Goal: Transaction & Acquisition: Purchase product/service

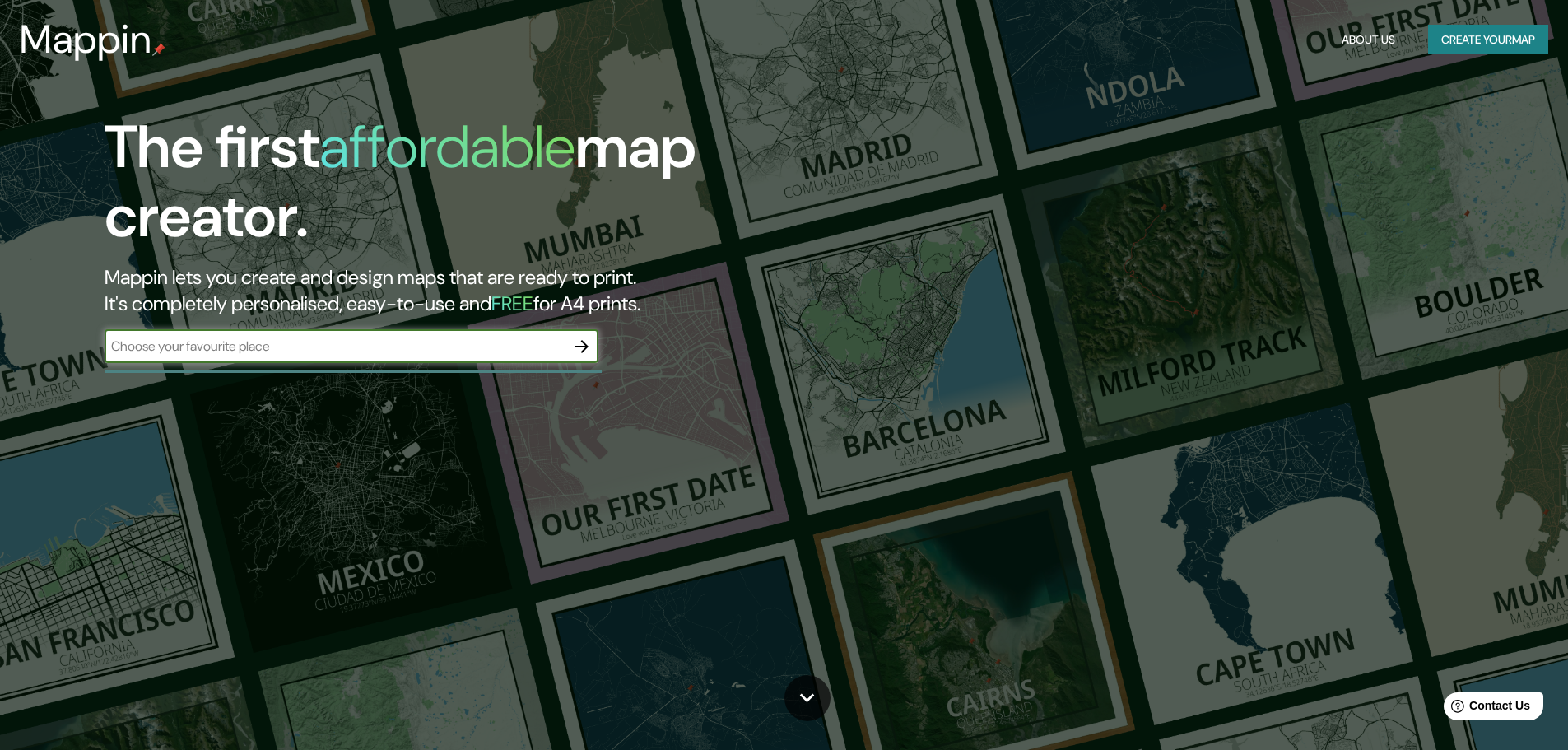
click at [473, 340] on input "text" at bounding box center [335, 346] width 460 height 18
type input "Málaga"
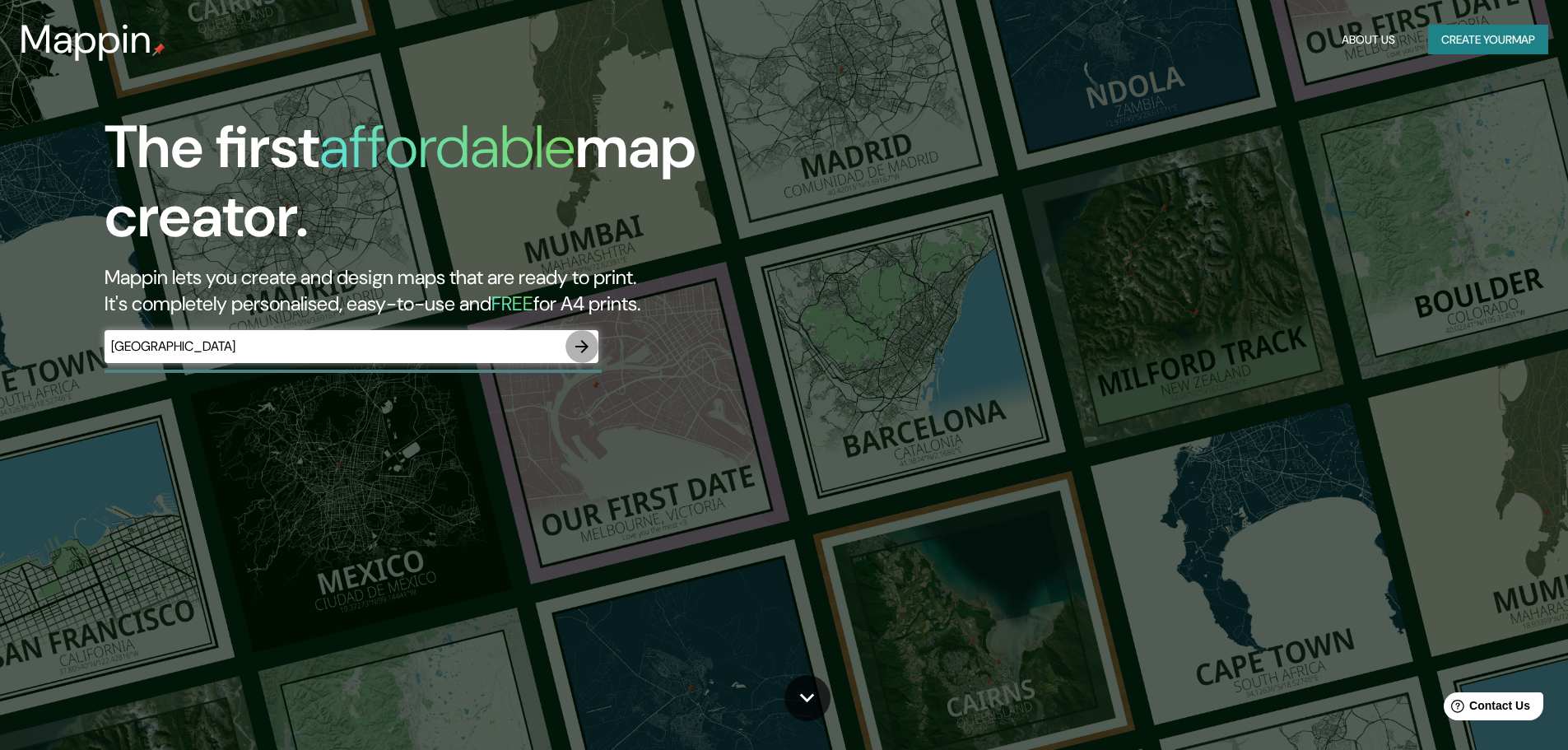
click at [577, 350] on icon "button" at bounding box center [582, 346] width 19 height 19
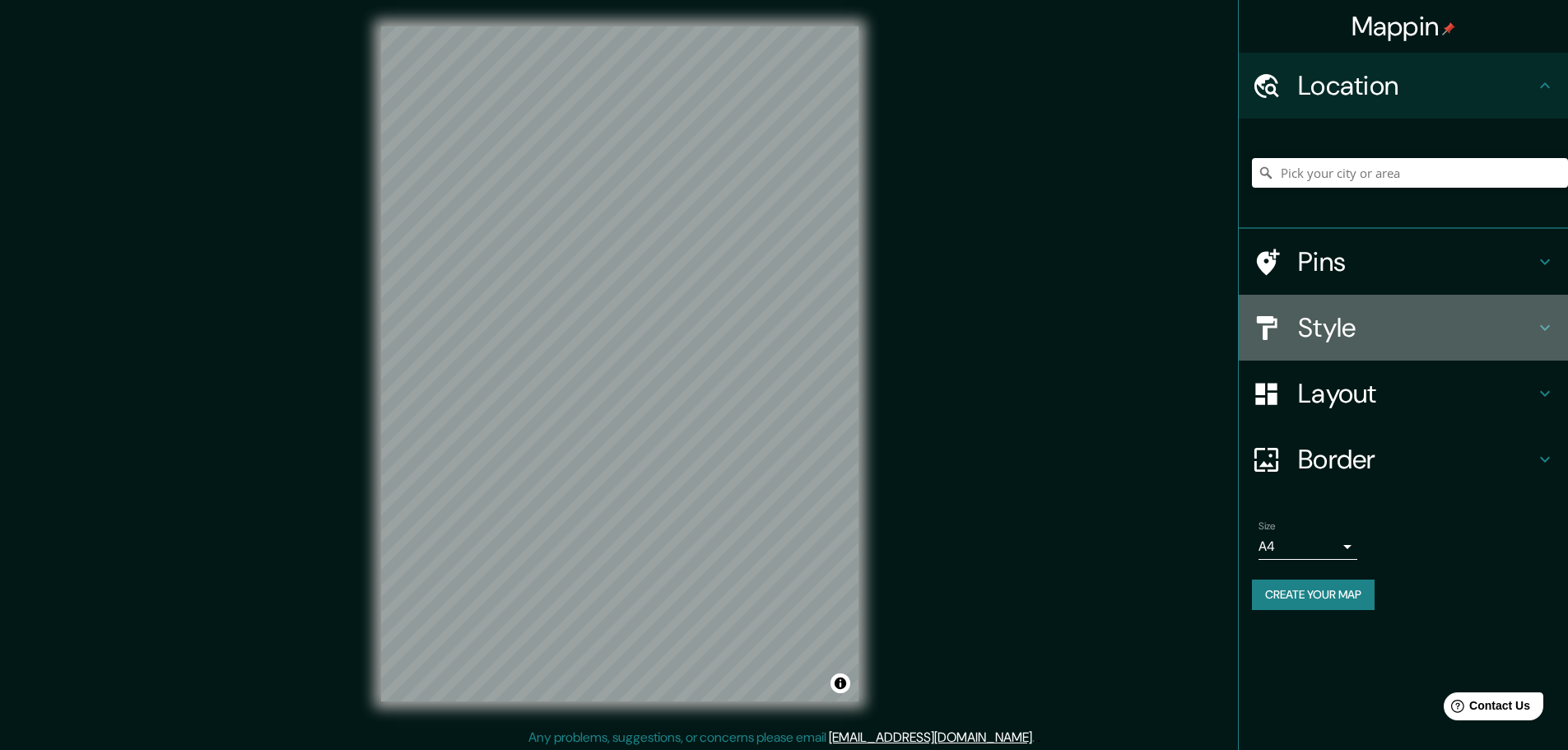
click at [1318, 331] on h4 "Style" at bounding box center [1416, 327] width 237 height 33
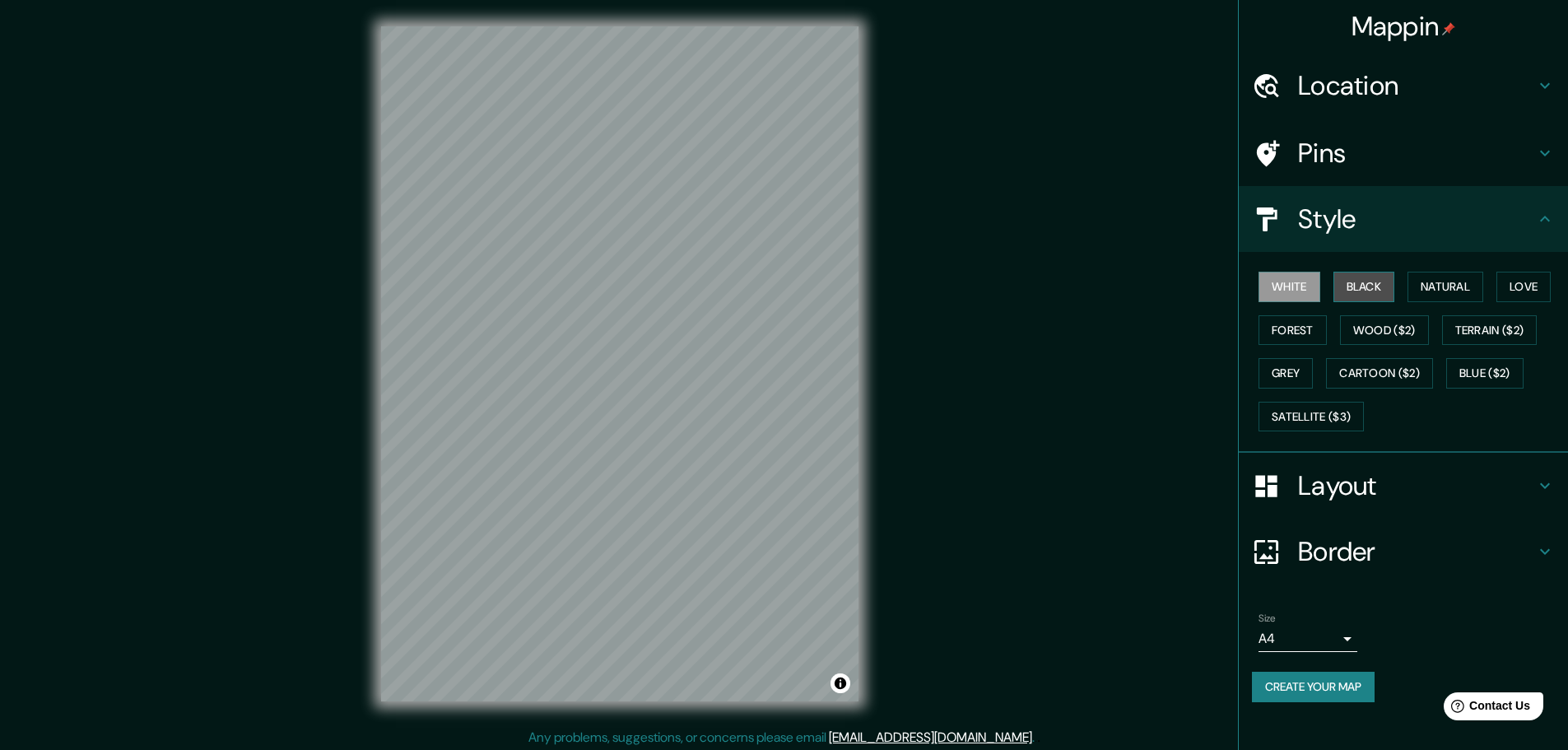
click at [1352, 287] on button "Black" at bounding box center [1364, 287] width 62 height 31
drag, startPoint x: 1464, startPoint y: 288, endPoint x: 1488, endPoint y: 288, distance: 24.0
click at [1464, 288] on button "Natural" at bounding box center [1445, 287] width 76 height 31
click at [1528, 288] on button "Love" at bounding box center [1523, 287] width 55 height 31
click at [1316, 329] on button "Forest" at bounding box center [1292, 330] width 68 height 31
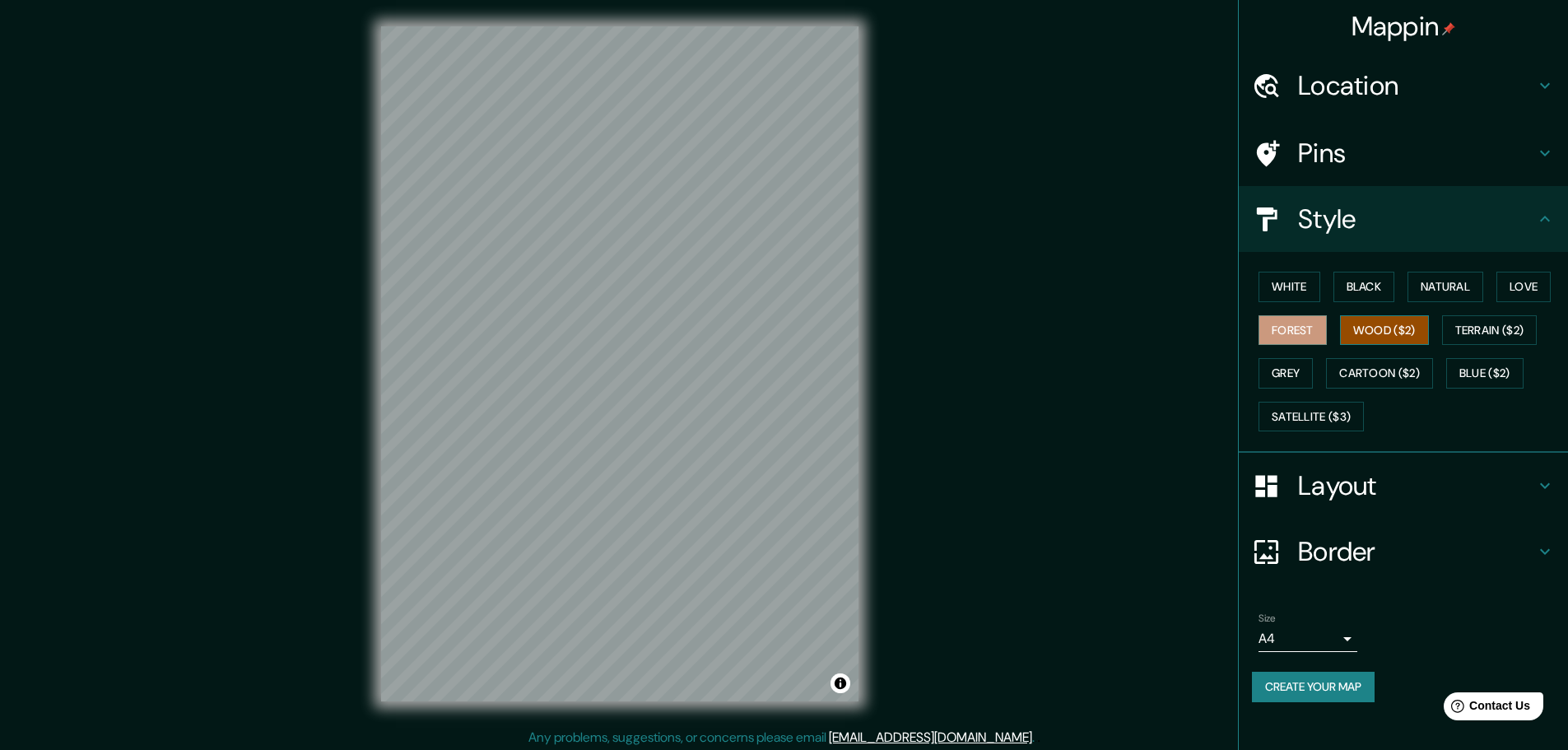
click at [1375, 330] on button "Wood ($2)" at bounding box center [1384, 330] width 89 height 31
click at [1467, 333] on button "Terrain ($2)" at bounding box center [1488, 330] width 95 height 31
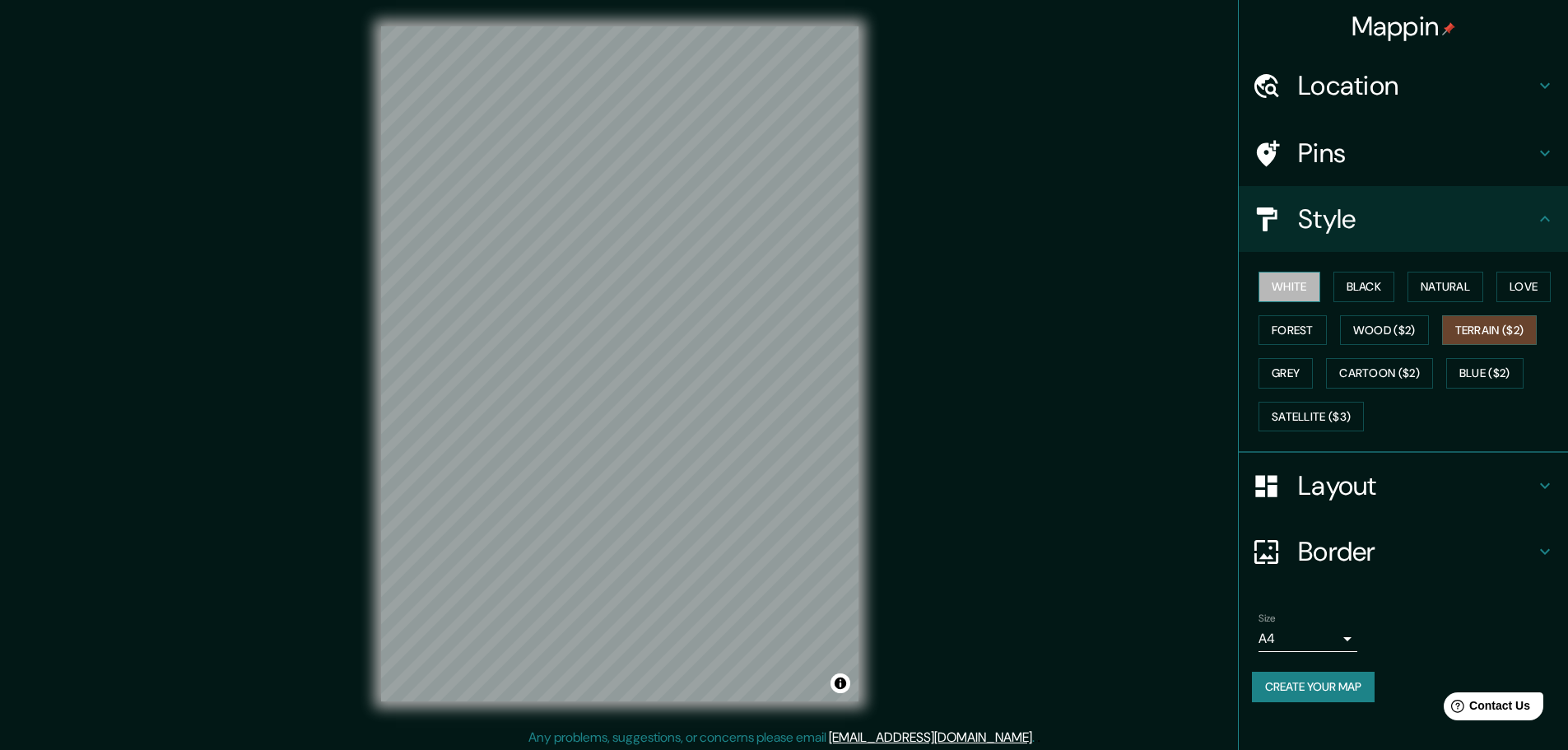
click at [1305, 294] on button "White" at bounding box center [1289, 287] width 62 height 31
click at [1364, 100] on h4 "Location" at bounding box center [1416, 86] width 237 height 33
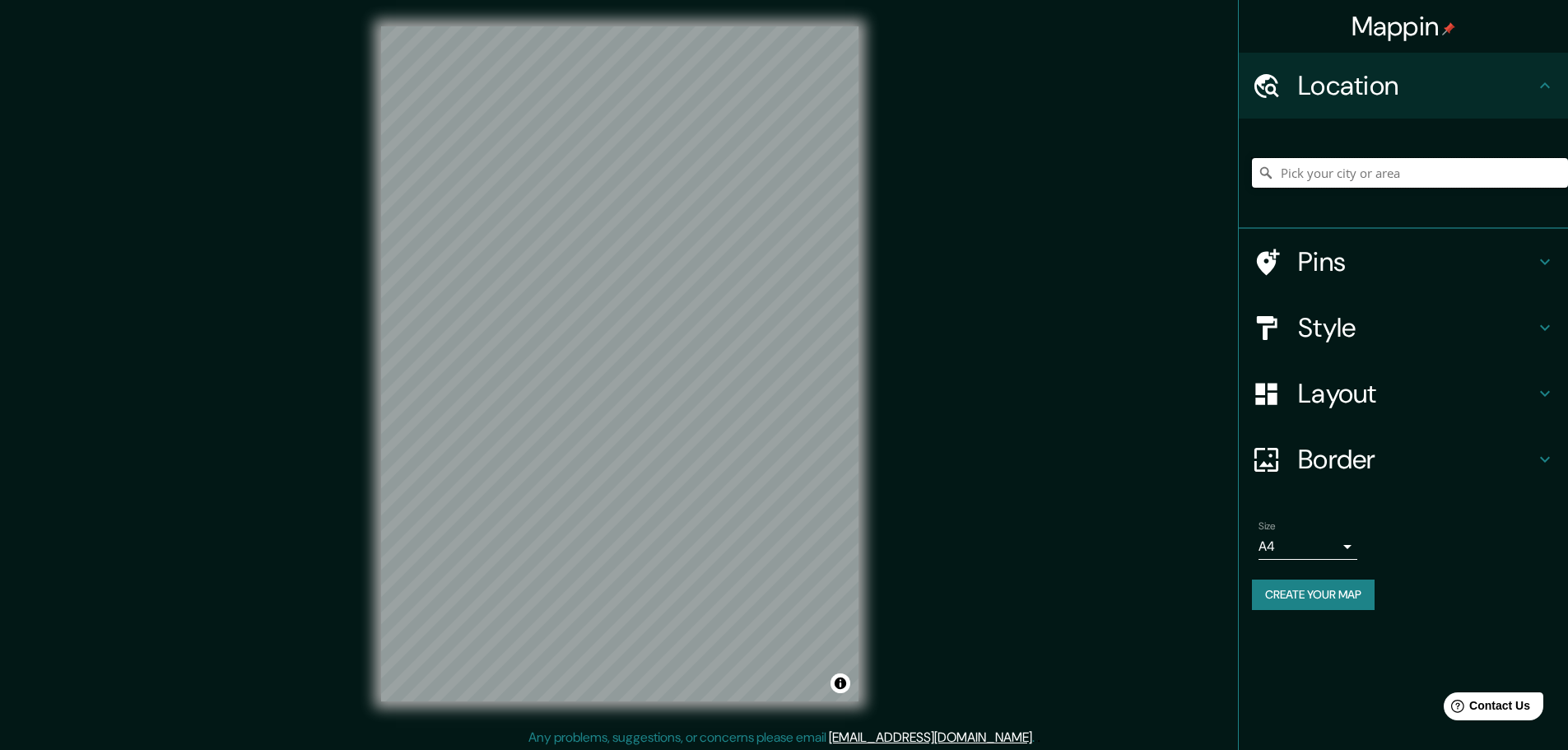
click at [1341, 161] on input "Pick your city or area" at bounding box center [1410, 173] width 316 height 30
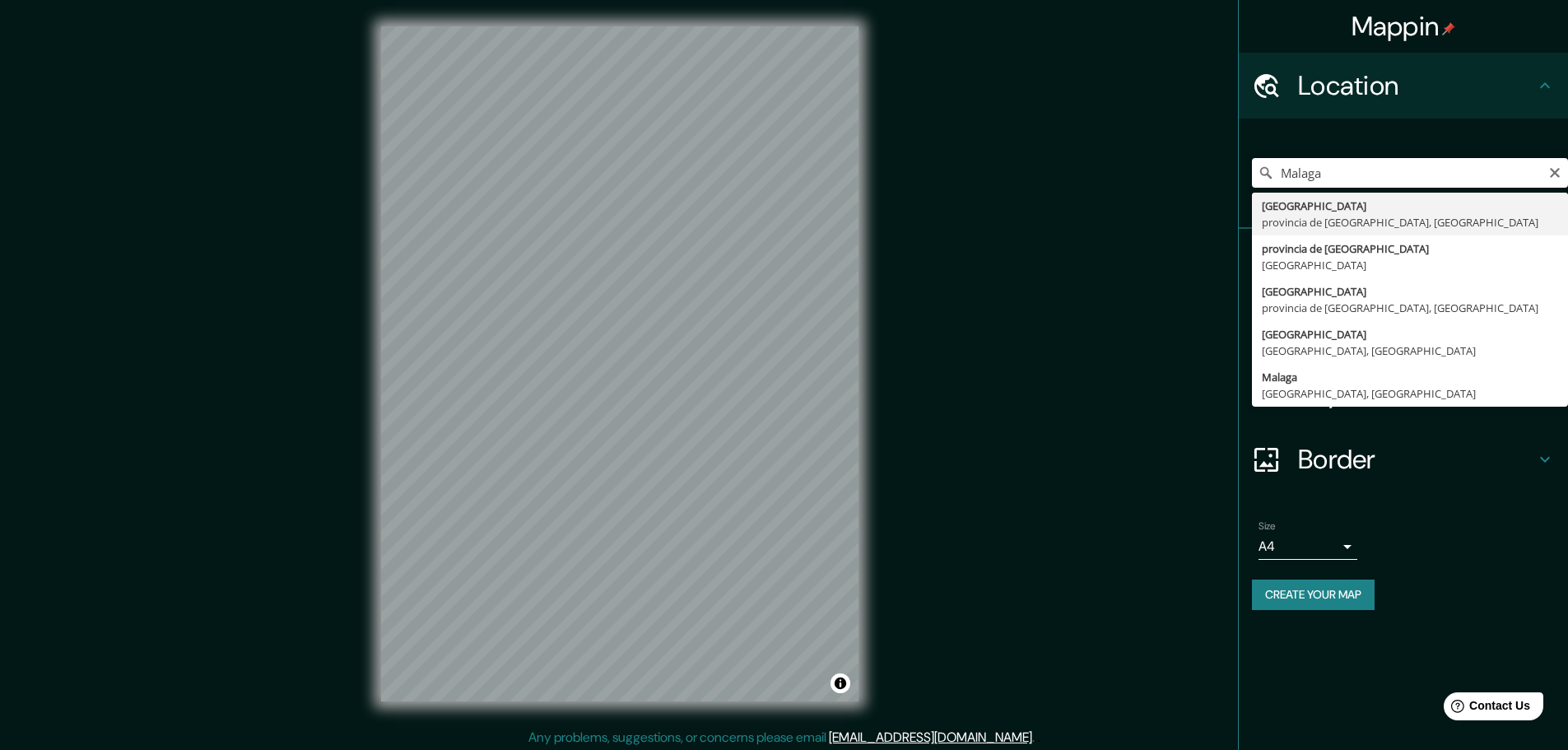
type input "Málaga, provincia de Málaga, España"
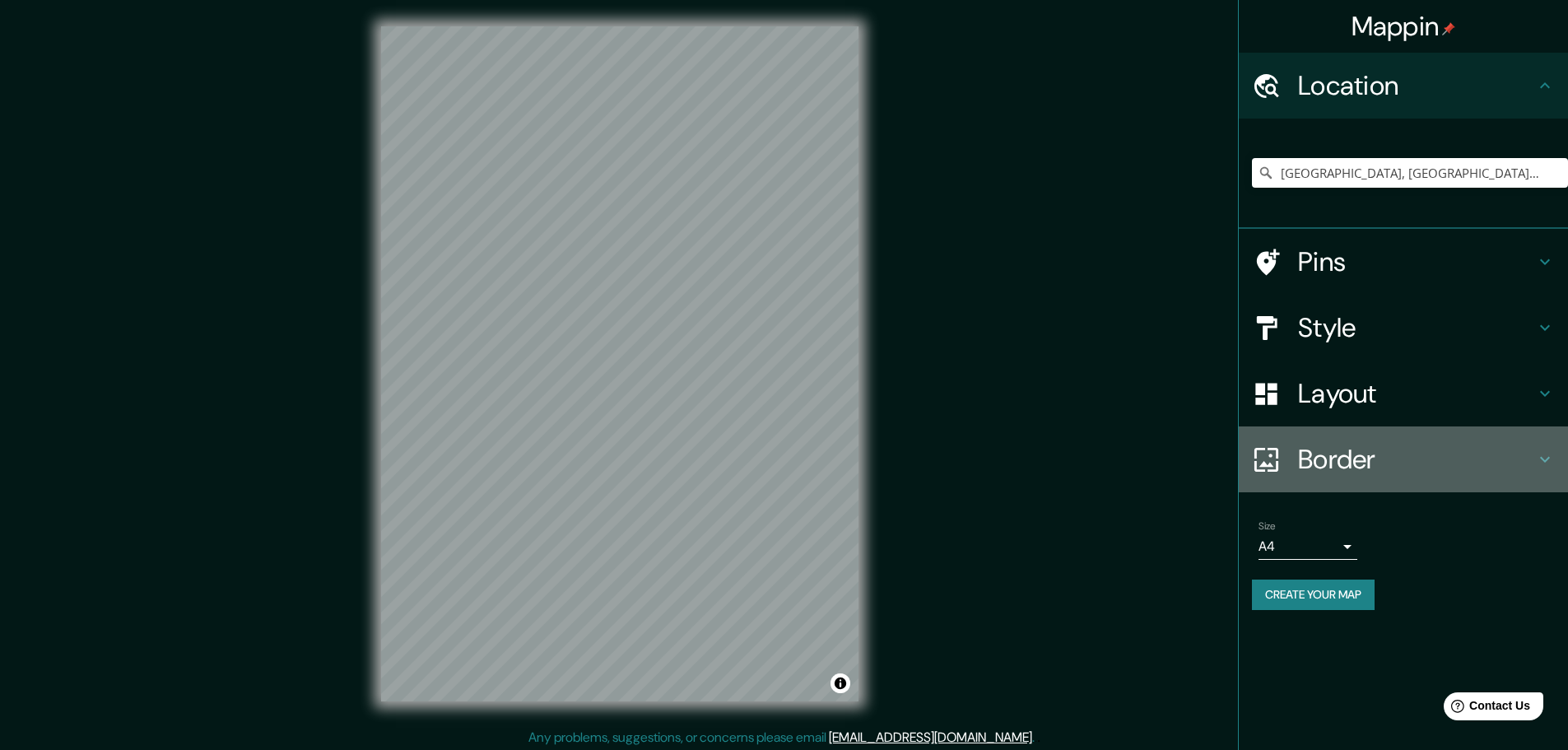
click at [1410, 463] on h4 "Border" at bounding box center [1416, 460] width 237 height 33
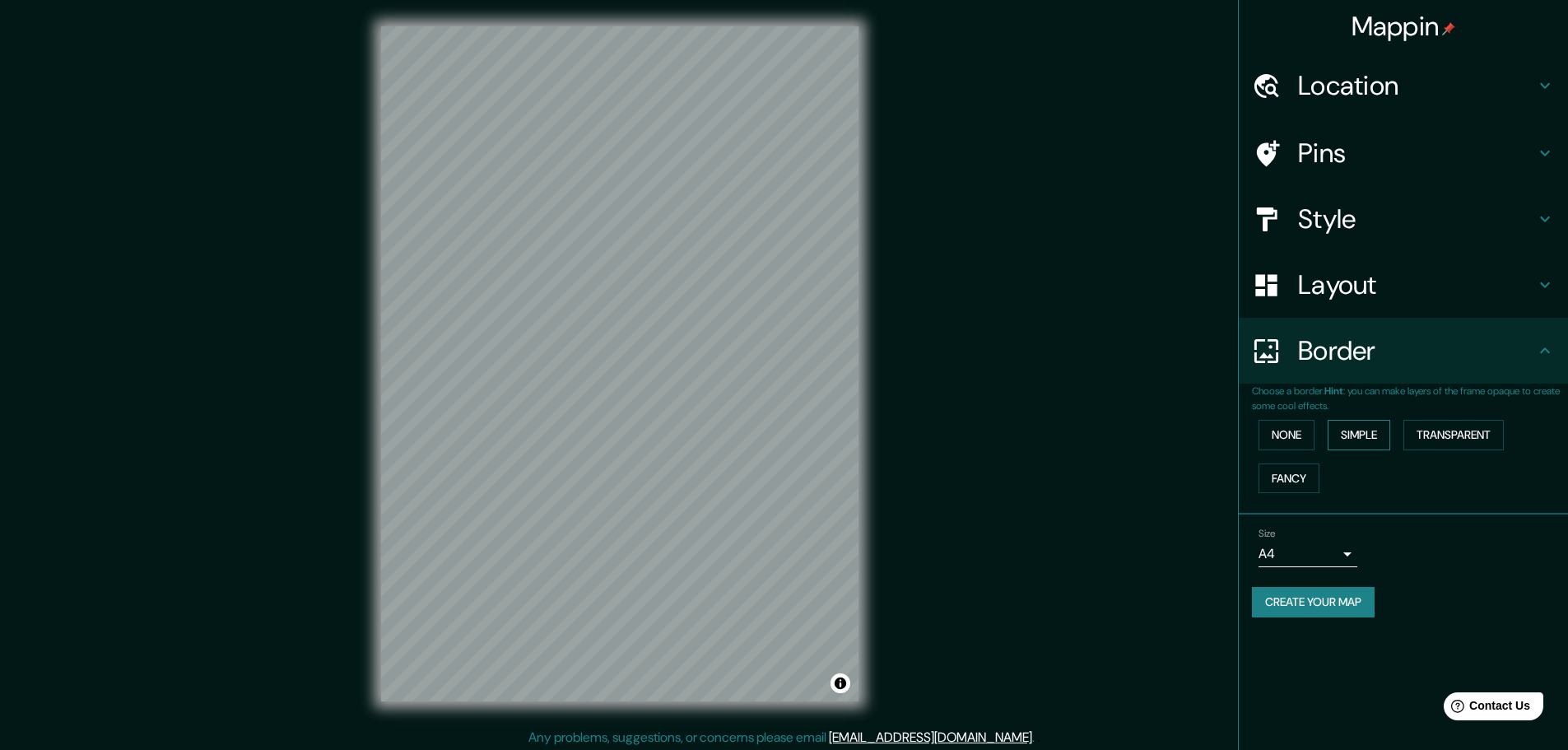
click at [1370, 438] on button "Simple" at bounding box center [1359, 435] width 63 height 31
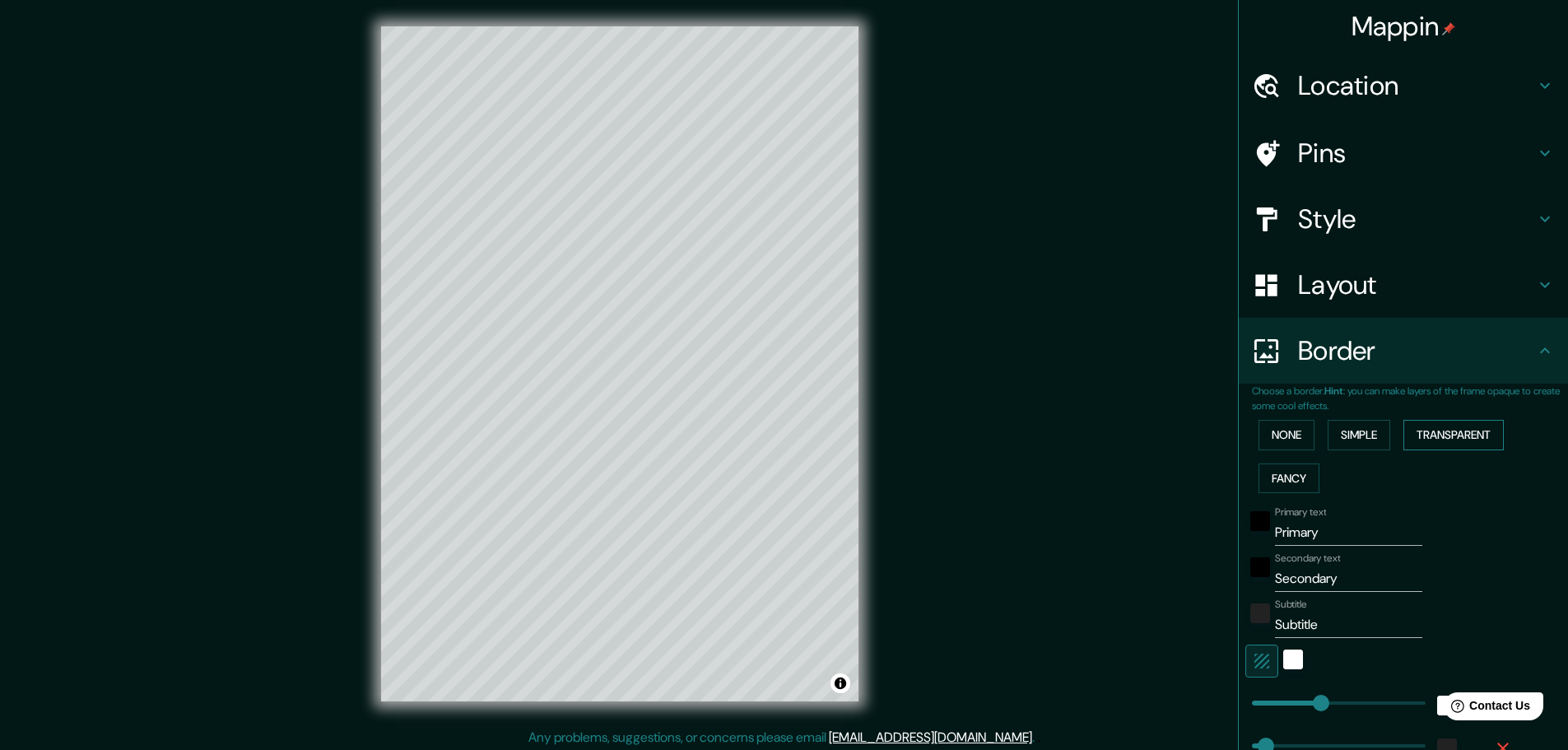
click at [1425, 438] on button "Transparent" at bounding box center [1453, 435] width 101 height 31
click at [1378, 440] on button "Simple" at bounding box center [1359, 435] width 63 height 31
click at [1366, 437] on button "Simple" at bounding box center [1359, 435] width 63 height 31
type input "46"
click at [1292, 472] on button "Fancy" at bounding box center [1289, 478] width 61 height 31
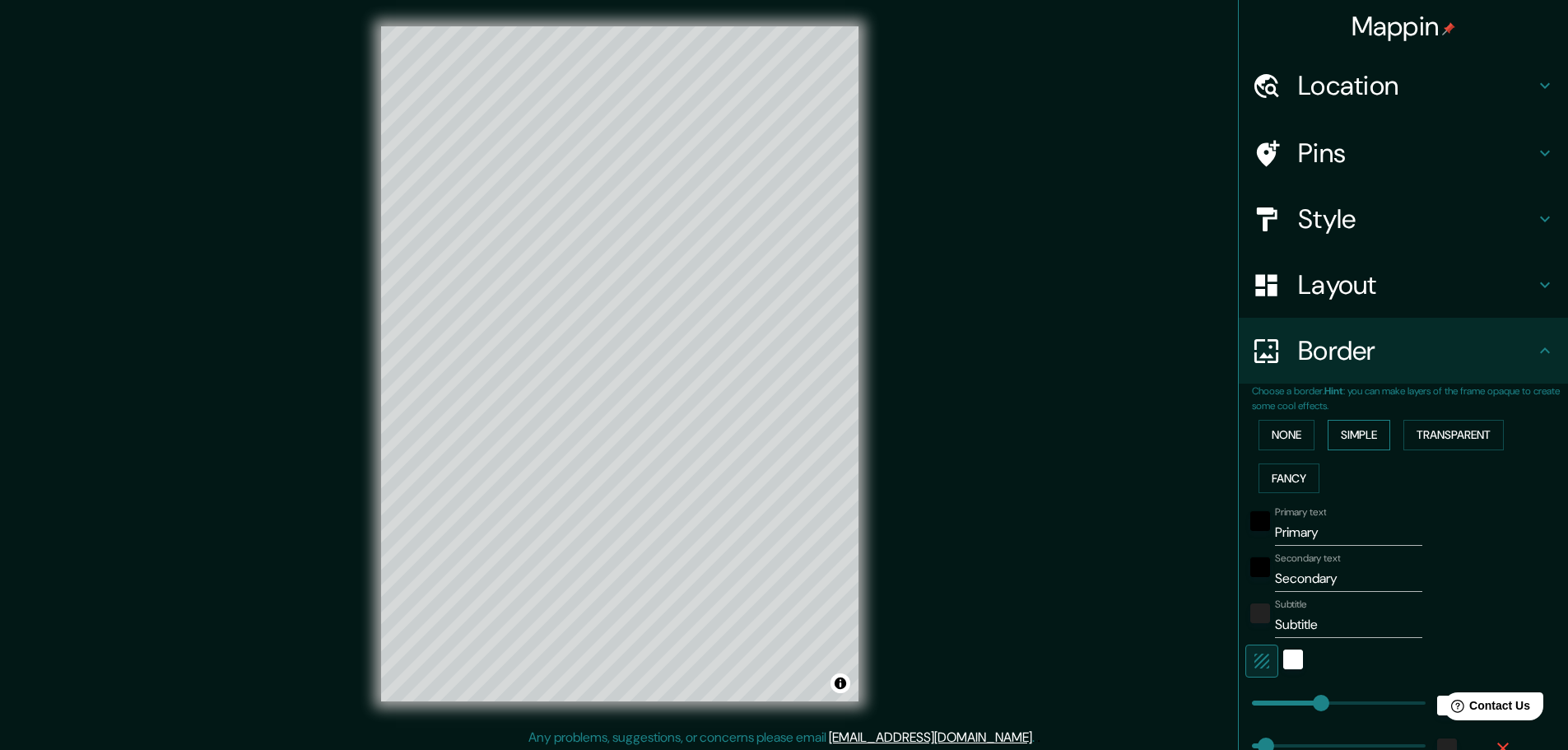
click at [1354, 437] on button "Simple" at bounding box center [1359, 435] width 63 height 31
click at [1305, 473] on button "Fancy" at bounding box center [1289, 478] width 61 height 31
click at [1341, 443] on button "Simple" at bounding box center [1359, 435] width 63 height 31
click at [1292, 478] on button "Fancy" at bounding box center [1289, 478] width 61 height 31
click at [1432, 440] on button "Transparent" at bounding box center [1453, 435] width 101 height 31
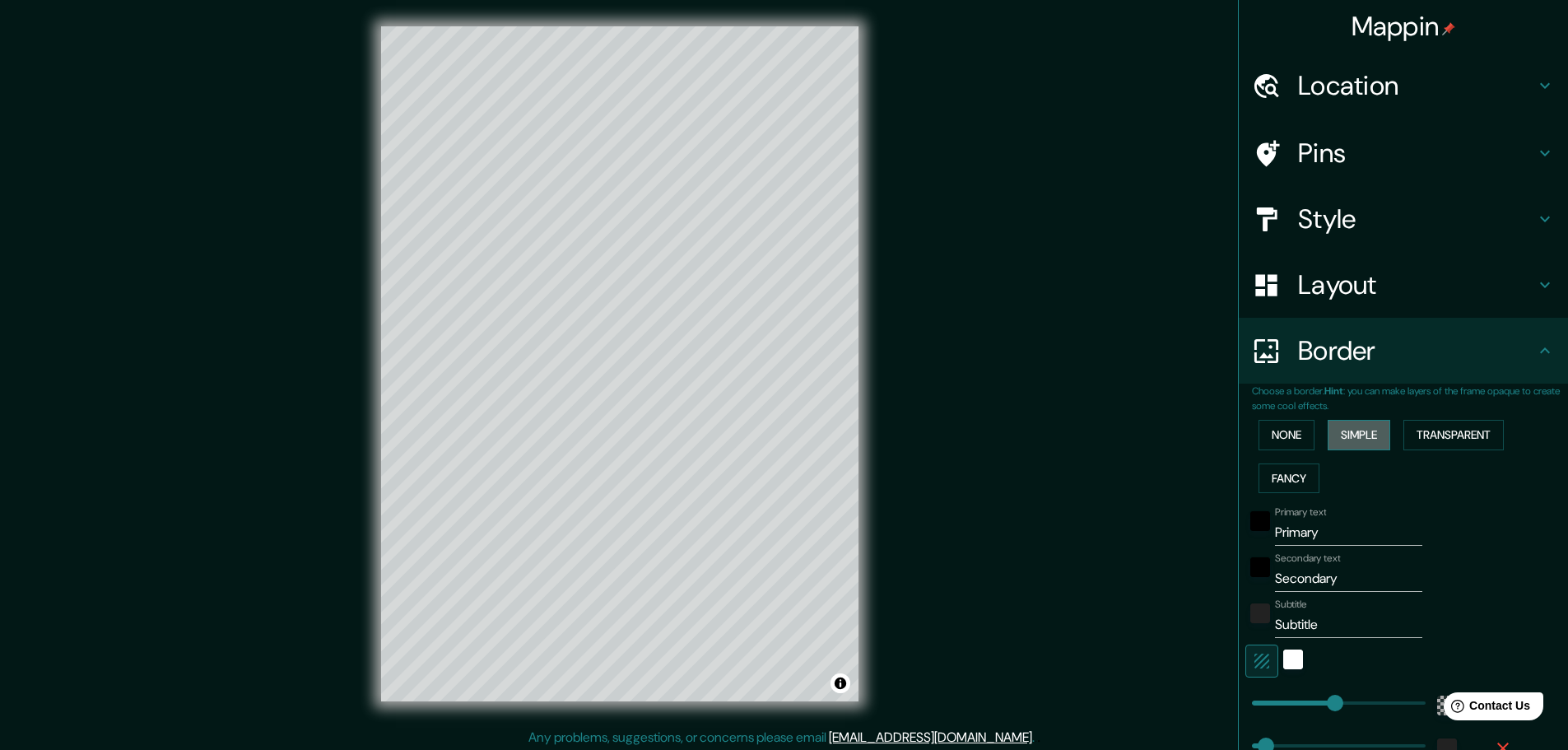
click at [1354, 446] on button "Simple" at bounding box center [1359, 435] width 63 height 31
click at [1298, 476] on button "Fancy" at bounding box center [1289, 478] width 61 height 31
click at [1309, 535] on input "Primary" at bounding box center [1348, 533] width 147 height 26
type input "M"
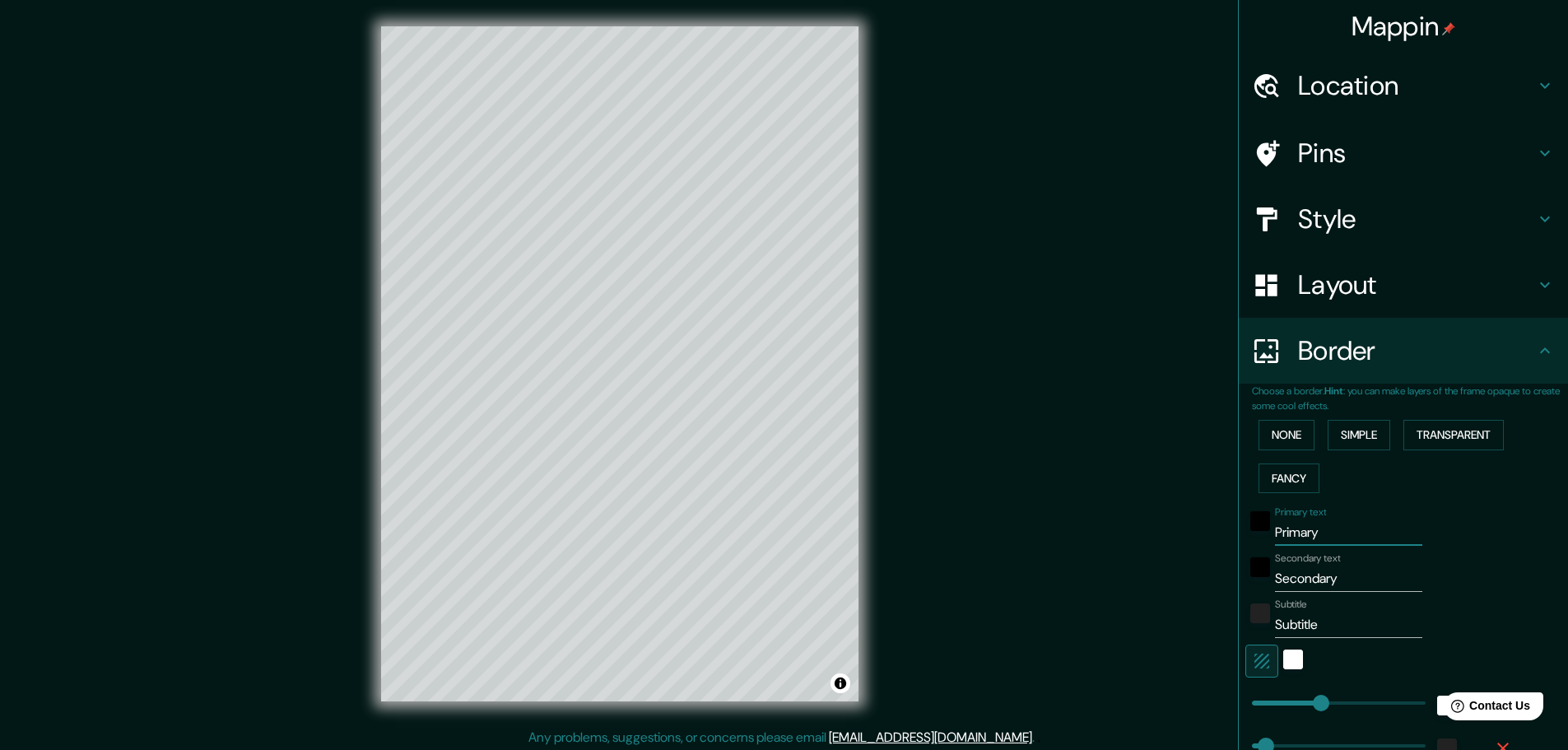
type input "46"
type input "23"
type input "Má"
type input "46"
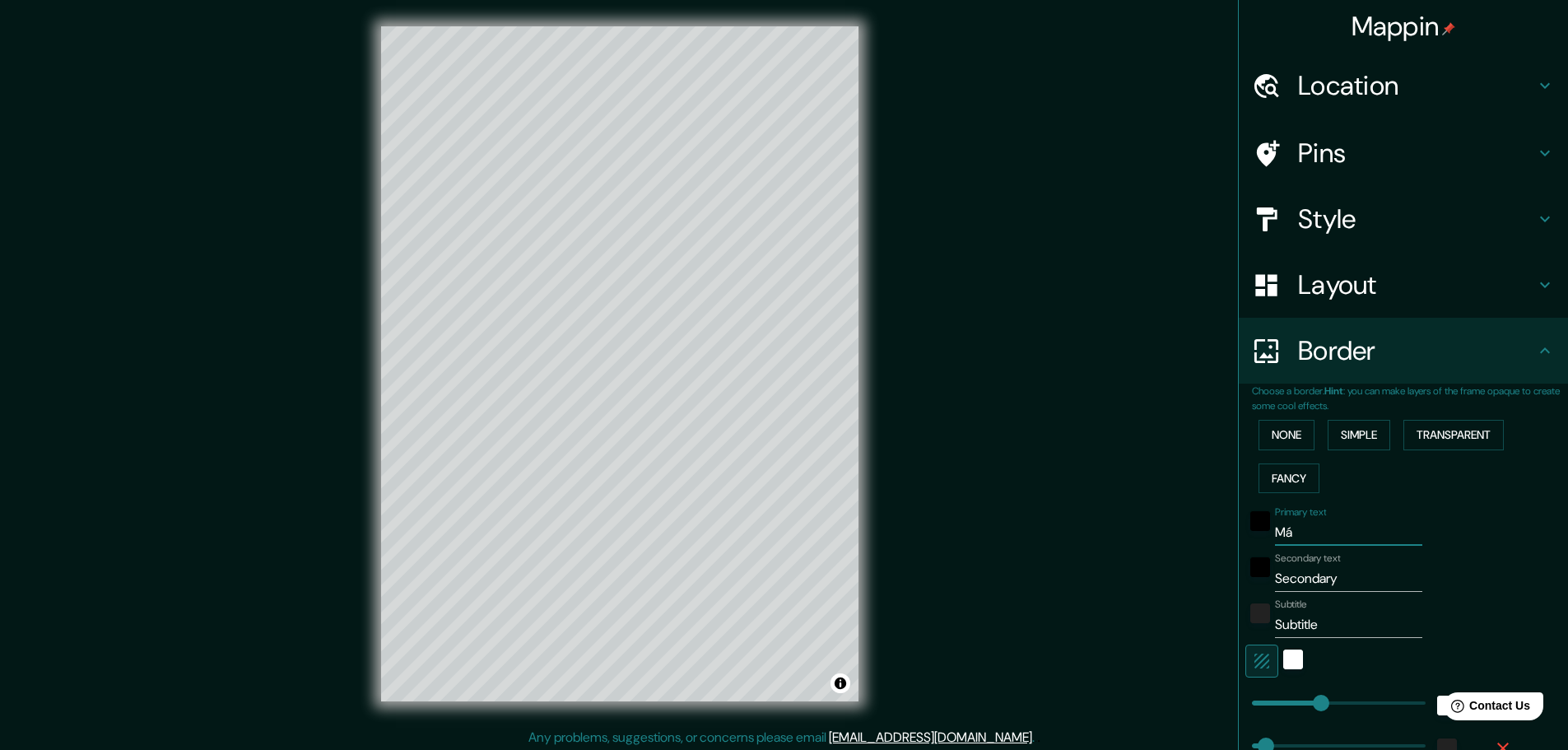
type input "46"
type input "23"
type input "Mál"
type input "46"
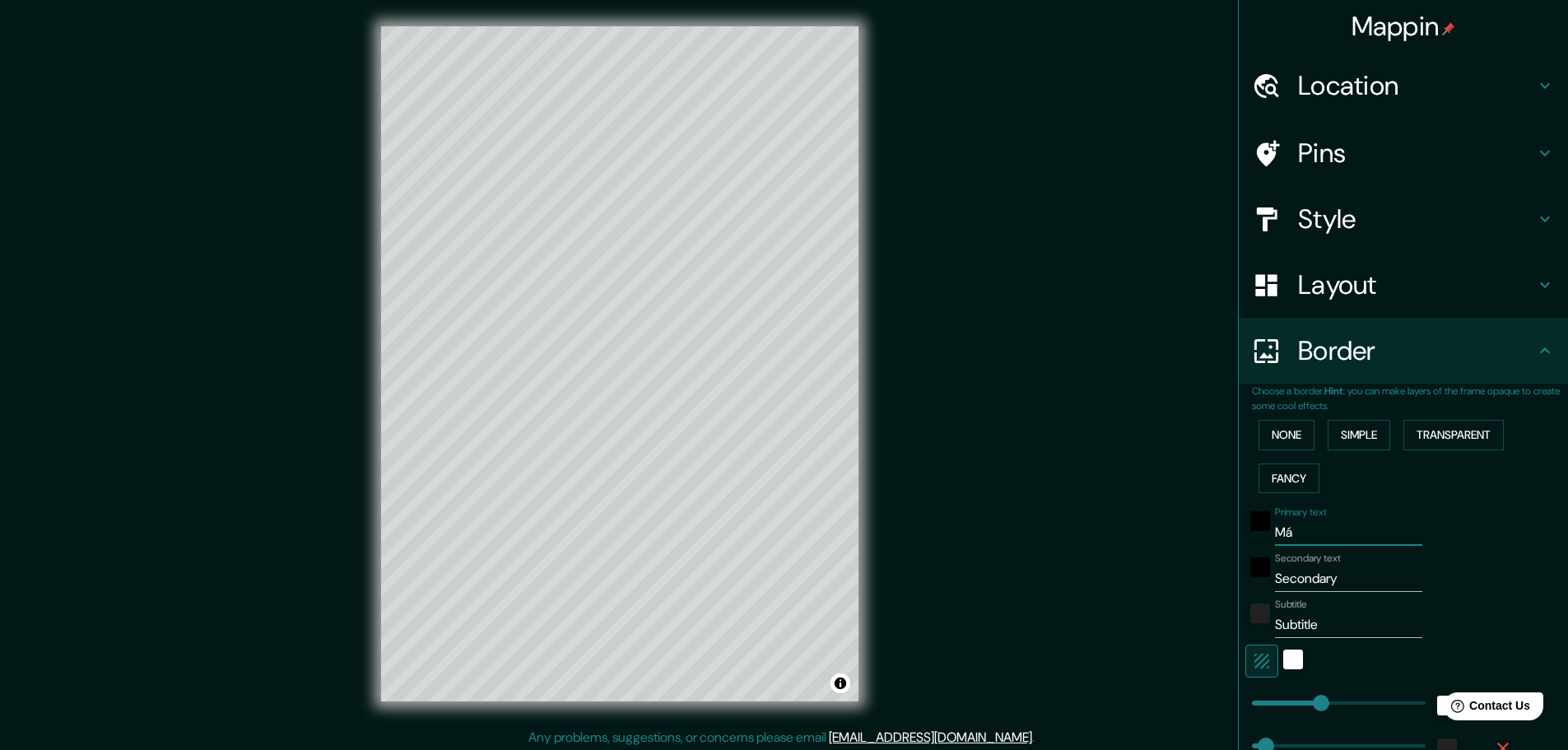
type input "23"
type input "Mála"
type input "46"
type input "23"
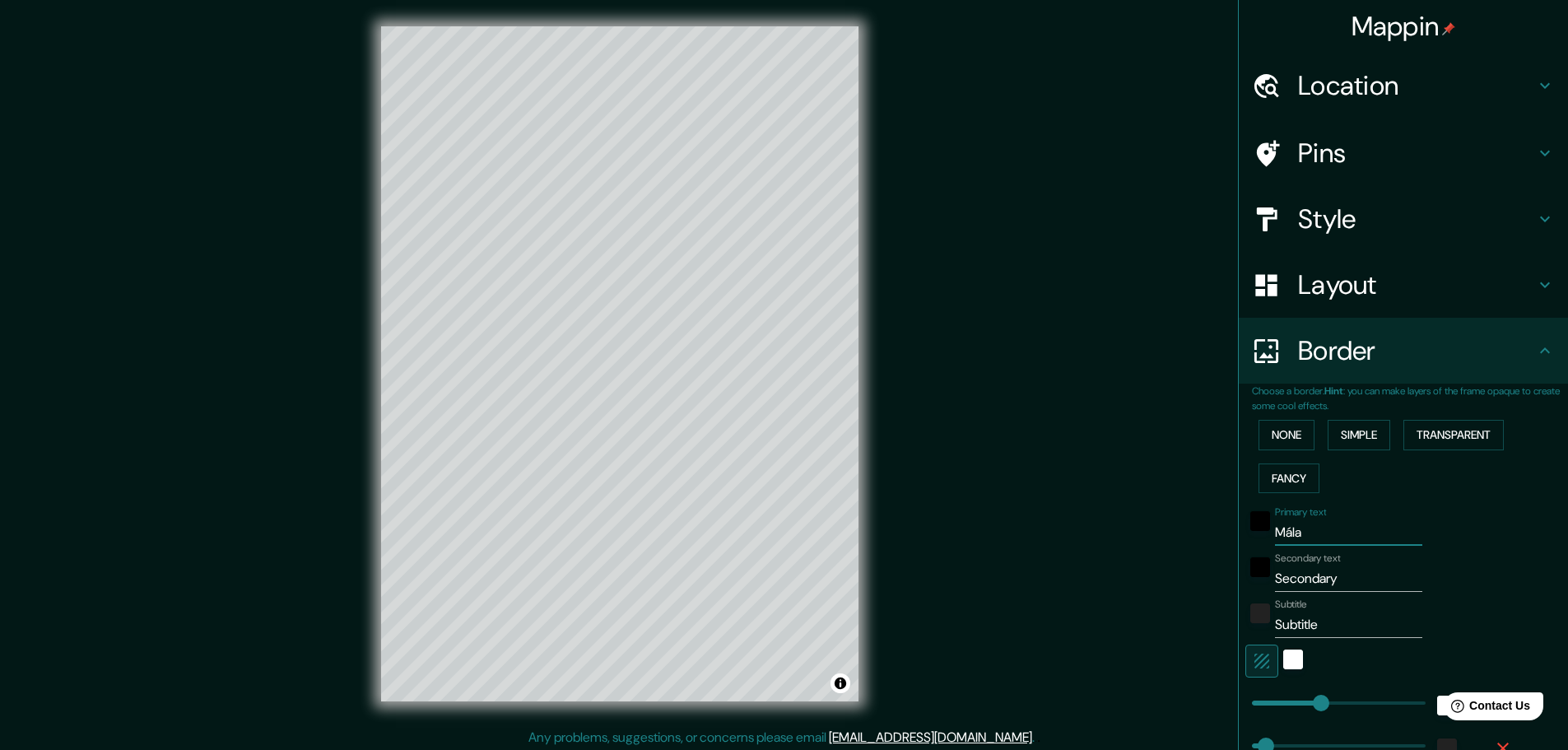
type input "Málag"
type input "46"
type input "23"
type input "Málaga"
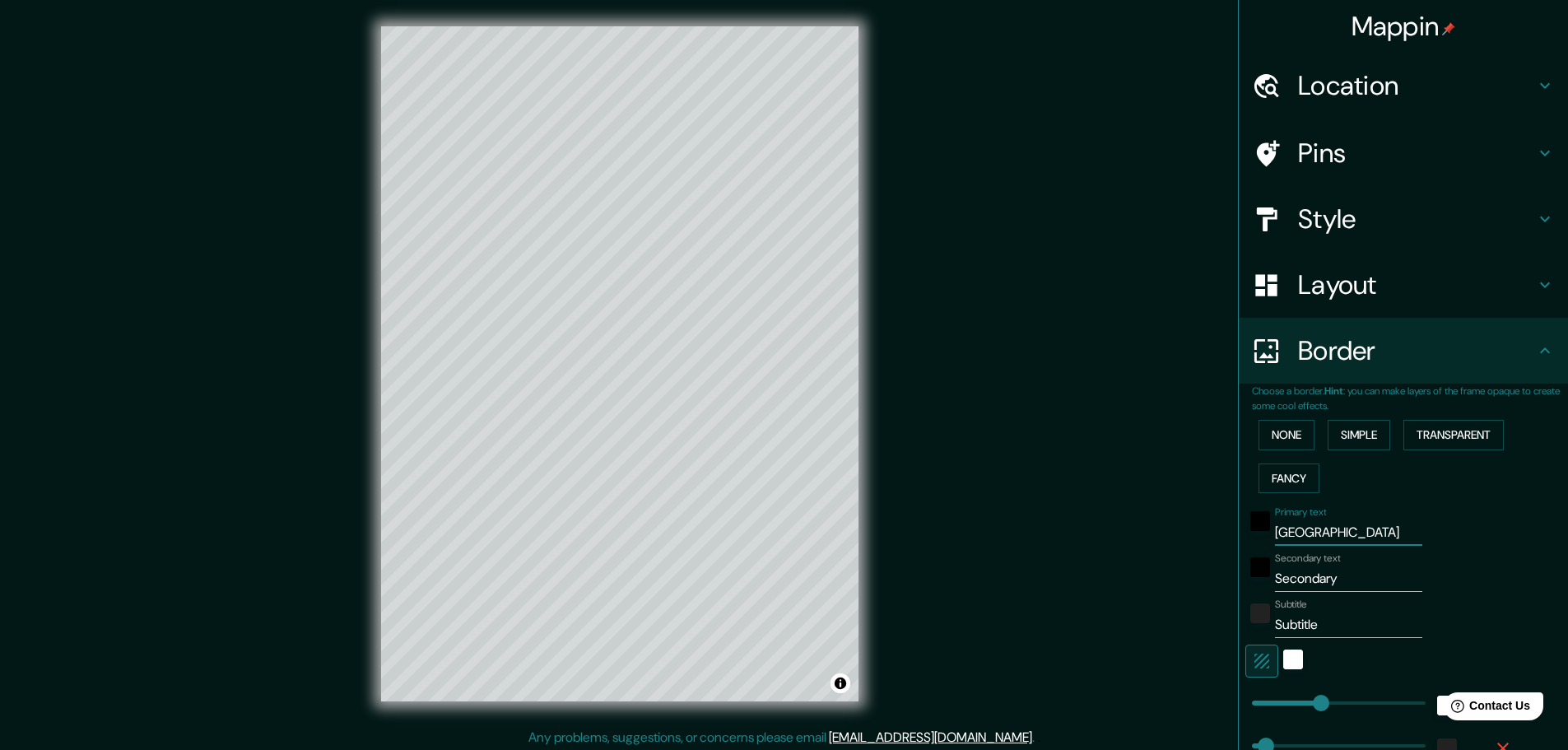
type input "46"
type input "23"
type input "Málaga"
click at [1277, 228] on div at bounding box center [1275, 219] width 46 height 29
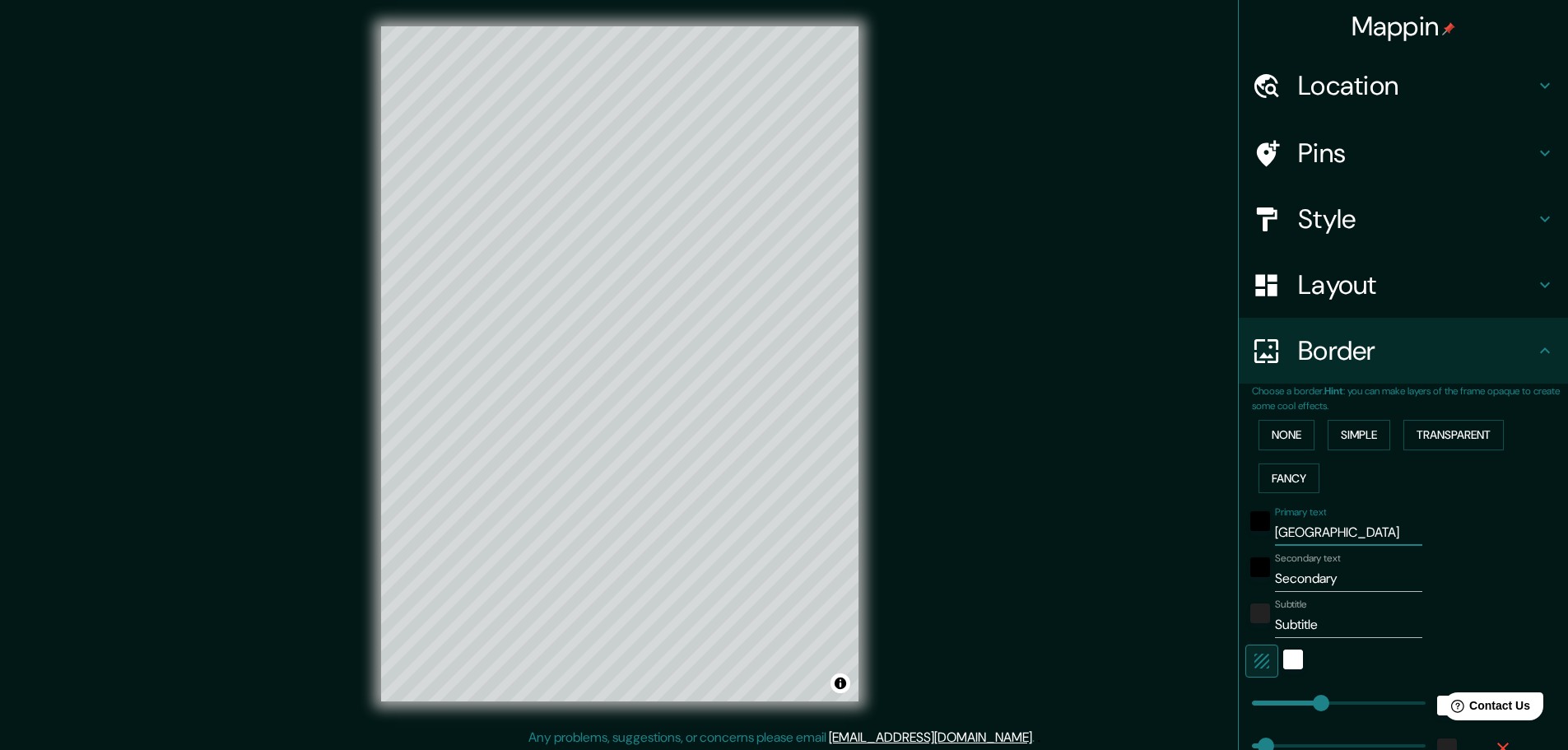
click at [1277, 228] on div at bounding box center [1275, 219] width 46 height 29
type input "46"
type input "23"
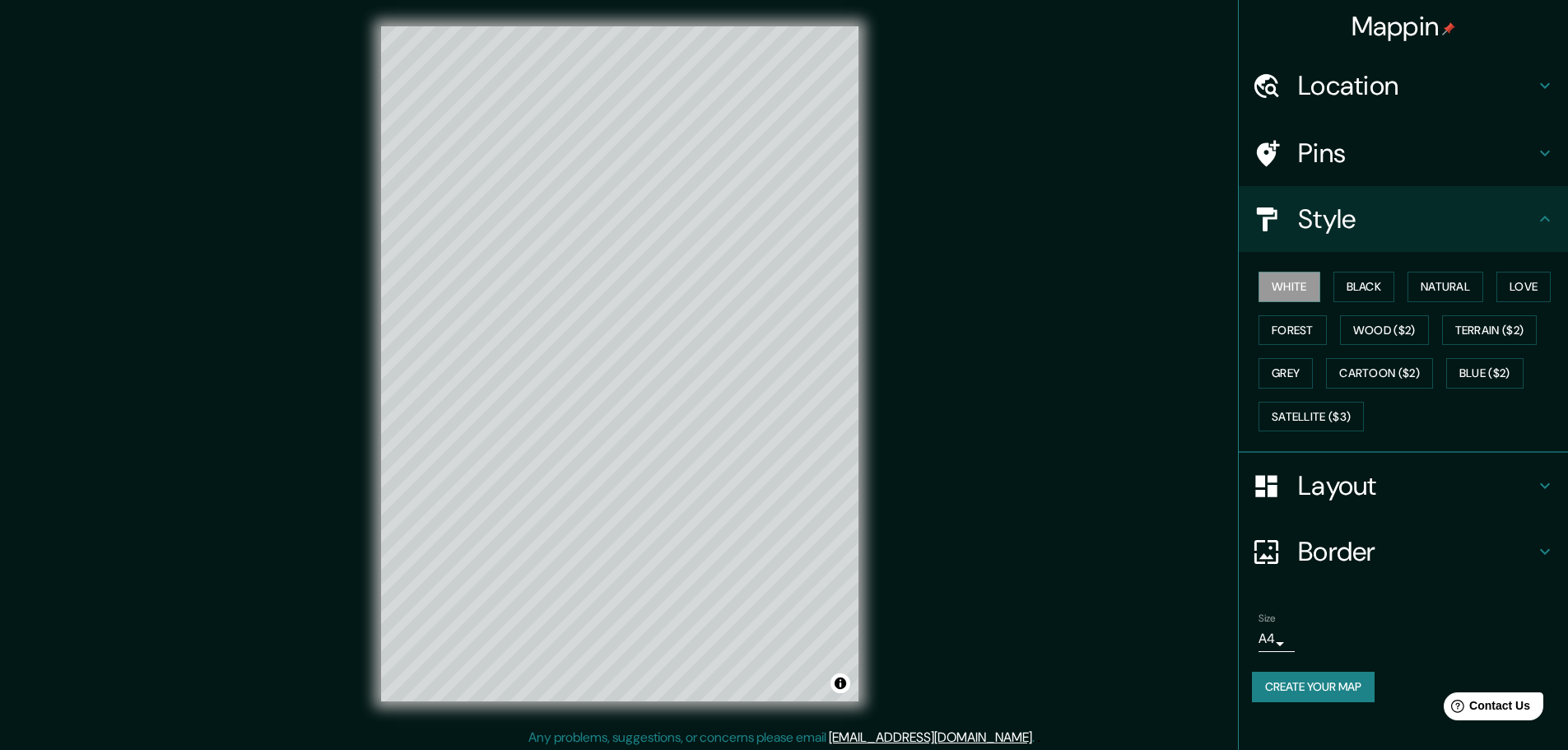
click at [1314, 172] on div "Pins" at bounding box center [1403, 153] width 329 height 66
type input "46"
type input "23"
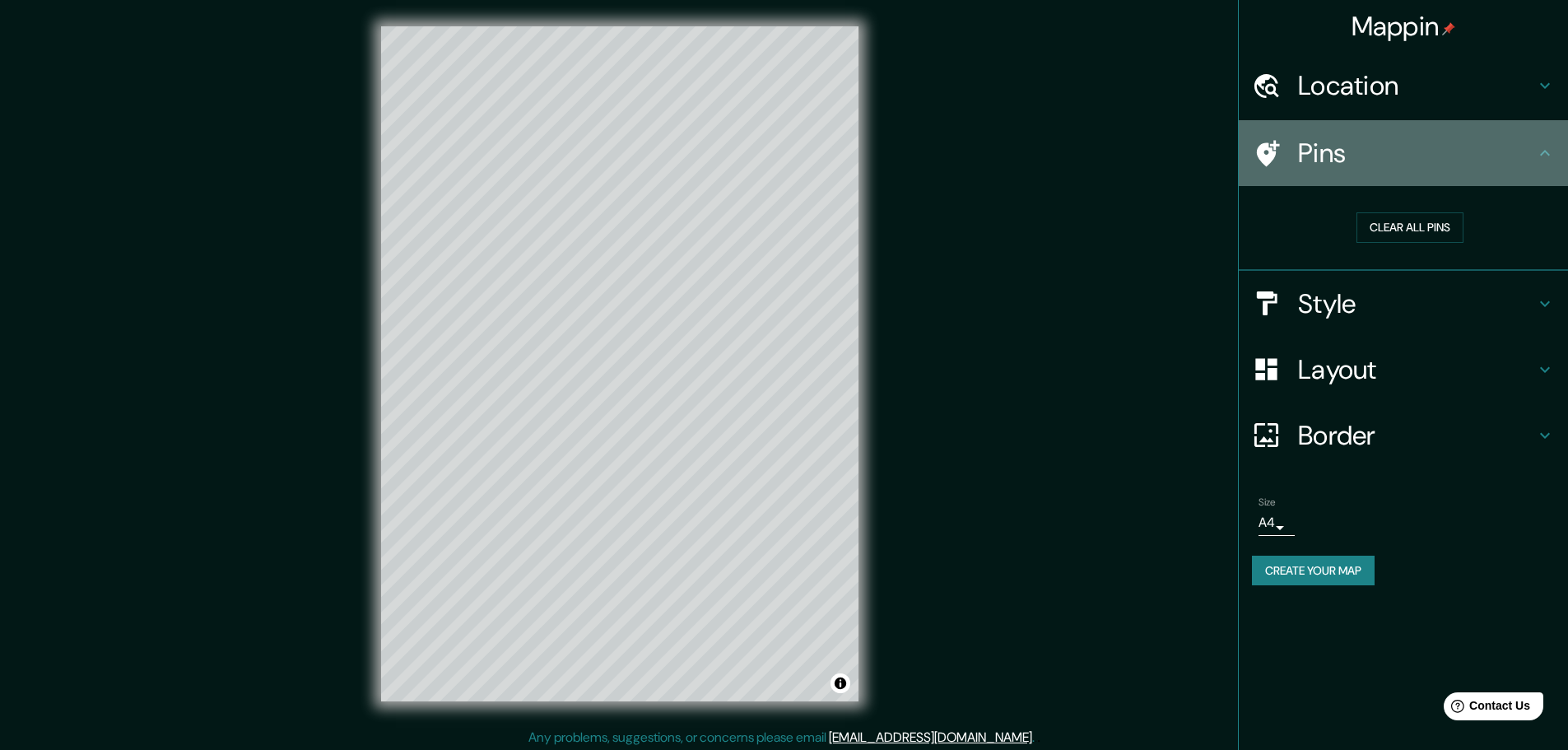
click at [1269, 154] on icon at bounding box center [1268, 153] width 23 height 26
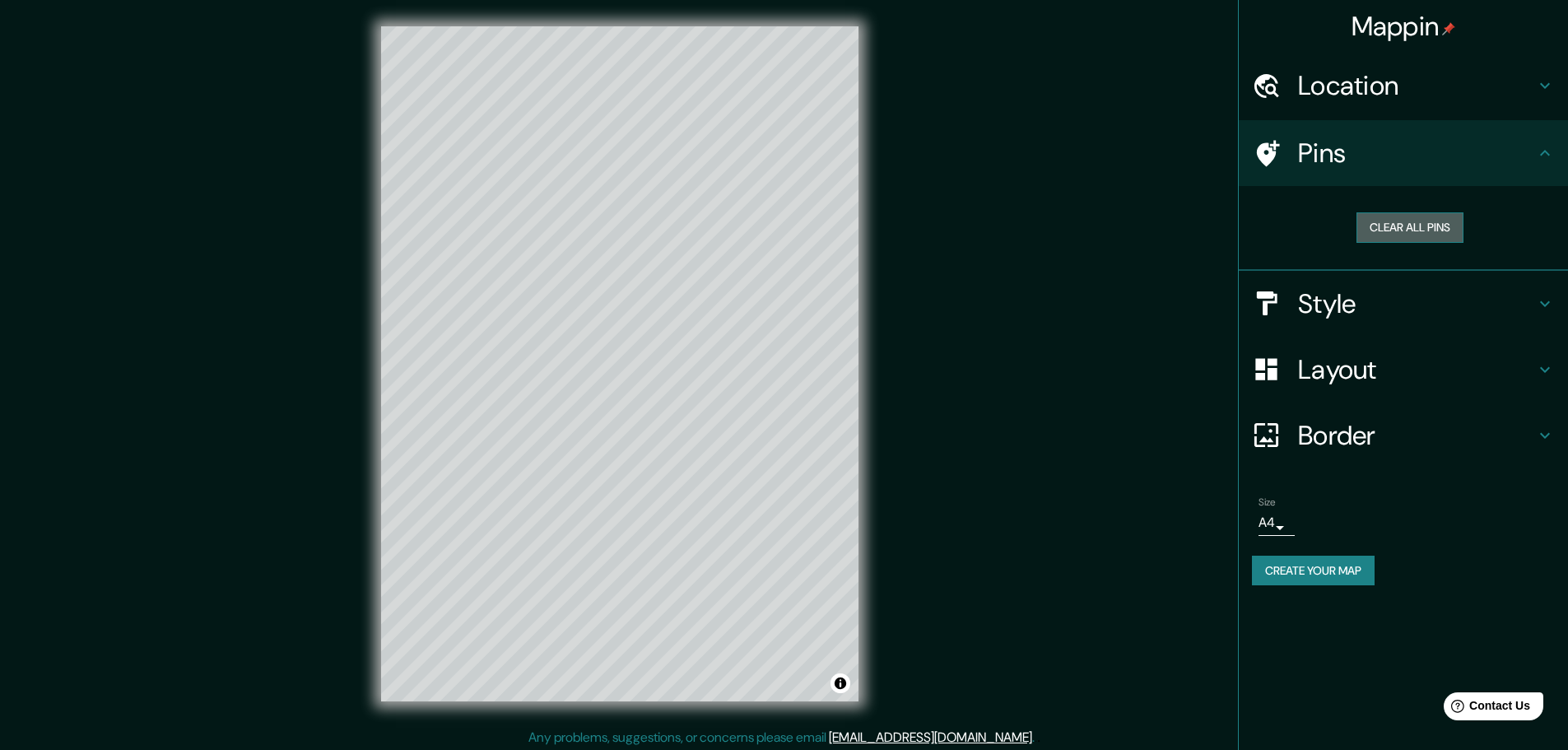
click at [1393, 230] on button "Clear all pins" at bounding box center [1410, 227] width 107 height 31
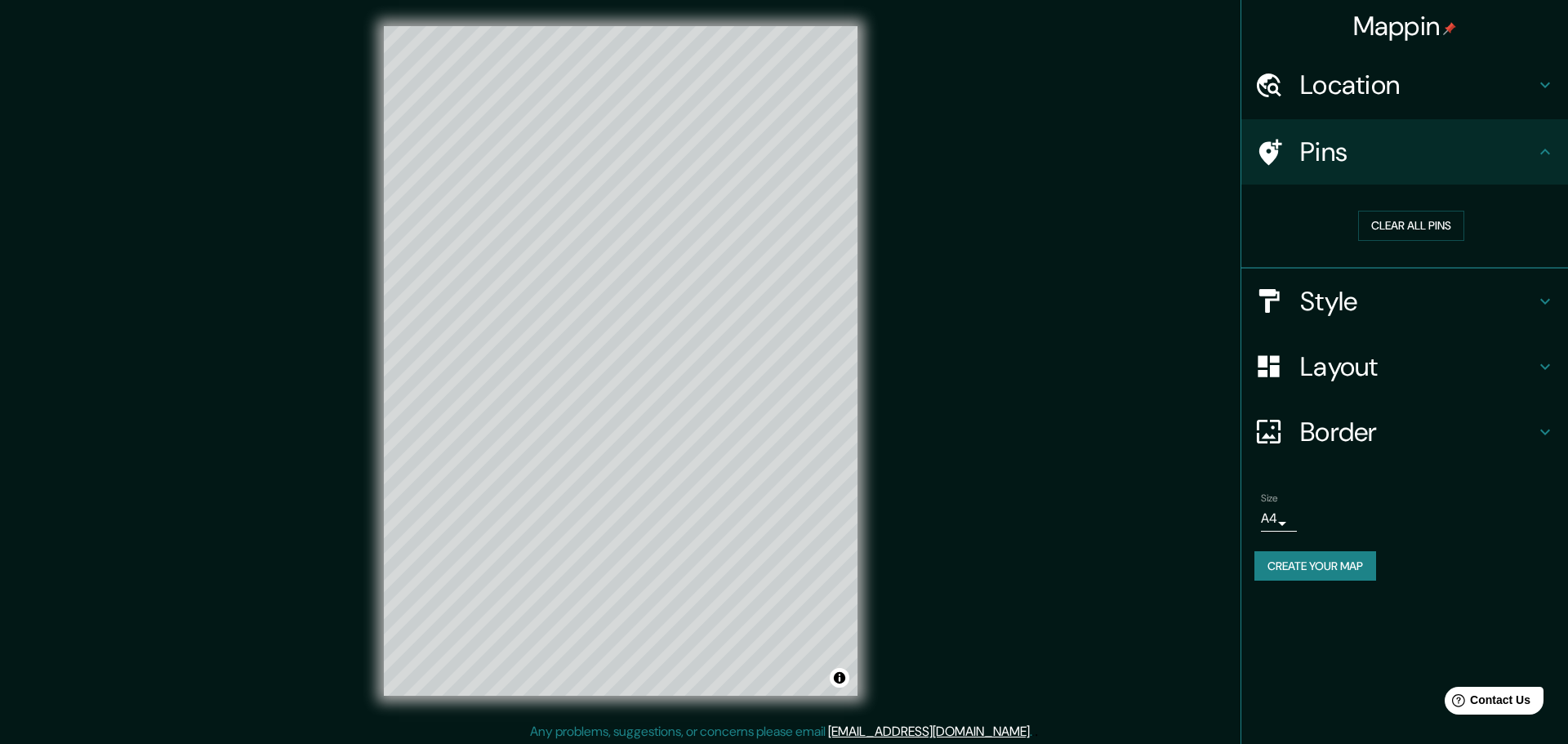
click at [1266, 516] on body "Mappin Location Málaga, provincia de Málaga, España Pins Clear all pins Style L…" at bounding box center [784, 372] width 1568 height 744
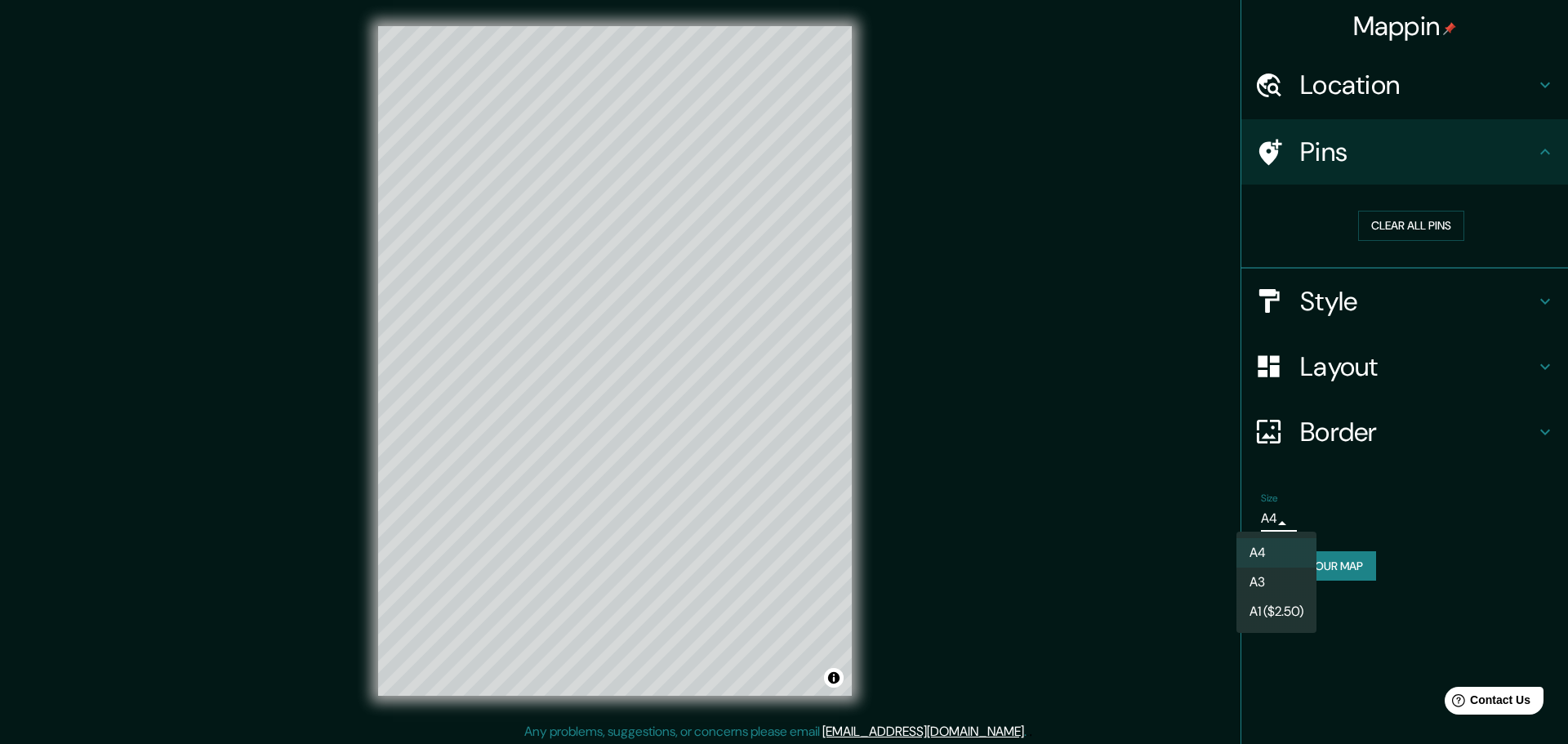
click at [1274, 580] on li "A3" at bounding box center [1276, 583] width 80 height 29
type input "a4"
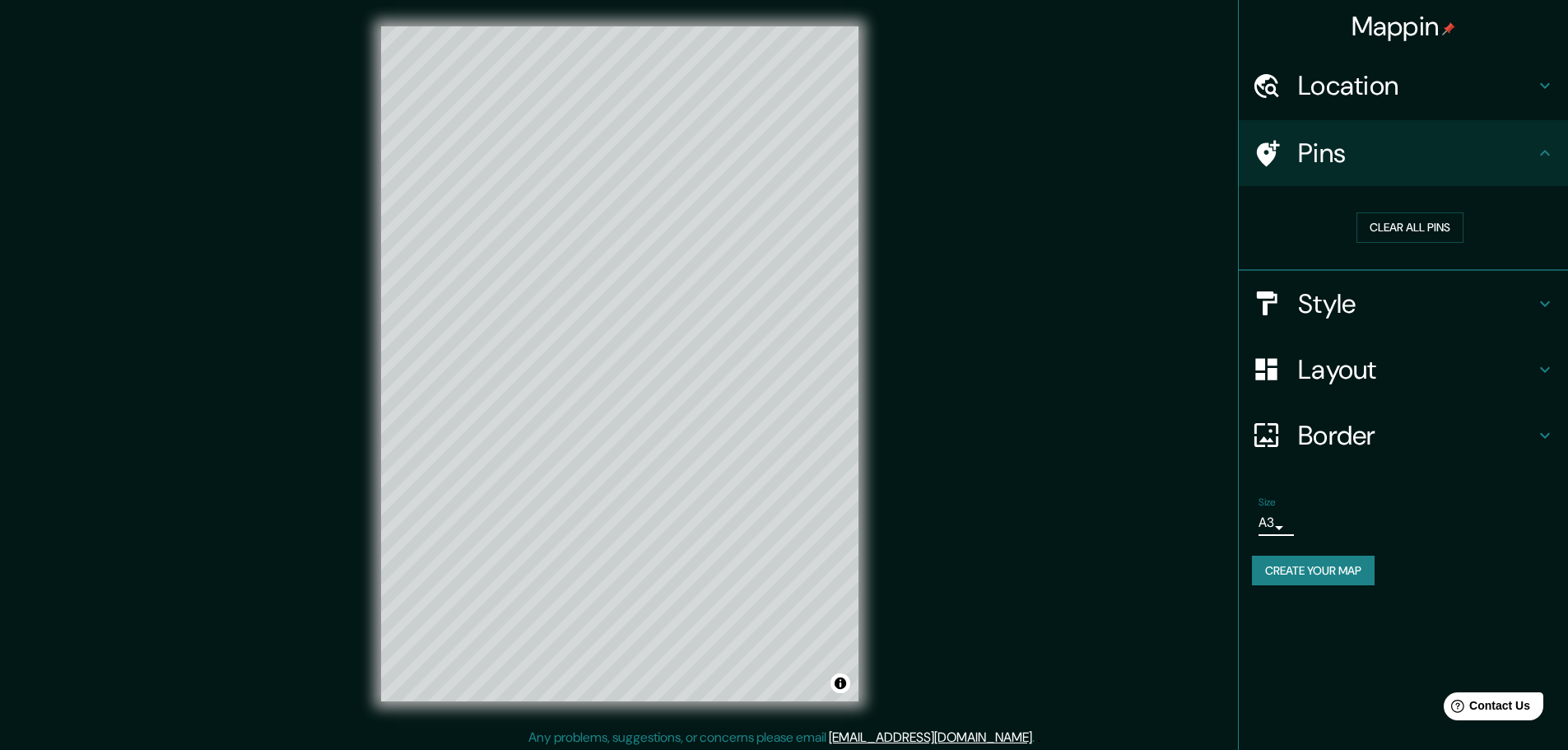
click at [1401, 499] on div "Size A3 a4" at bounding box center [1403, 516] width 303 height 53
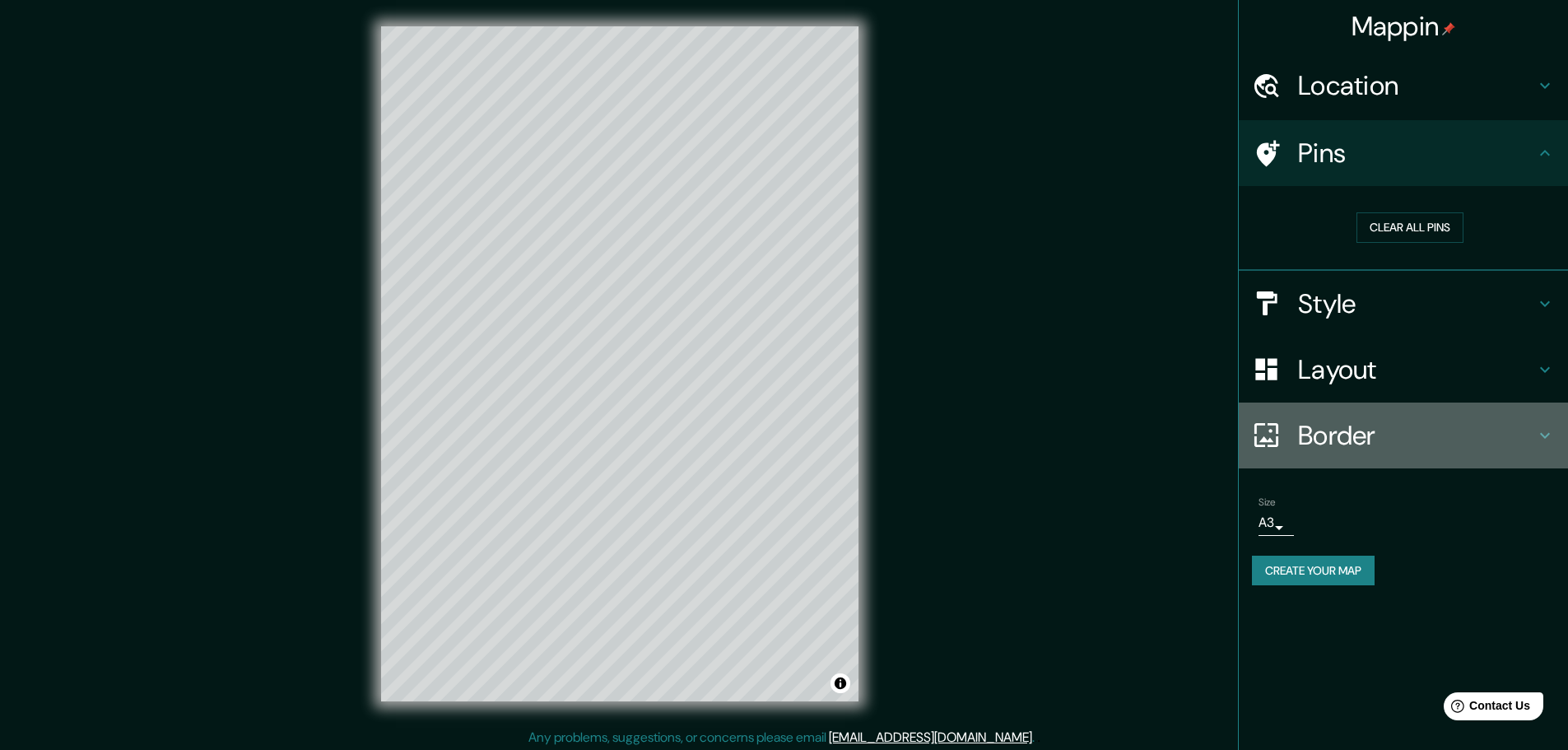
click at [1389, 431] on h4 "Border" at bounding box center [1416, 436] width 237 height 33
type input "46"
type input "23"
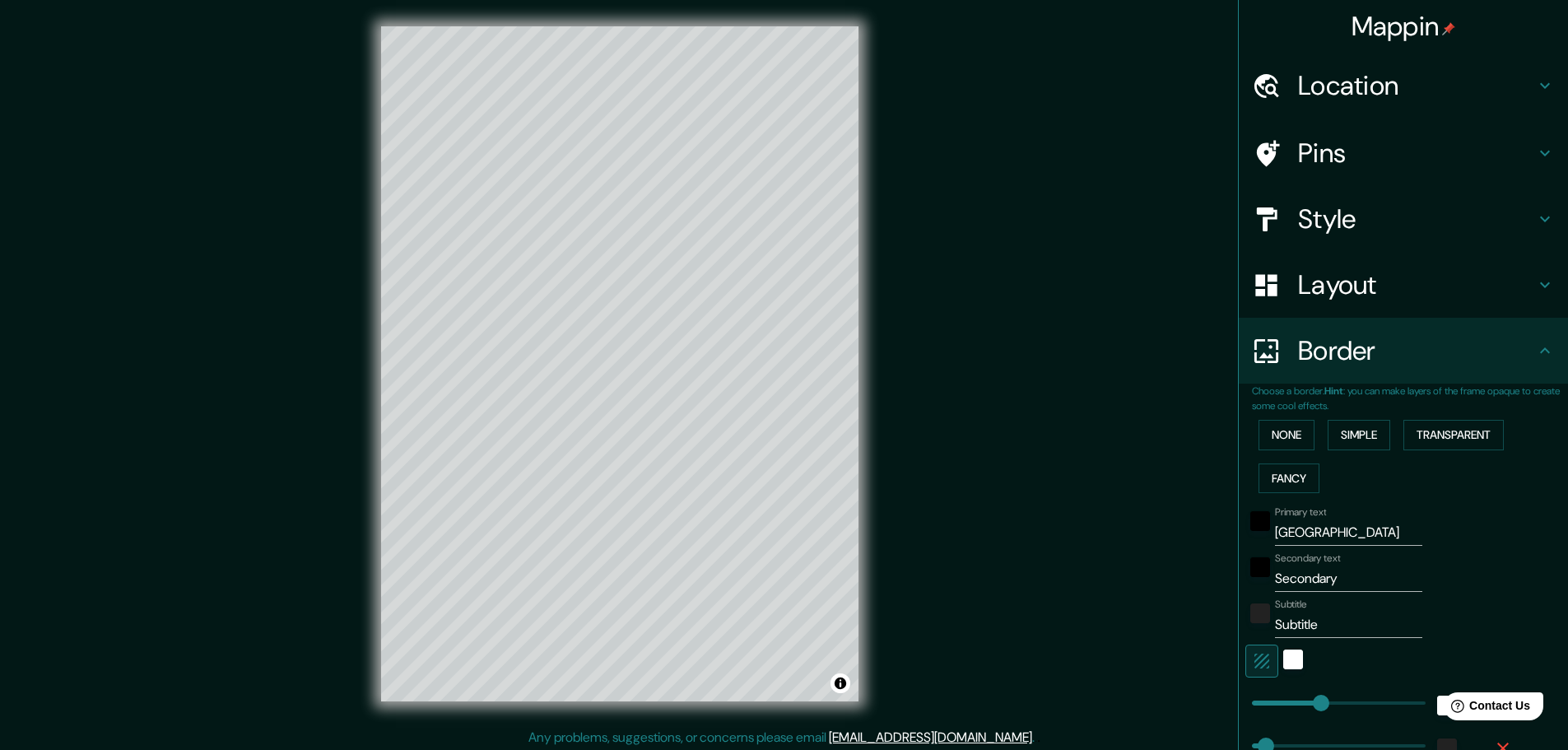
click at [1352, 368] on div "Border" at bounding box center [1403, 350] width 329 height 66
click at [1320, 579] on input "Secondary" at bounding box center [1348, 578] width 147 height 26
paste input "36.722392, -4.441576"
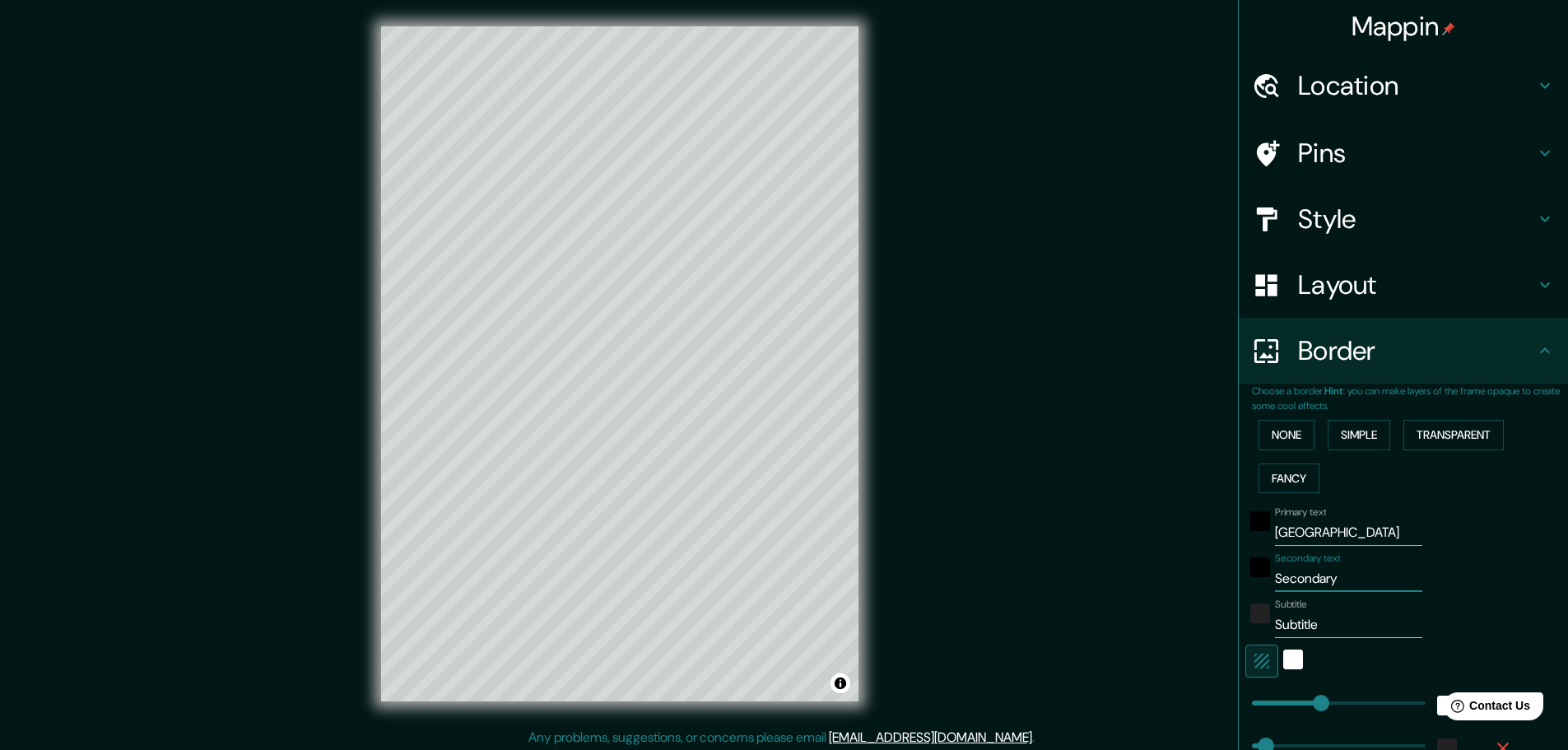
type input "36.722392, -4.441576"
type input "46"
type input "23"
type input "36.722392, -4.441576"
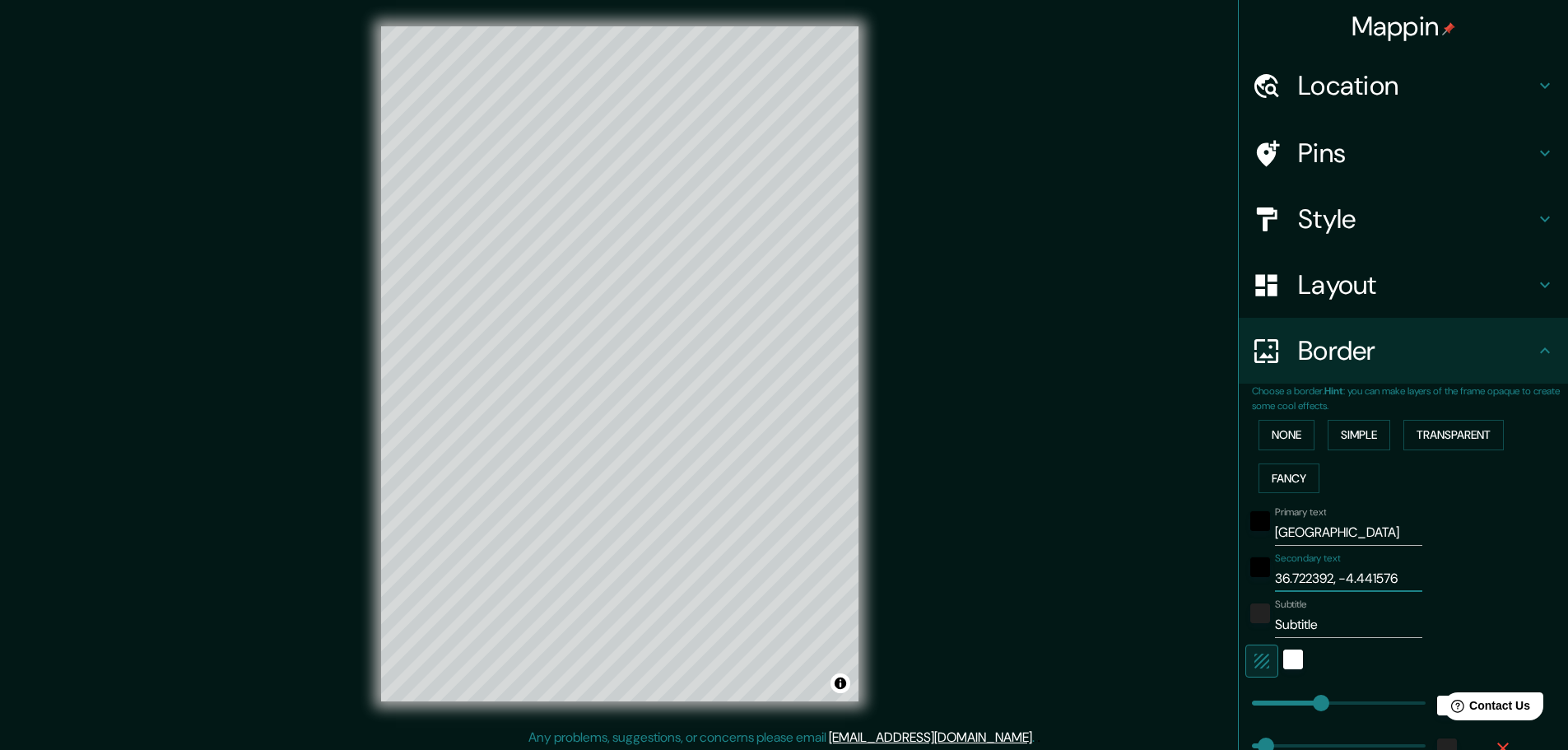
click at [1314, 632] on input "Subtitle" at bounding box center [1348, 624] width 147 height 26
paste input "36.722392, -4.441576"
type input "36.722392, -4.441576"
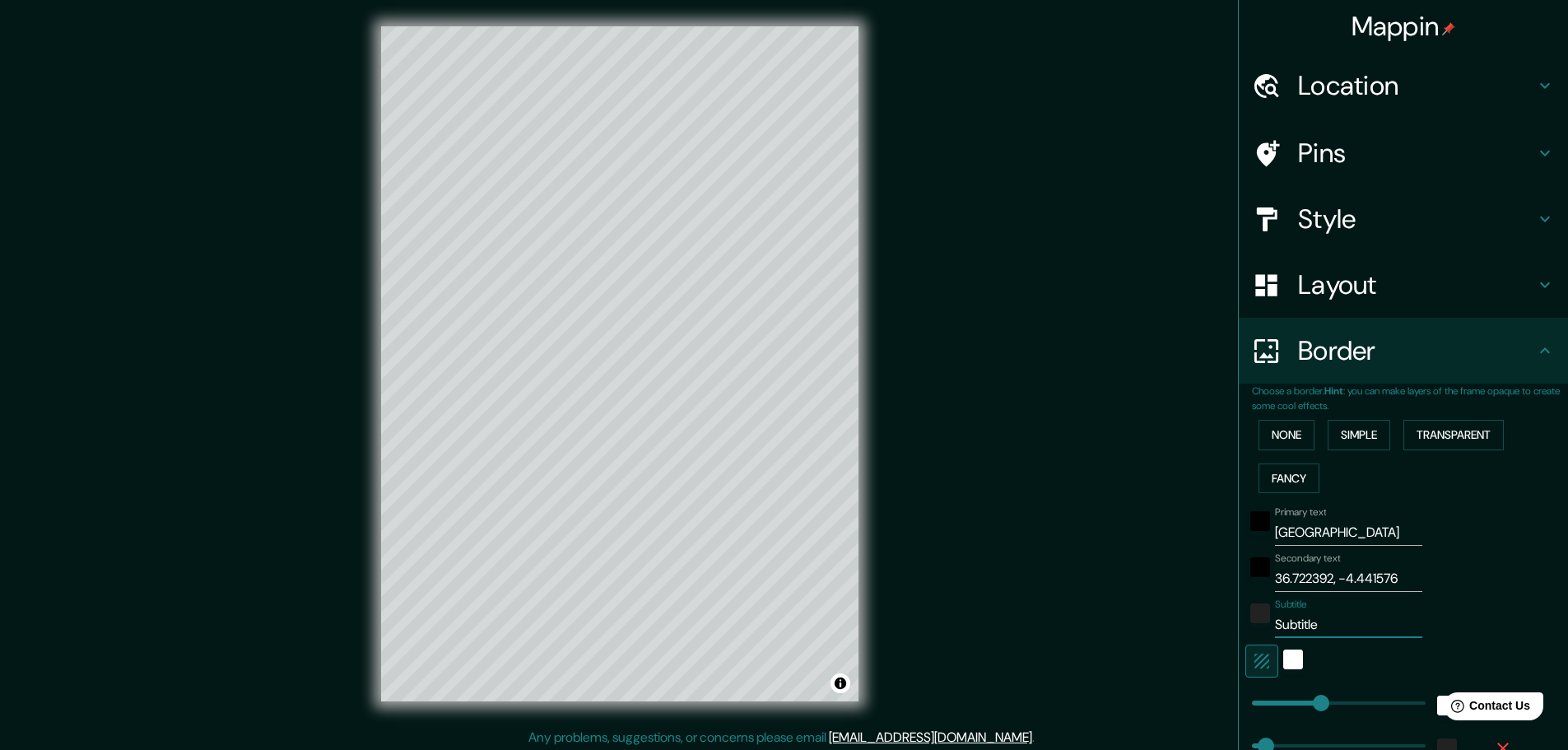
type input "46"
type input "23"
type input "36.722392, -4.441576"
click at [1298, 573] on input "36.722392, -4.441576" at bounding box center [1348, 578] width 147 height 26
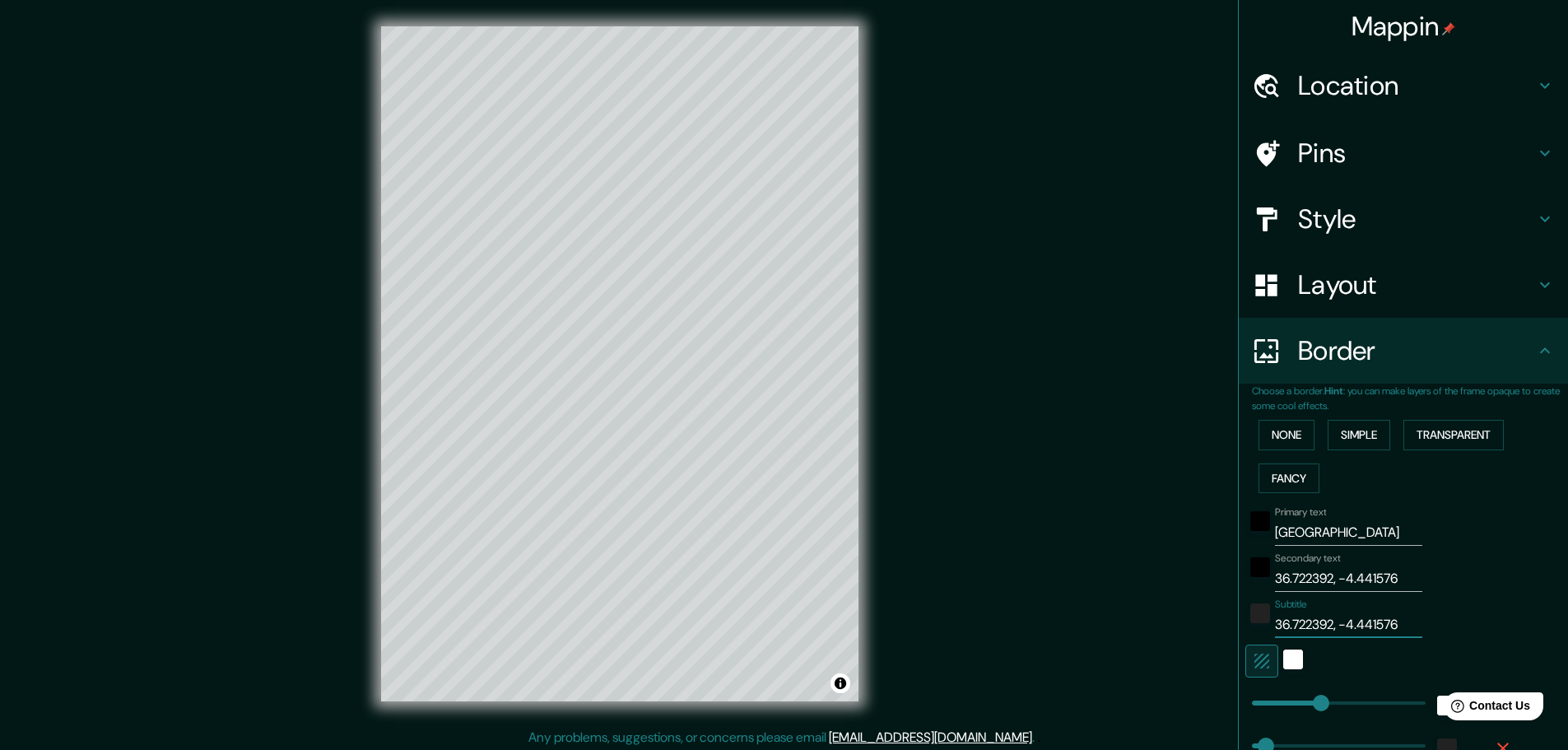
click at [1298, 573] on input "36.722392, -4.441576" at bounding box center [1348, 578] width 147 height 26
type input "46"
type input "23"
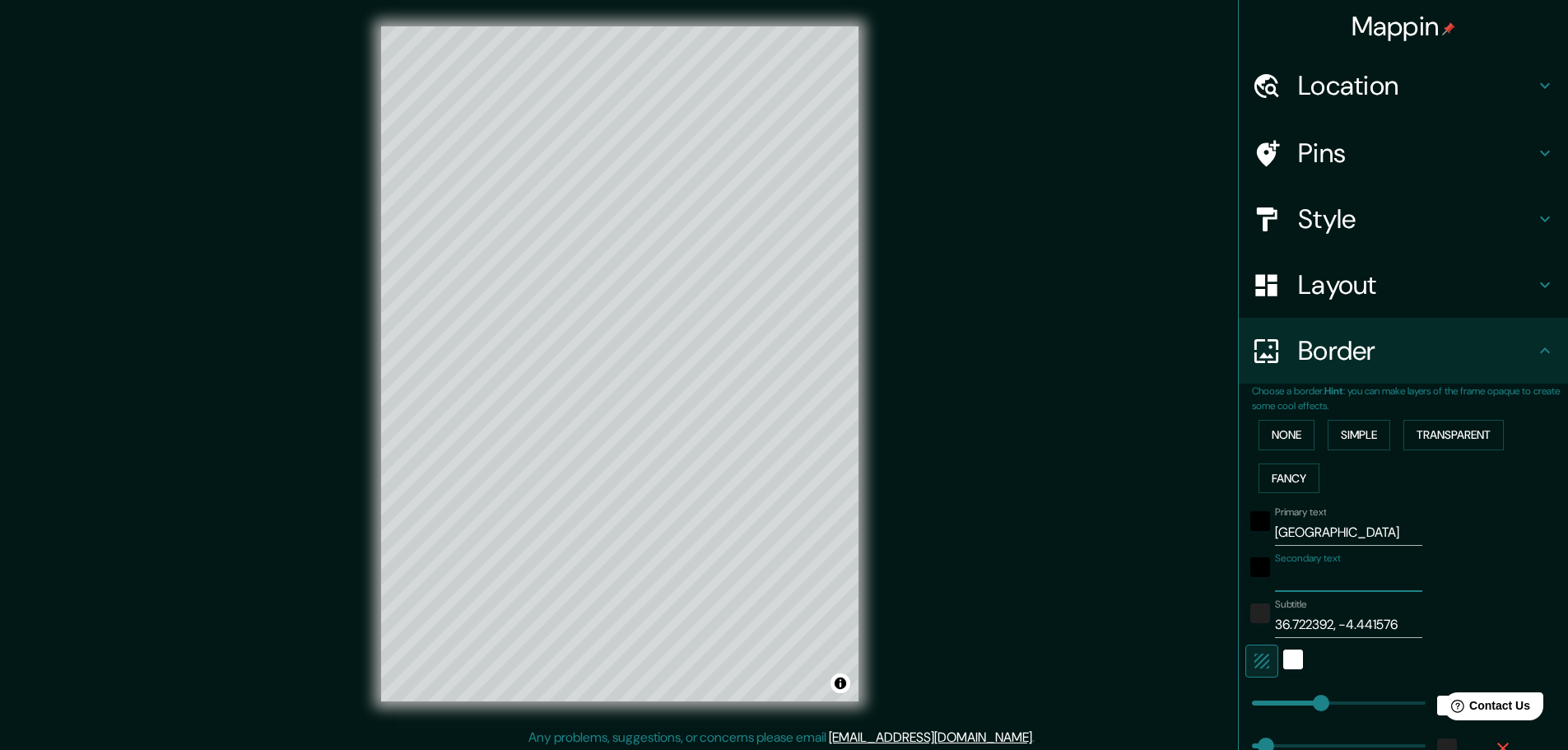
click at [1302, 579] on input "Secondary text" at bounding box center [1348, 578] width 147 height 26
click at [1324, 632] on input "36.722392, -4.441576" at bounding box center [1348, 624] width 147 height 26
click at [1337, 583] on input "Secondary text" at bounding box center [1348, 578] width 147 height 26
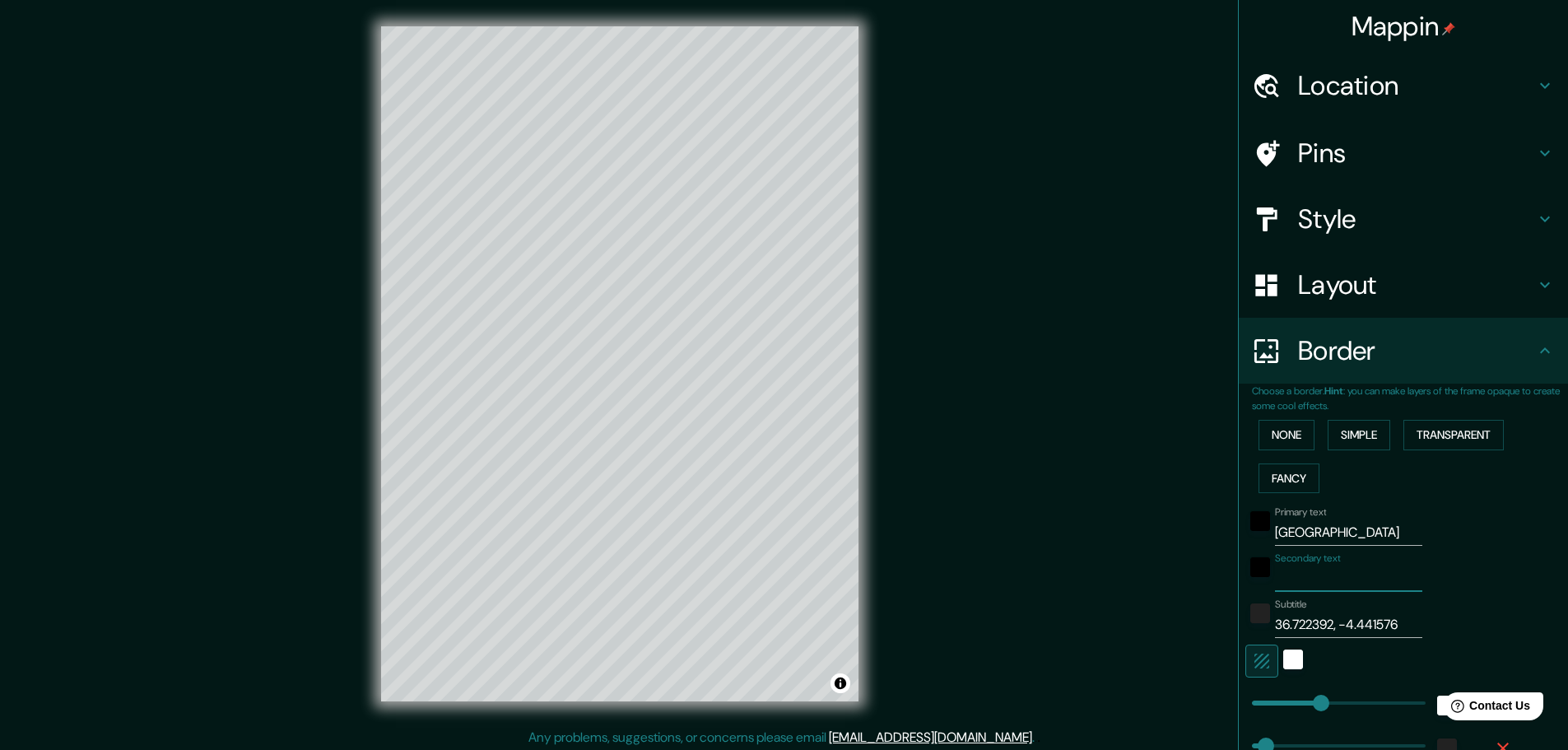
paste input "36.722392, -4.441576"
type input "36.722392, -4.441576"
type input "46"
type input "23"
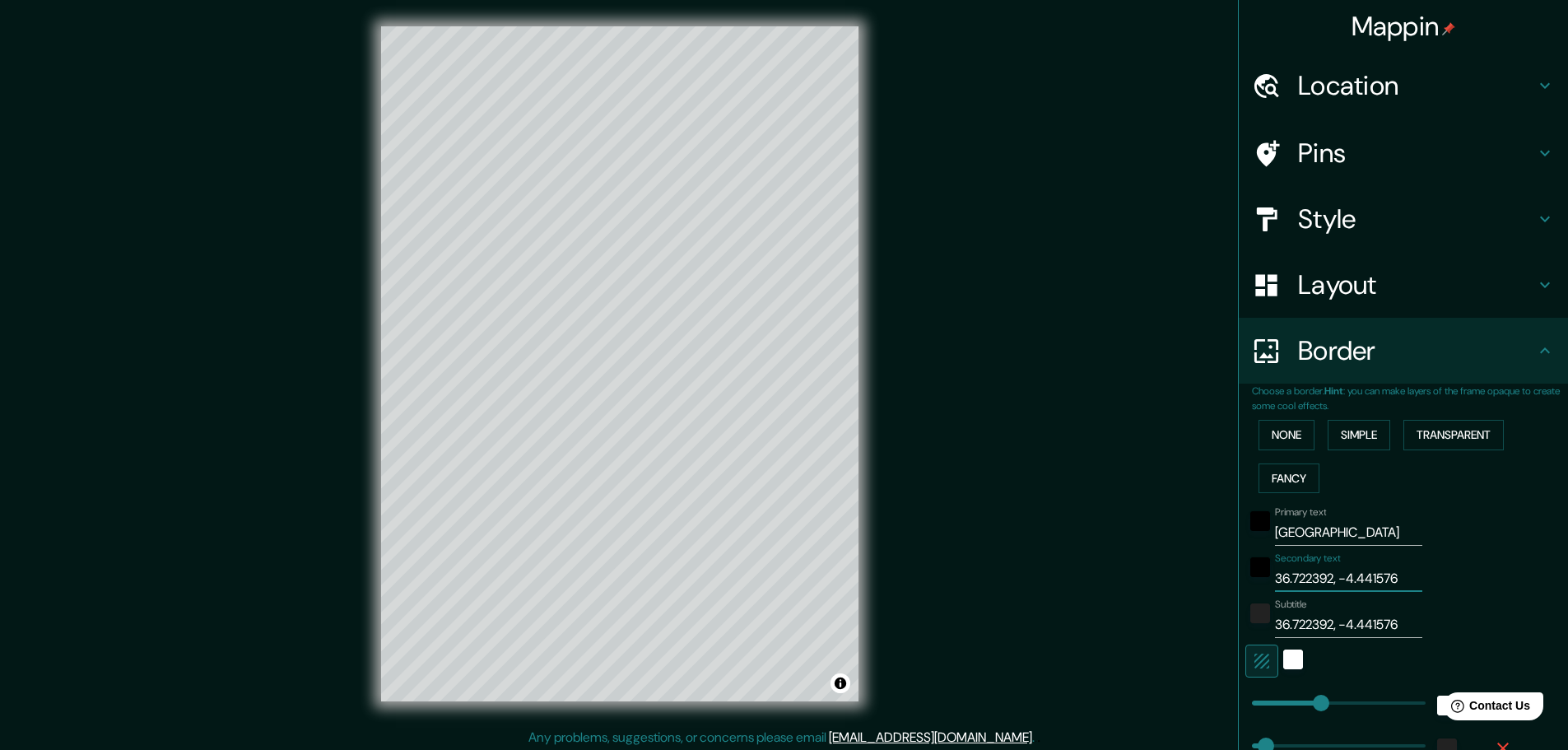
type input "36.722392, -4.441576"
click at [1343, 629] on input "36.722392, -4.441576" at bounding box center [1348, 624] width 147 height 26
type input "46"
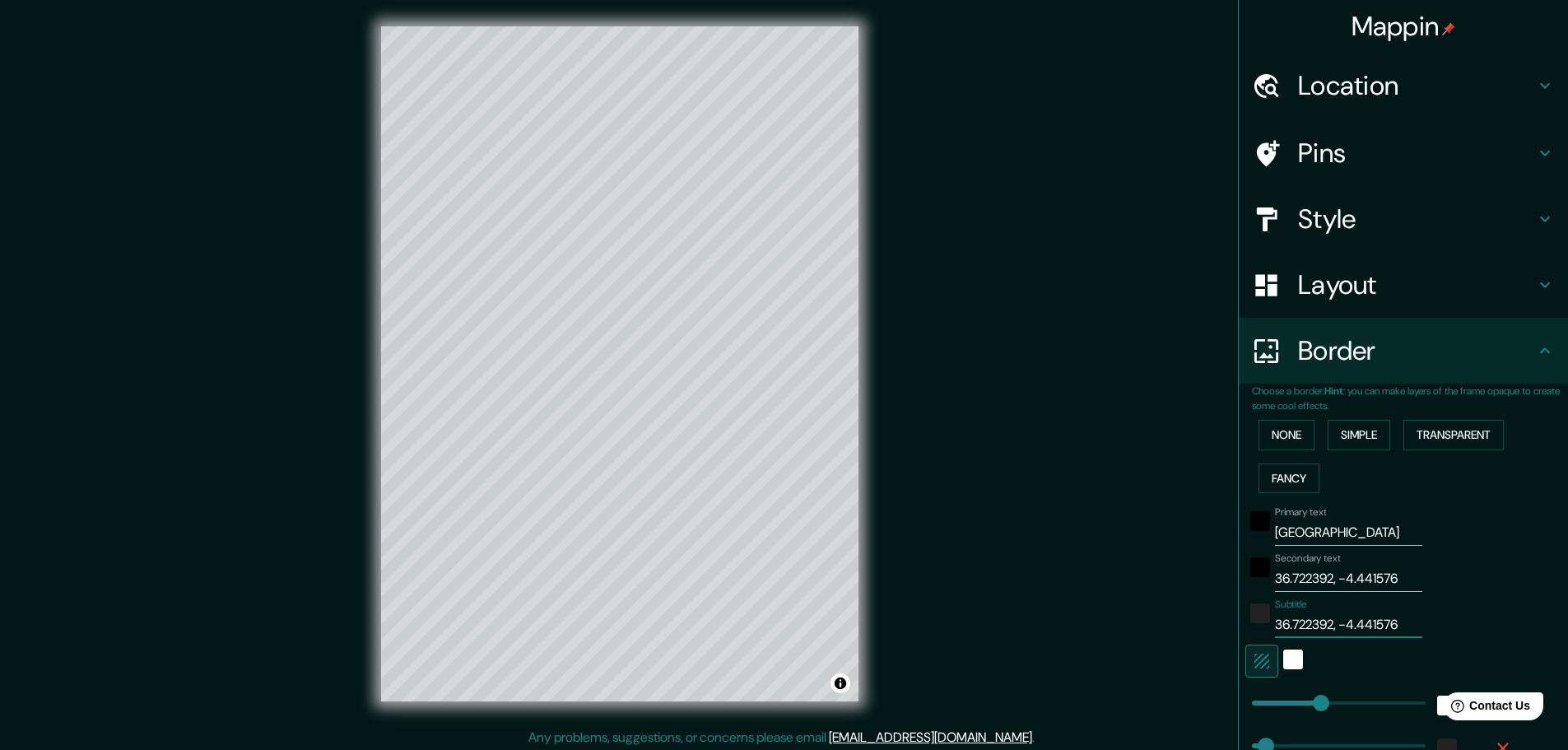
type input "46"
type input "23"
click at [1450, 599] on div "Subtitle" at bounding box center [1380, 618] width 270 height 40
click at [1305, 625] on input "Subtitle" at bounding box center [1348, 624] width 147 height 26
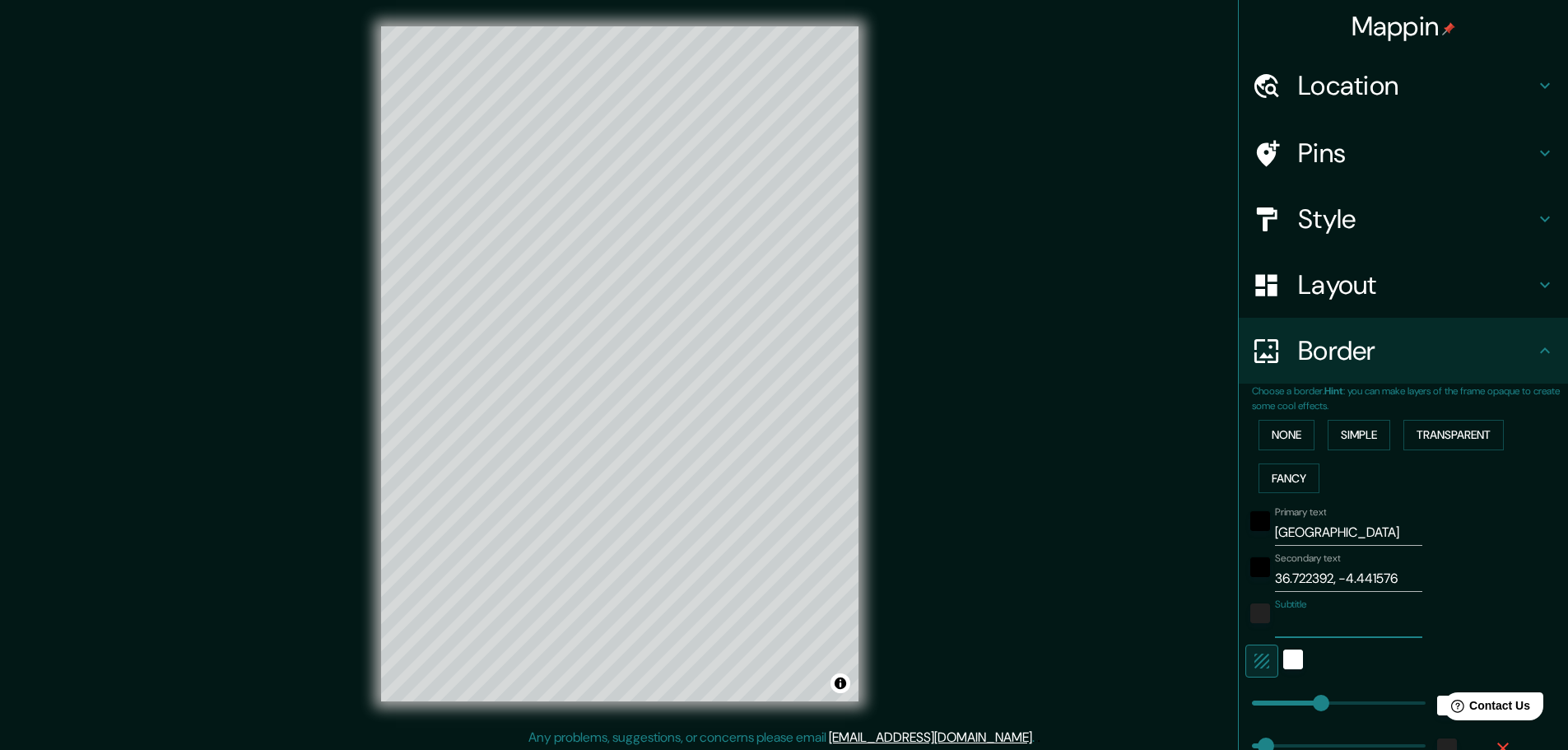
paste input "36.722392, -4.441576"
type input "36.722392, -4.441576"
type input "46"
type input "23"
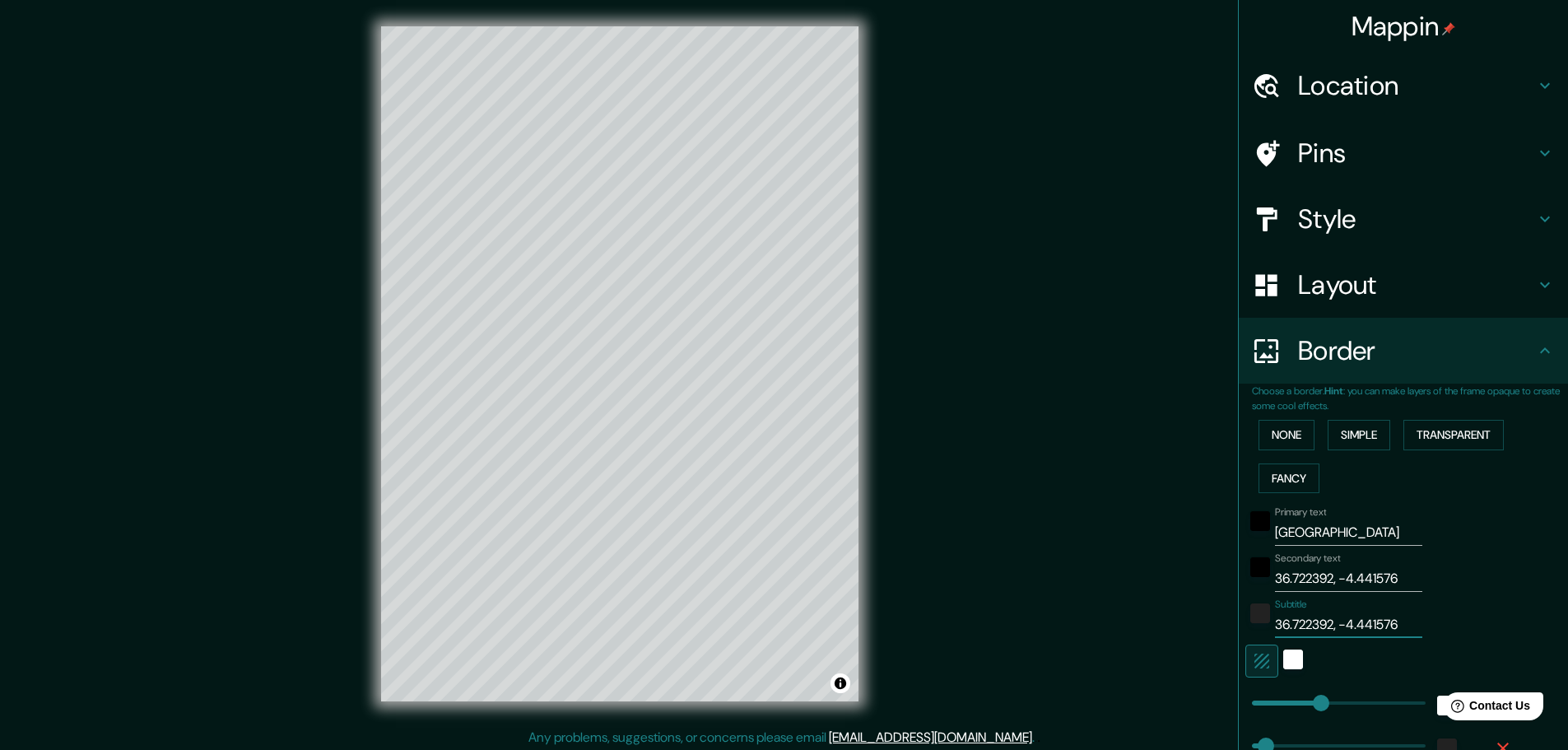
type input "36.722392, -4.441576"
click at [1311, 580] on input "36.722392, -4.441576" at bounding box center [1348, 578] width 147 height 26
type input "C"
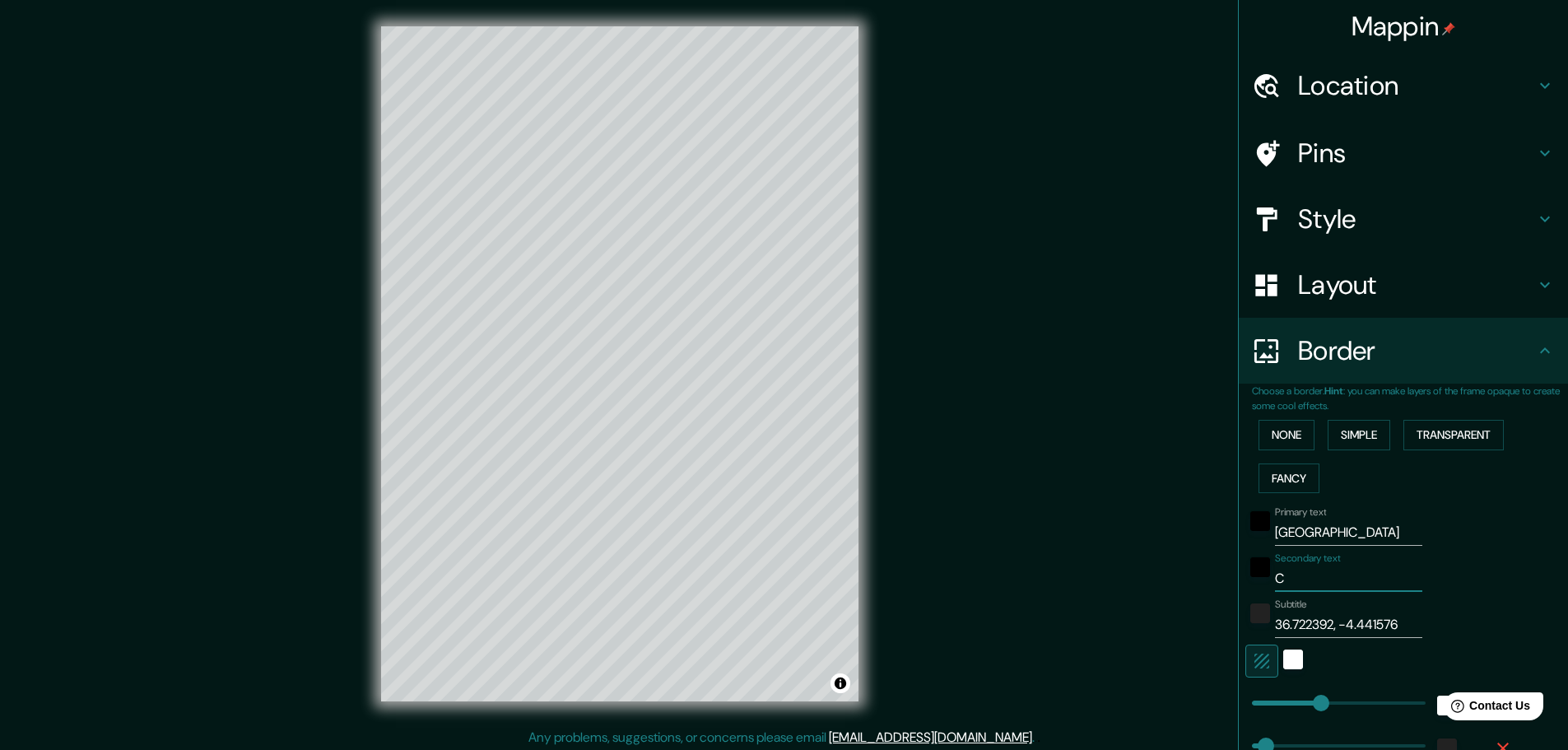
type input "46"
type input "23"
type input "C/"
type input "46"
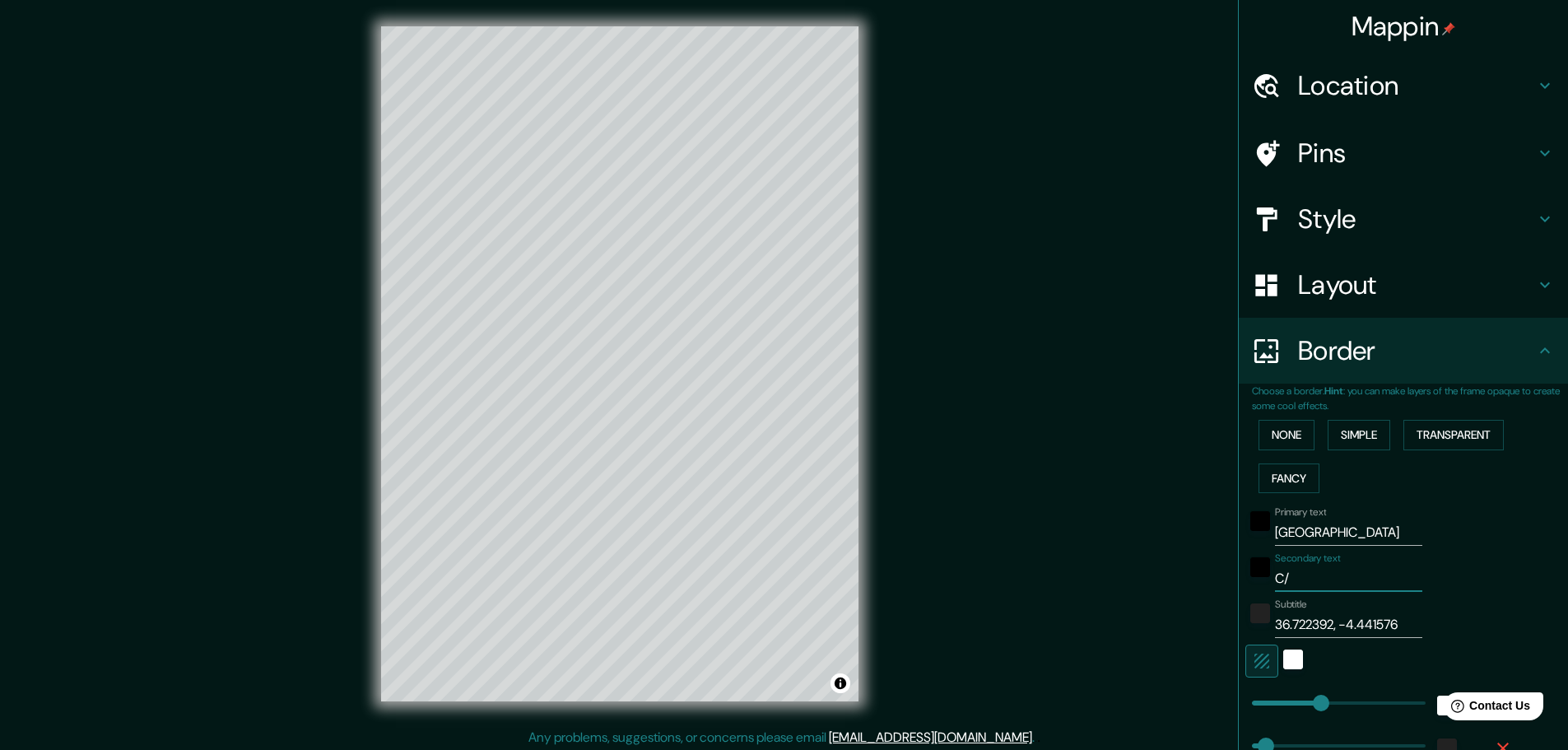
type input "46"
type input "23"
type input "C/"
type input "46"
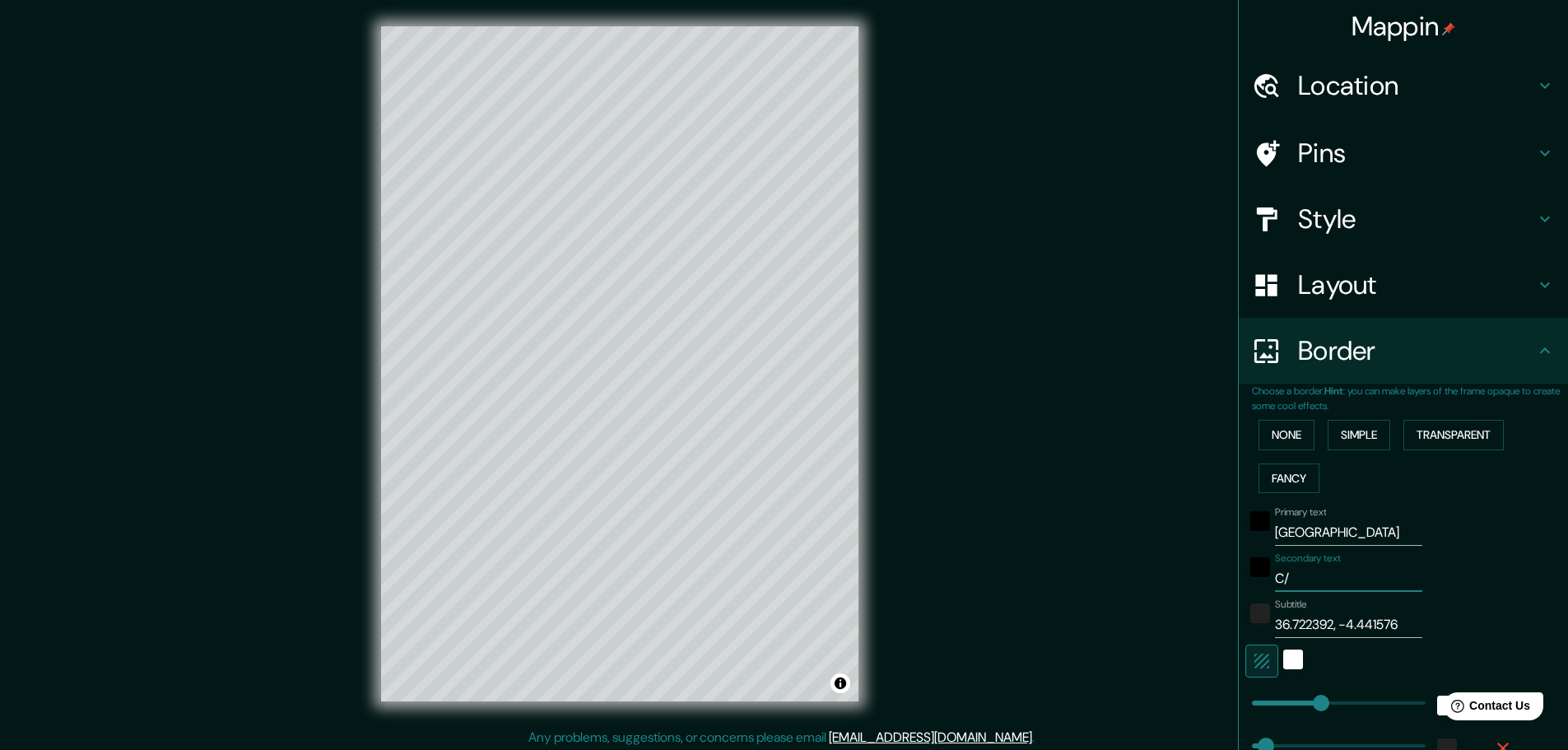
type input "23"
type input "C/ D"
type input "46"
type input "23"
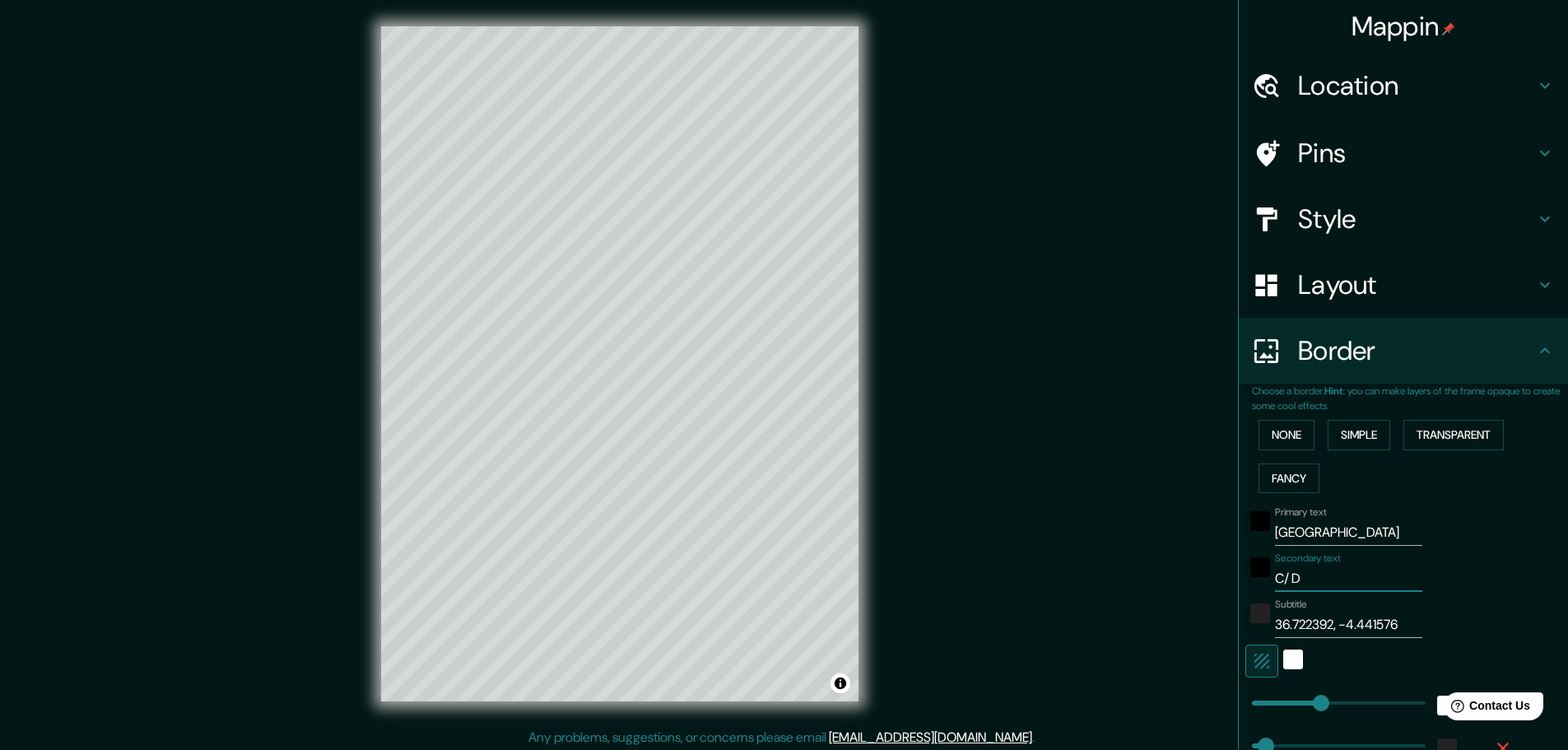
type input "C/ Do"
type input "46"
type input "23"
type input "C/ Doc"
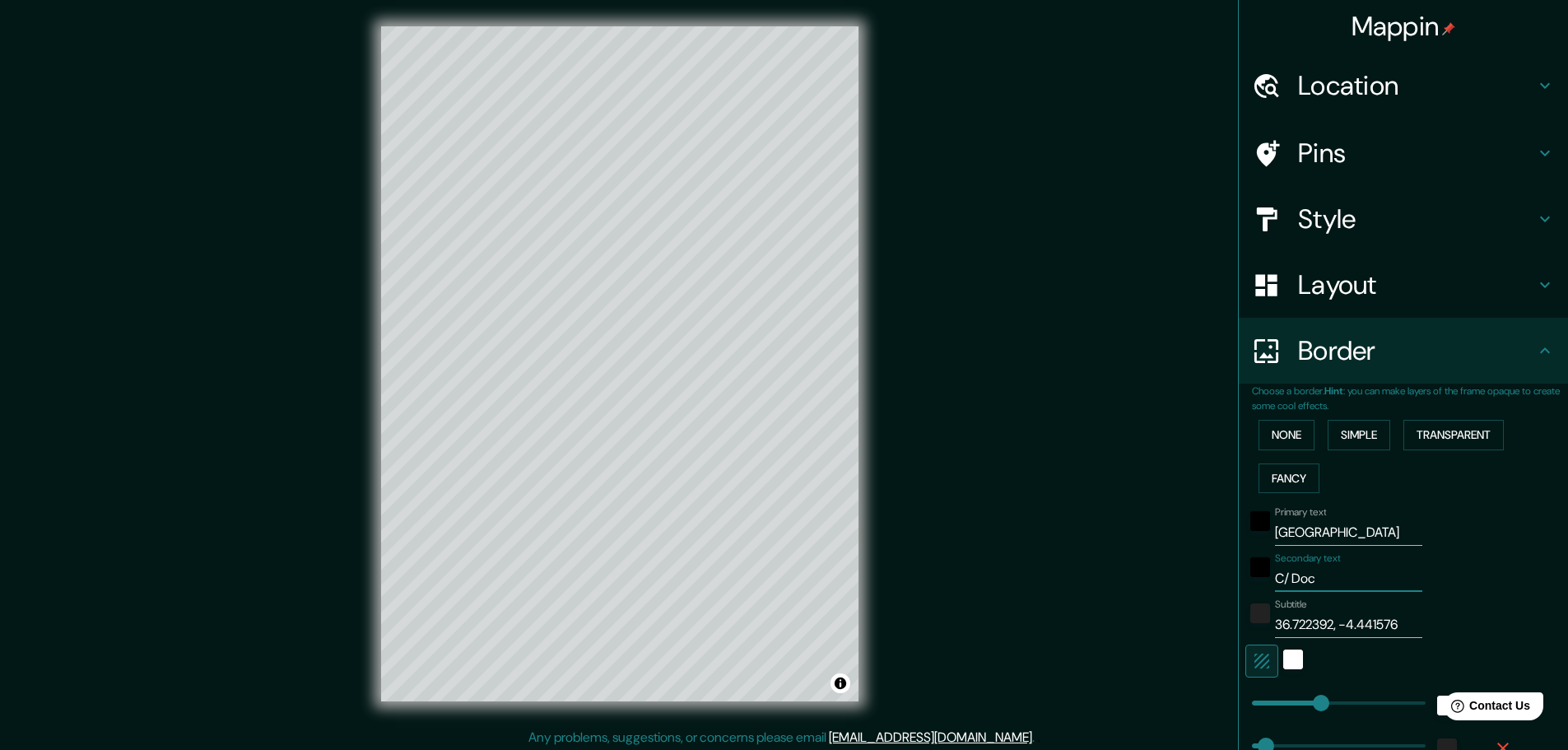
type input "46"
type input "23"
type input "C/ Doct"
type input "46"
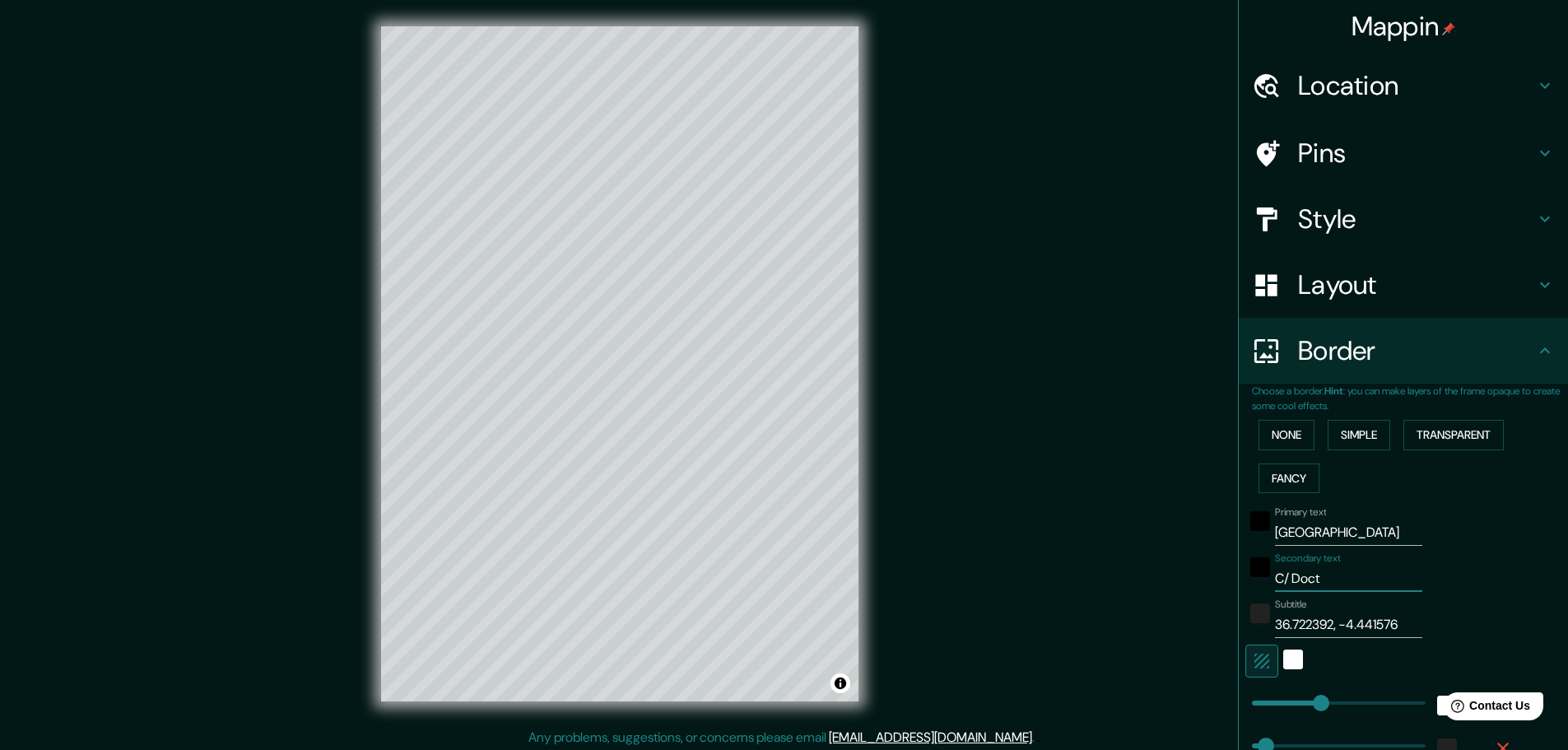
type input "46"
type input "23"
type input "C/ Doctor"
type input "46"
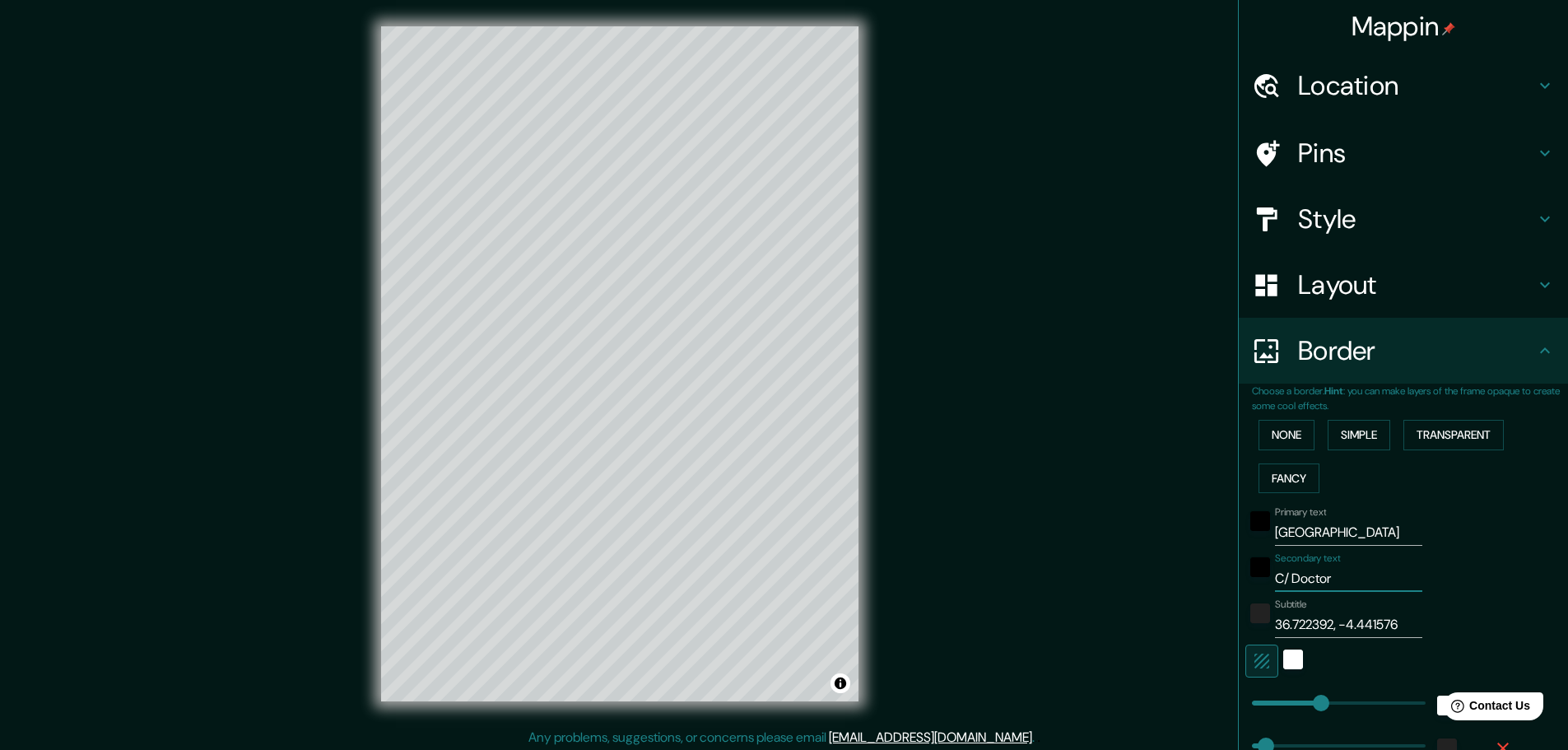
type input "23"
type input "C/ Doctor R"
type input "46"
type input "23"
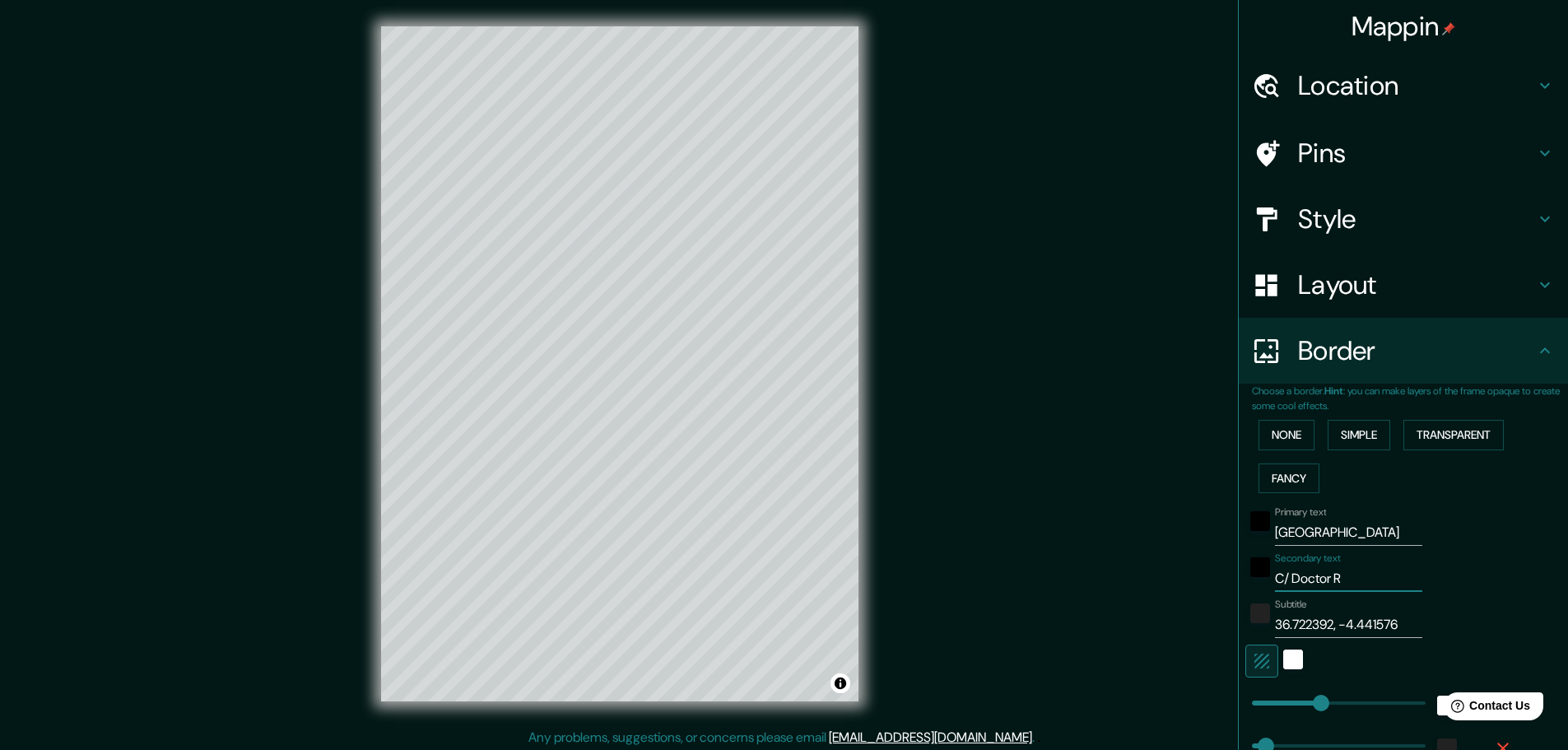
type input "C/ Doctor Ru"
type input "46"
type input "23"
type input "C/ Doctor Rui"
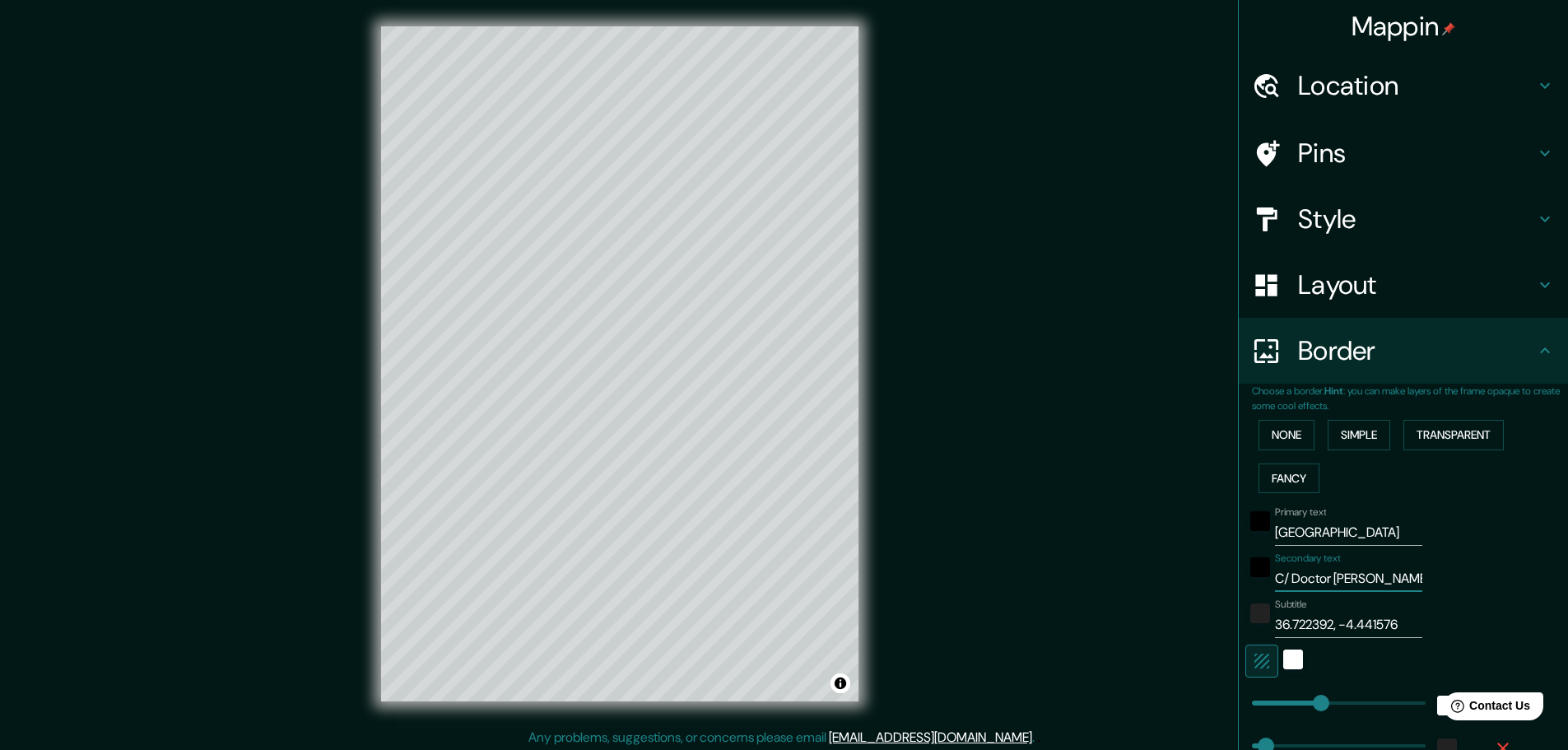
type input "46"
type input "23"
type input "C/ Doctor Ruiz"
type input "46"
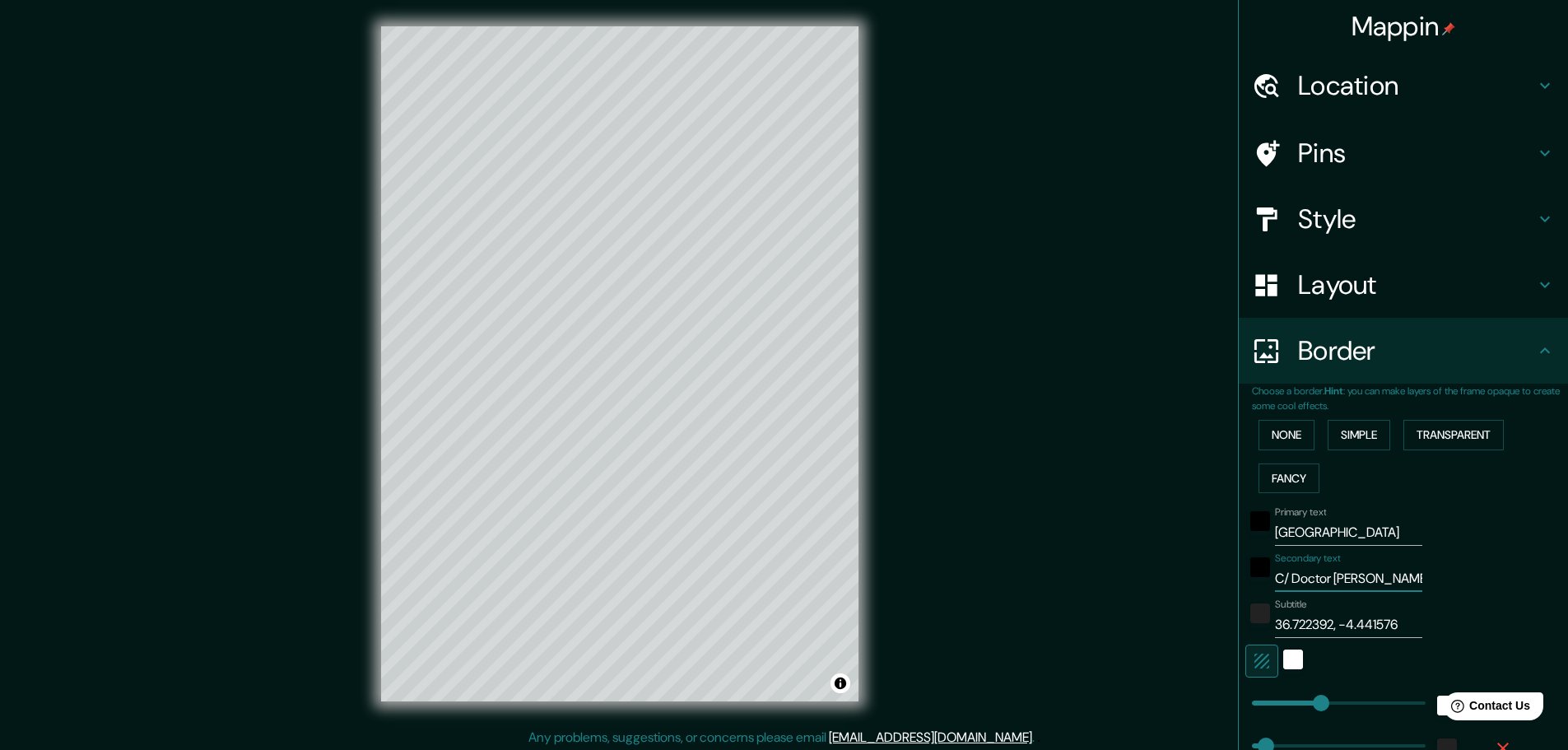
type input "46"
type input "23"
type input "C/ Doctor Ruiz"
type input "46"
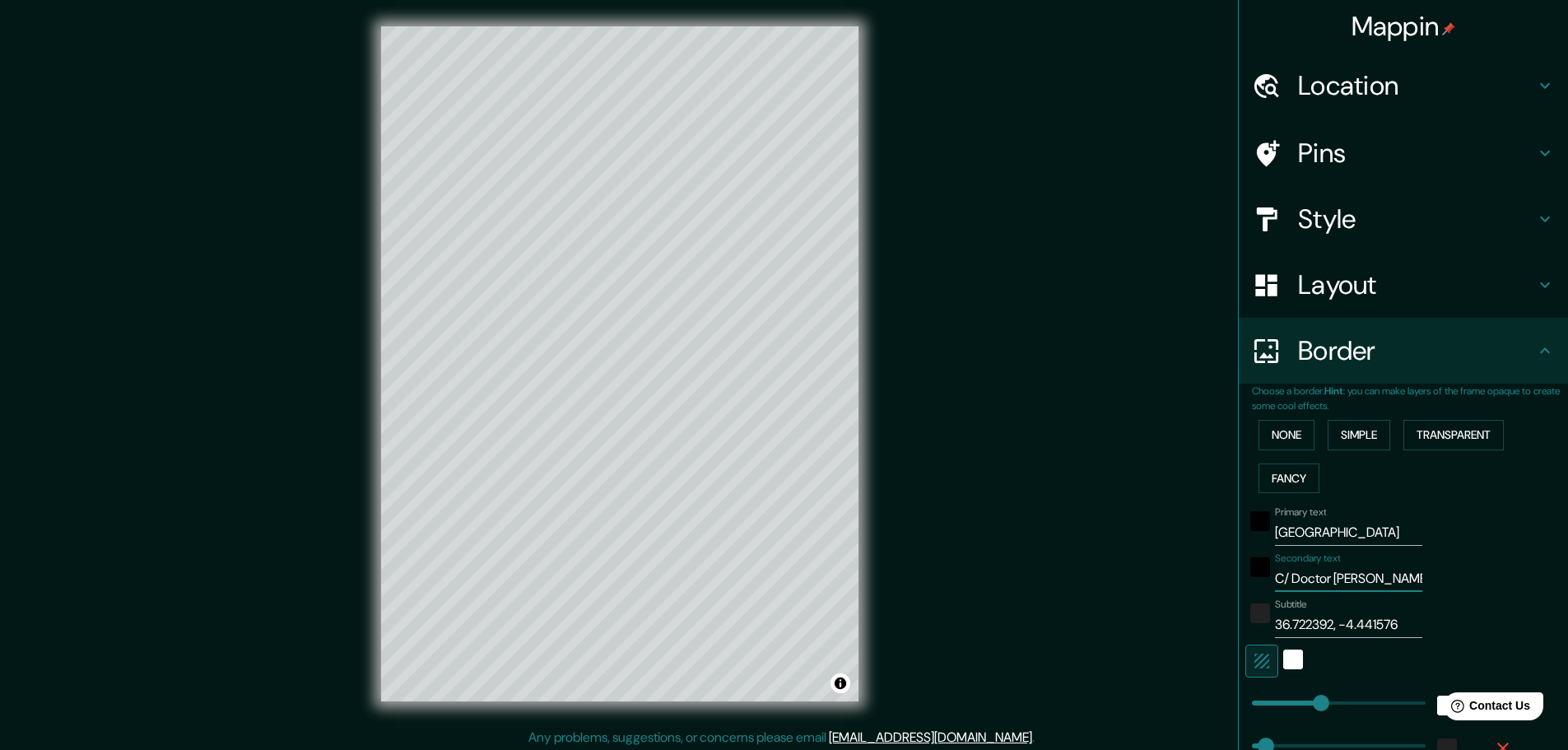
type input "23"
type input "C/ Doctor Ruiz J"
type input "46"
type input "23"
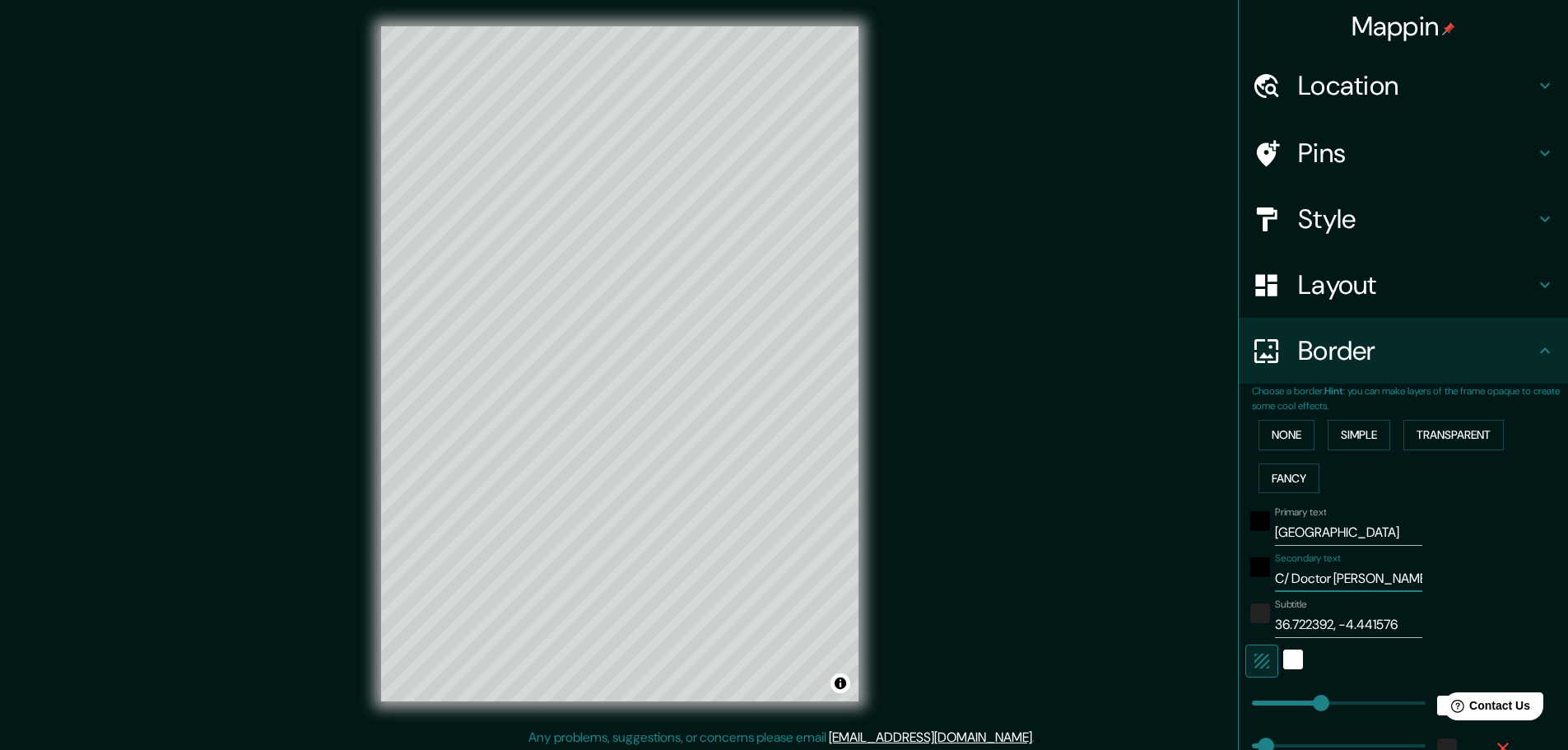
type input "C/ Doctor Ruiz Ji"
type input "46"
type input "23"
type input "C/ Doctor Ruiz Jim"
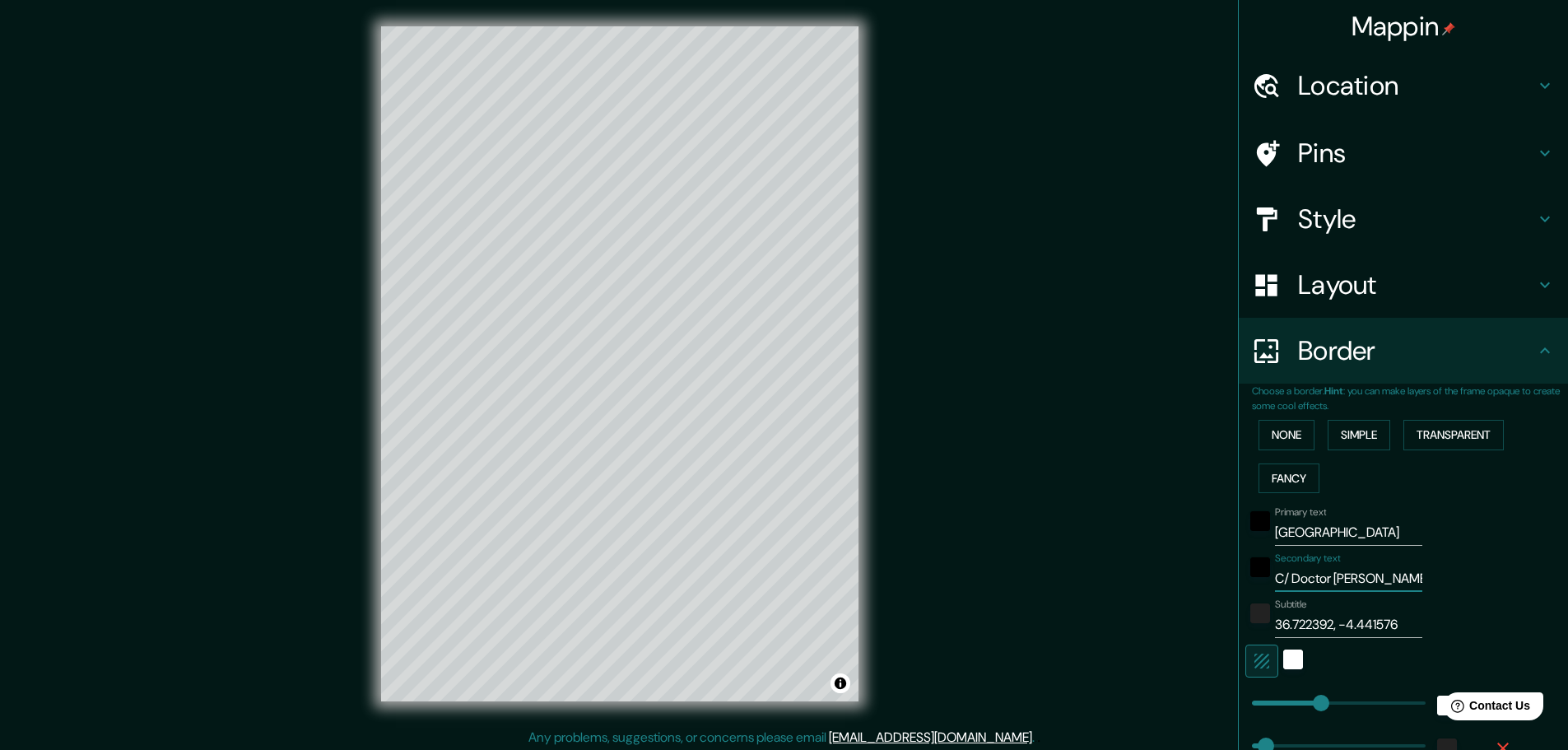
type input "46"
type input "23"
type input "C/ Doctor Ruiz Jimé"
type input "46"
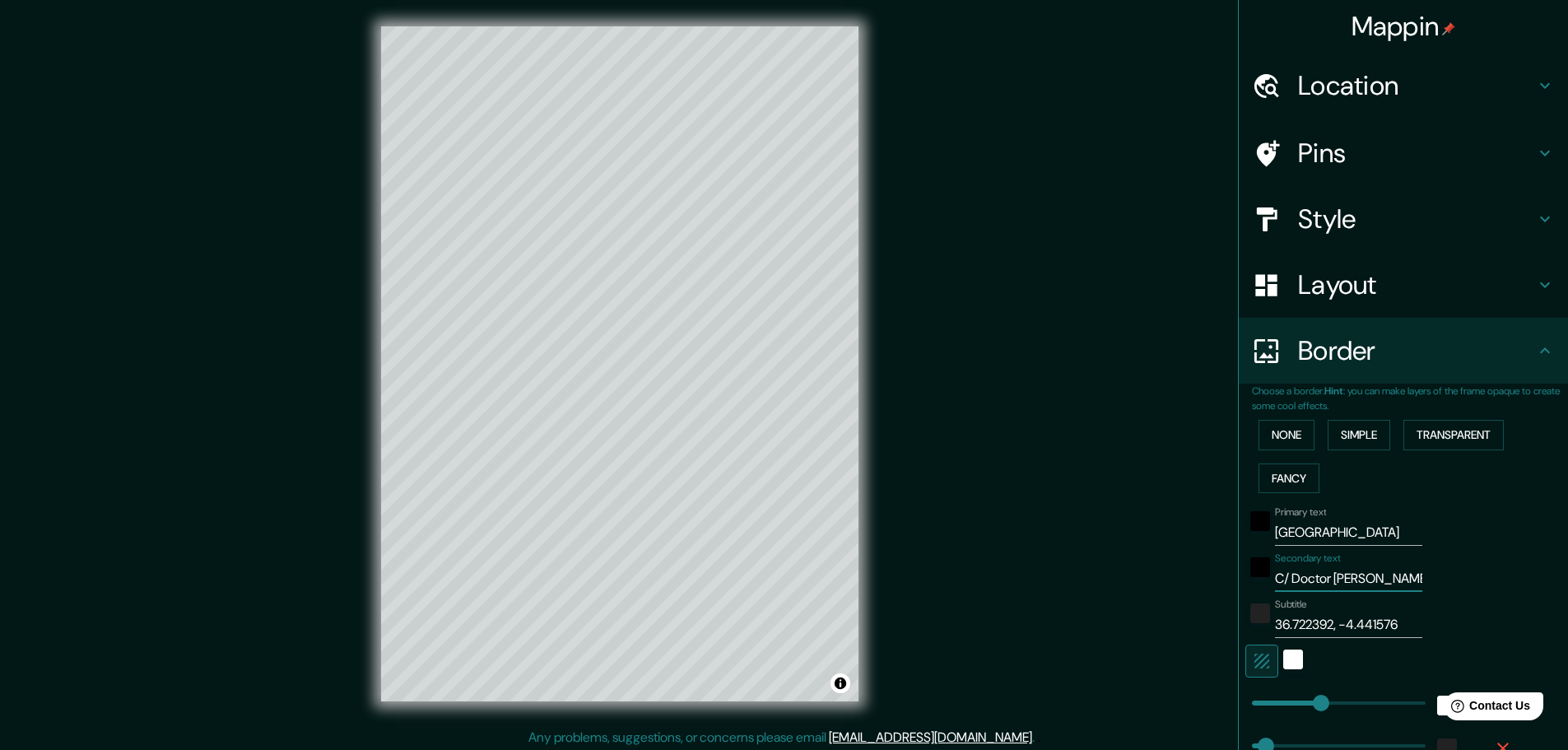
type input "46"
type input "23"
type input "C/ Doctor Ruiz Jiméne"
type input "46"
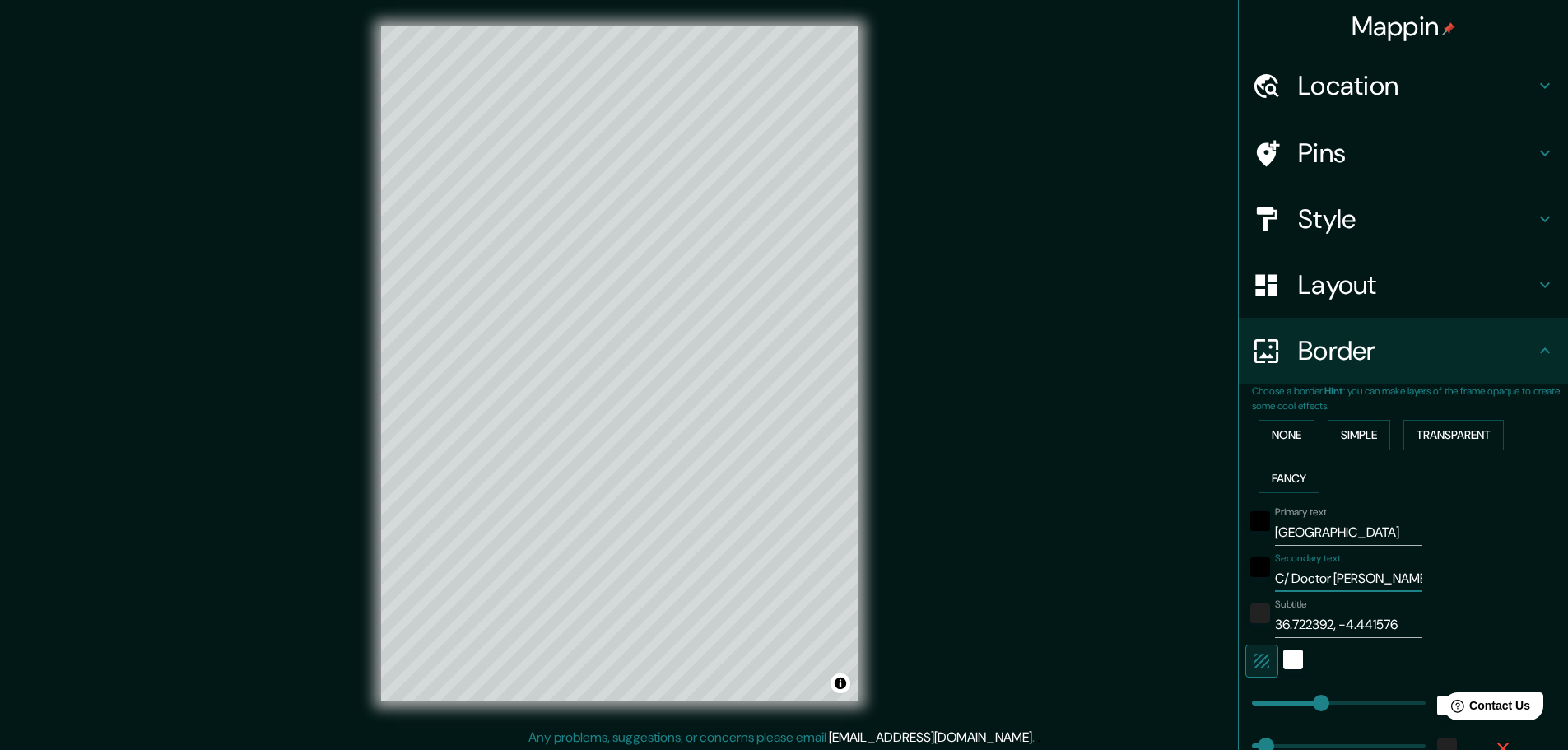
type input "23"
type input "C/ Doctor Ruiz Jiménez"
type input "46"
type input "23"
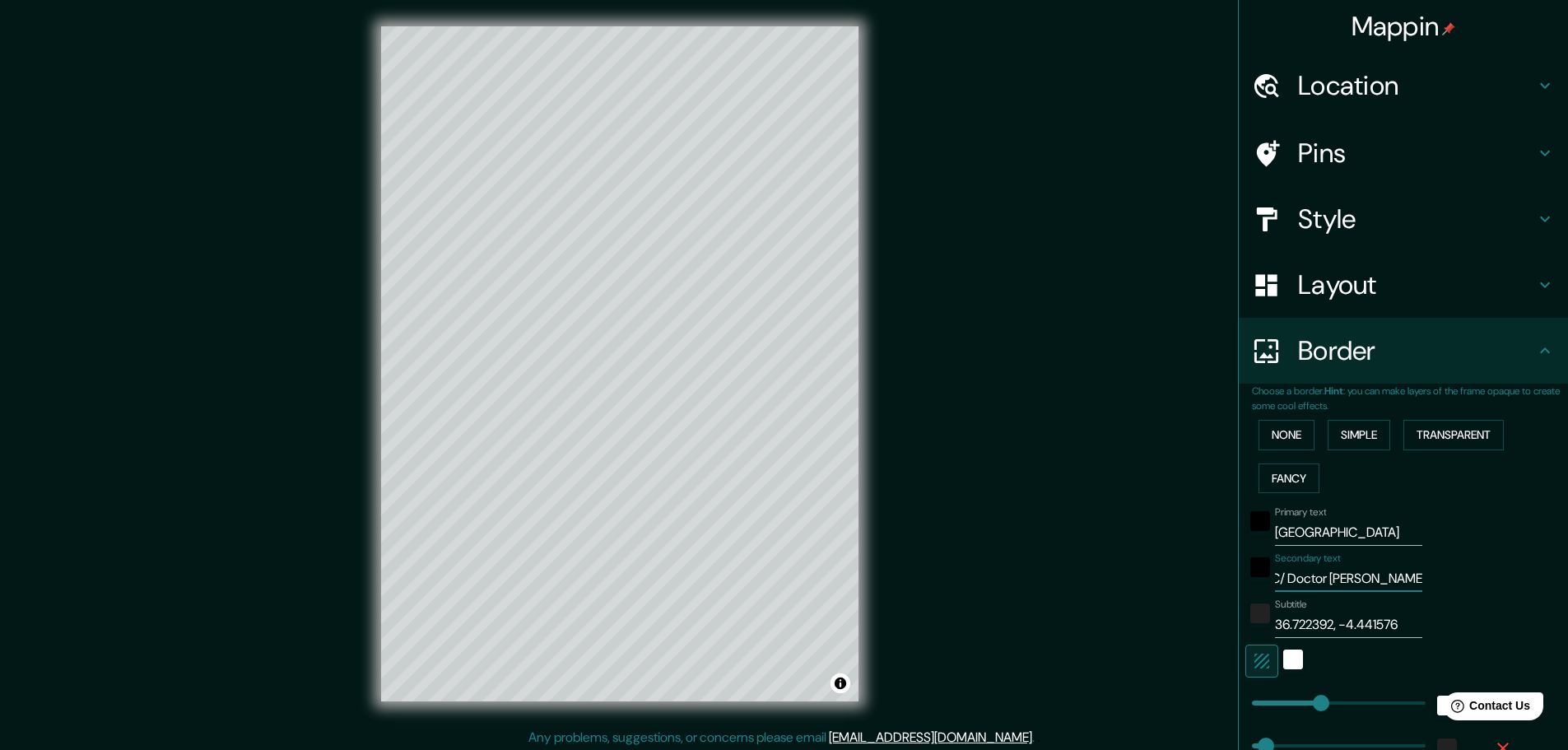
type input "C/ Doctor Ruiz Jiménez"
type input "46"
type input "23"
type input "C/ Doctor Ruiz Jiménez,"
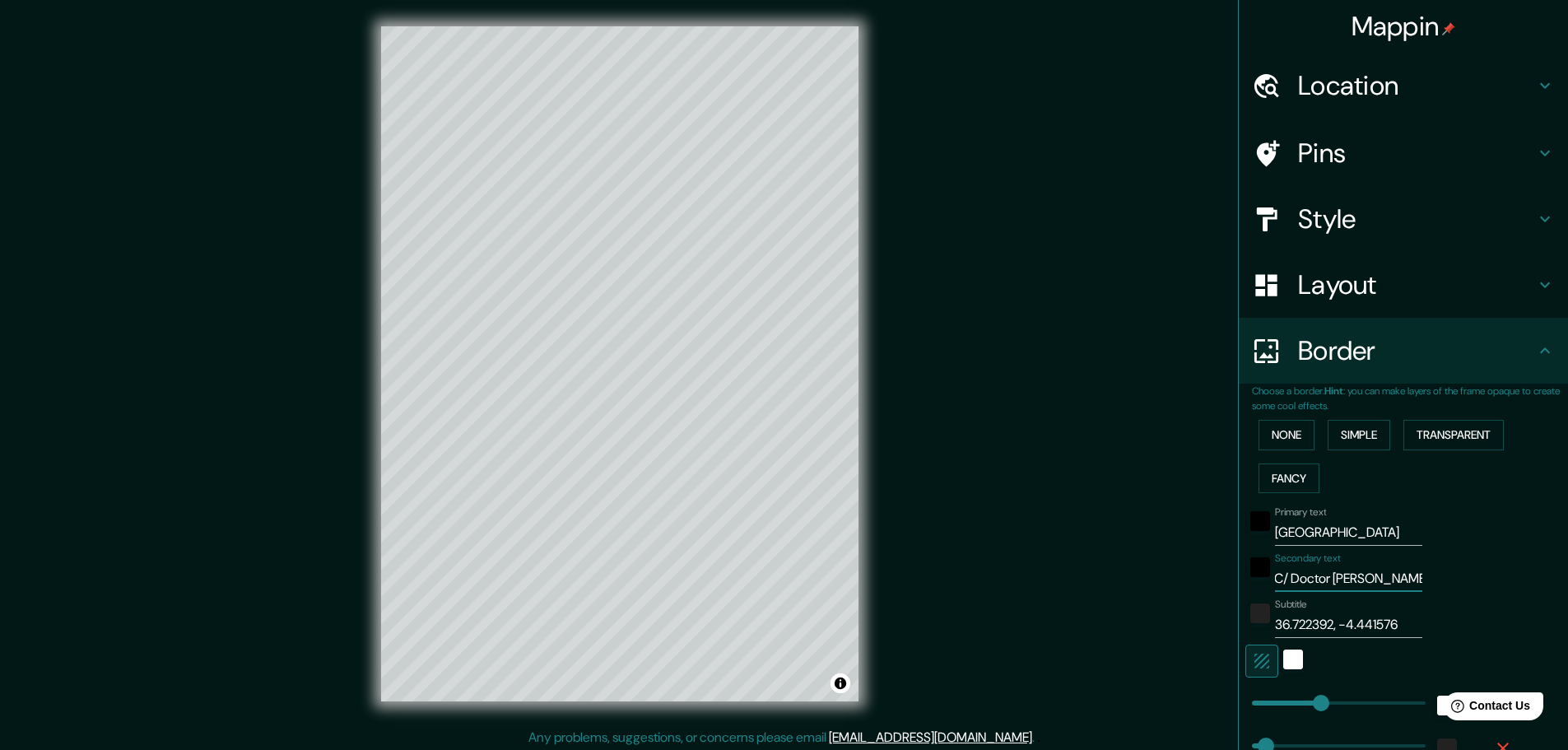
type input "46"
type input "23"
type input "C/ Doctor Ruiz Jiménez, 7"
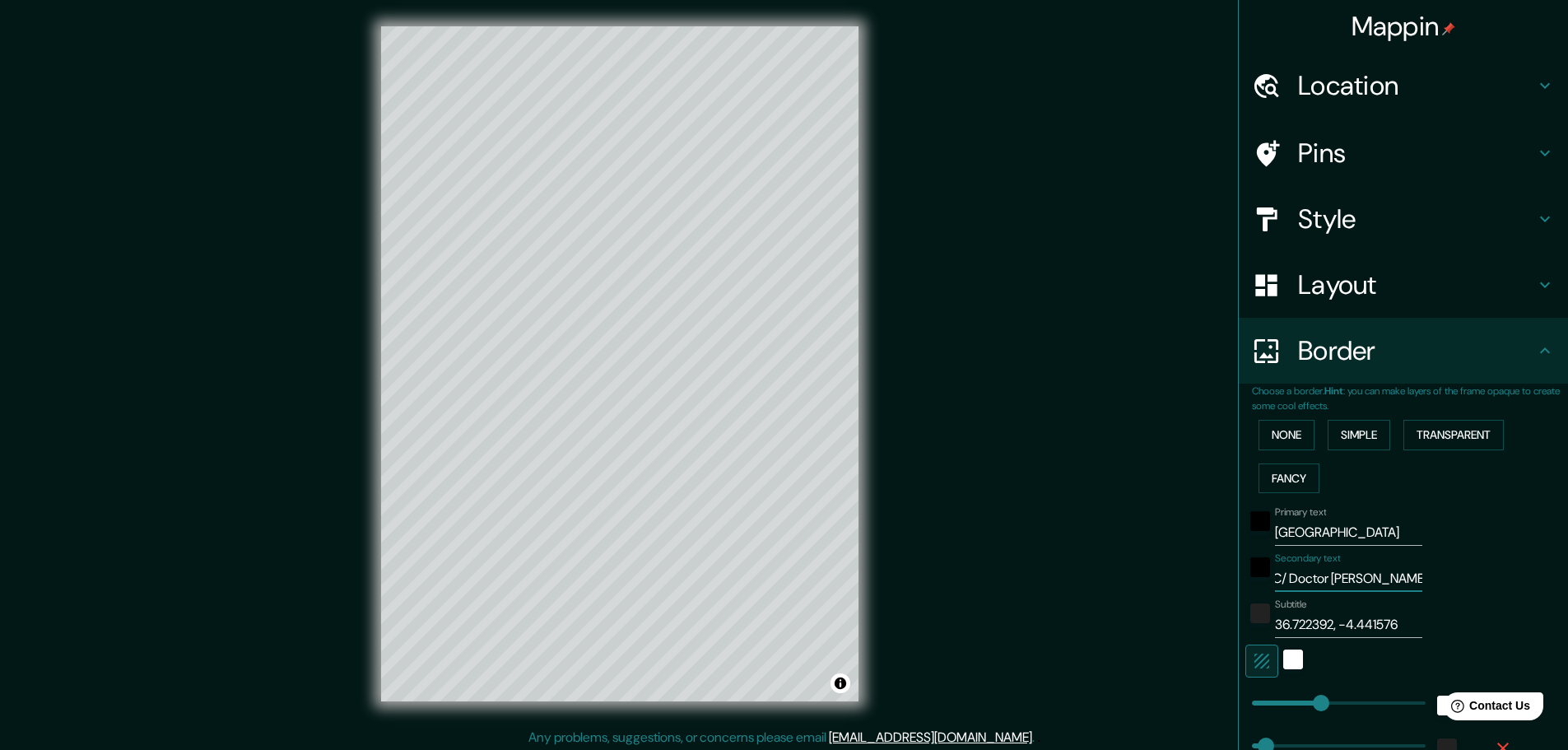
type input "46"
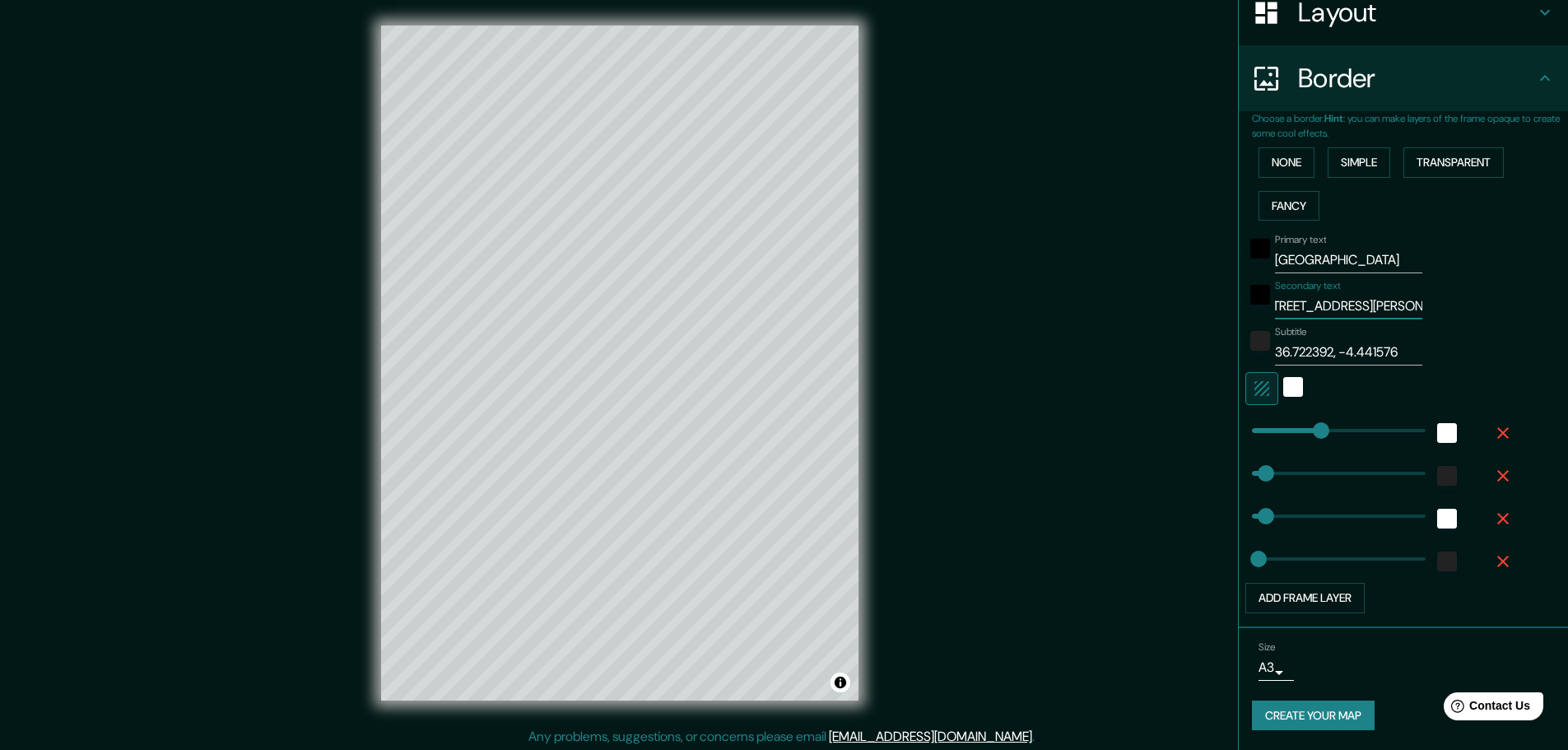
scroll to position [4, 0]
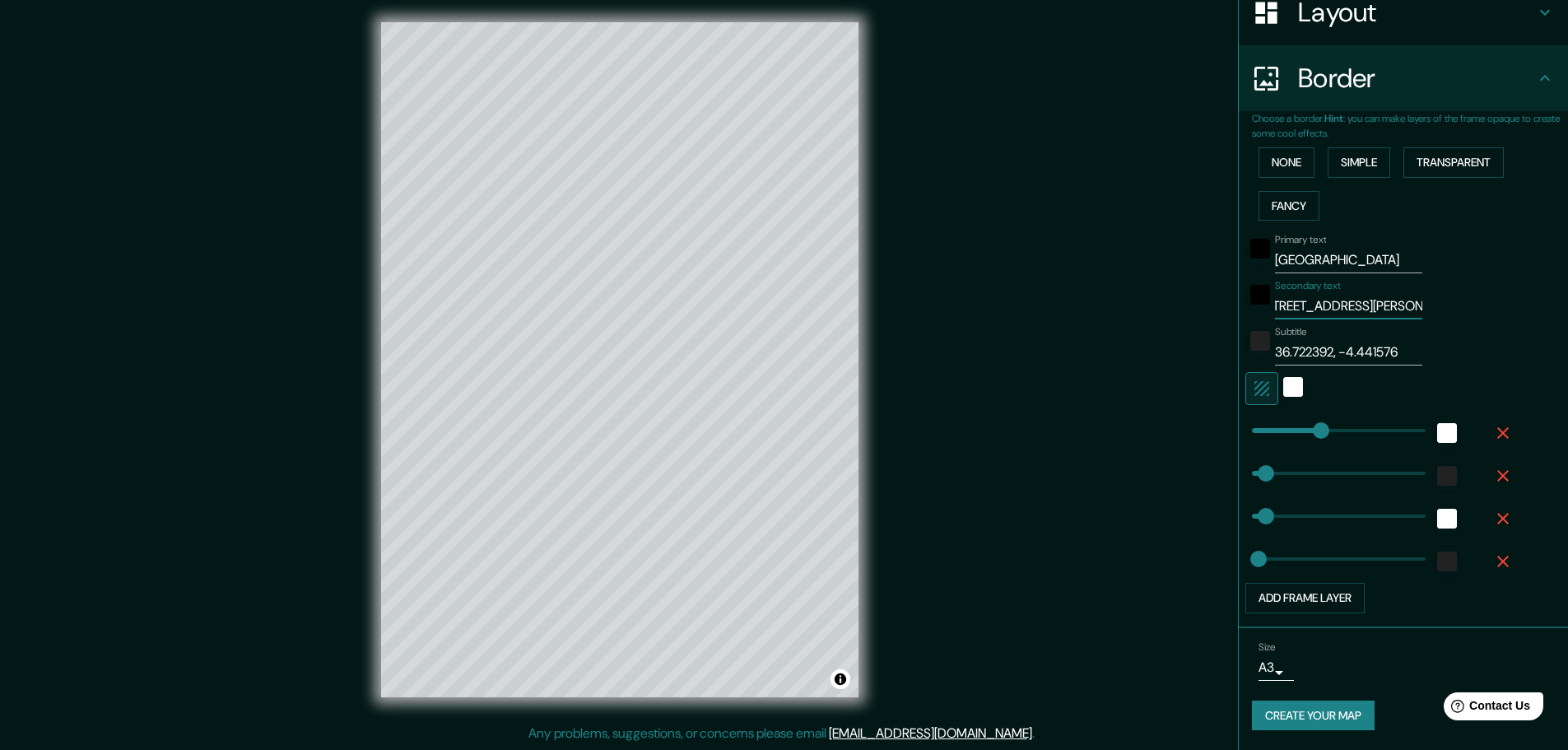
type input "23"
type input "C/ Doctor Ruiz Jiménez, 7"
click at [1283, 389] on div "white" at bounding box center [1292, 387] width 19 height 19
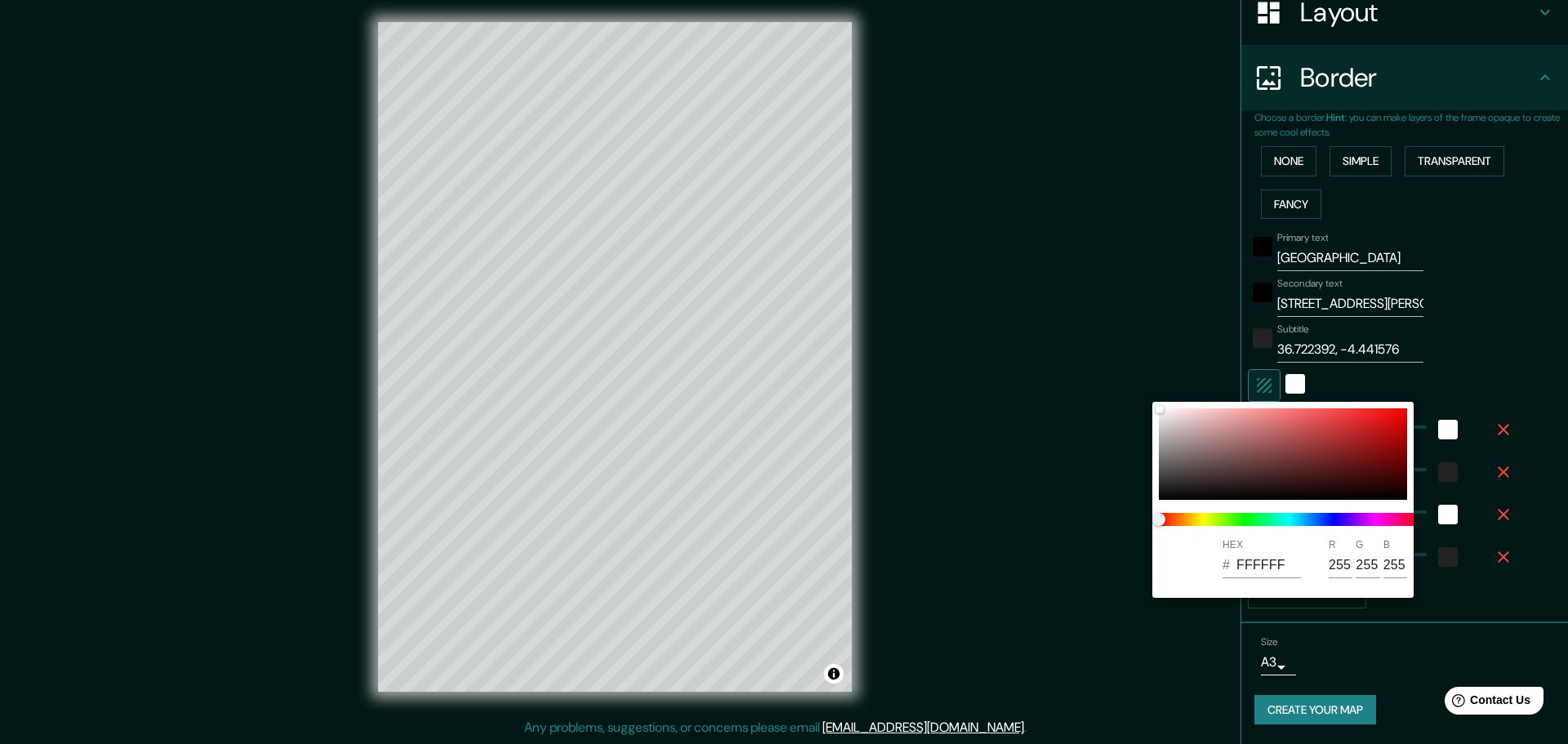
click at [1252, 382] on div at bounding box center [784, 372] width 1568 height 744
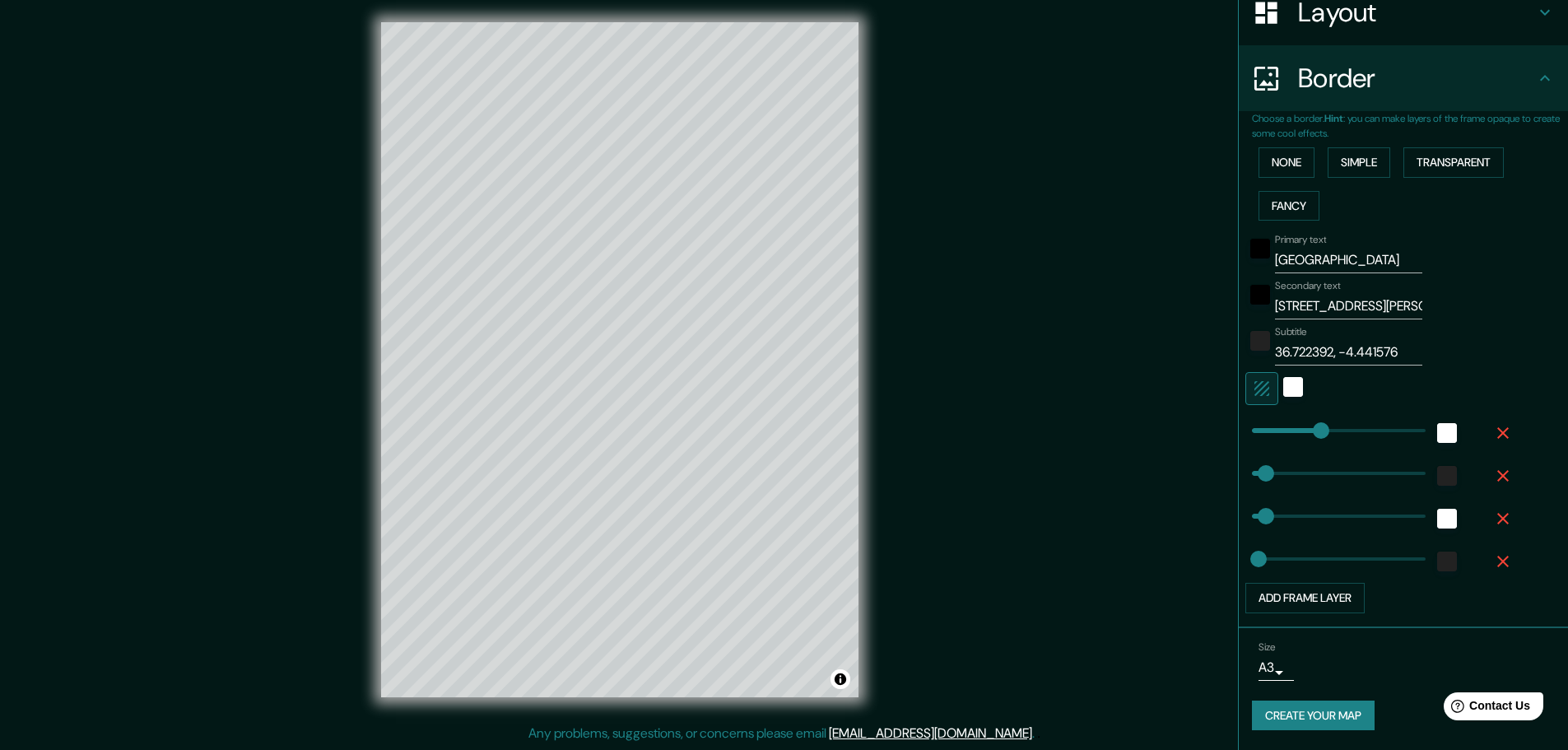
click at [1252, 385] on icon "button" at bounding box center [1261, 387] width 19 height 19
type input "46"
type input "23"
click at [1254, 387] on icon "button" at bounding box center [1261, 388] width 15 height 15
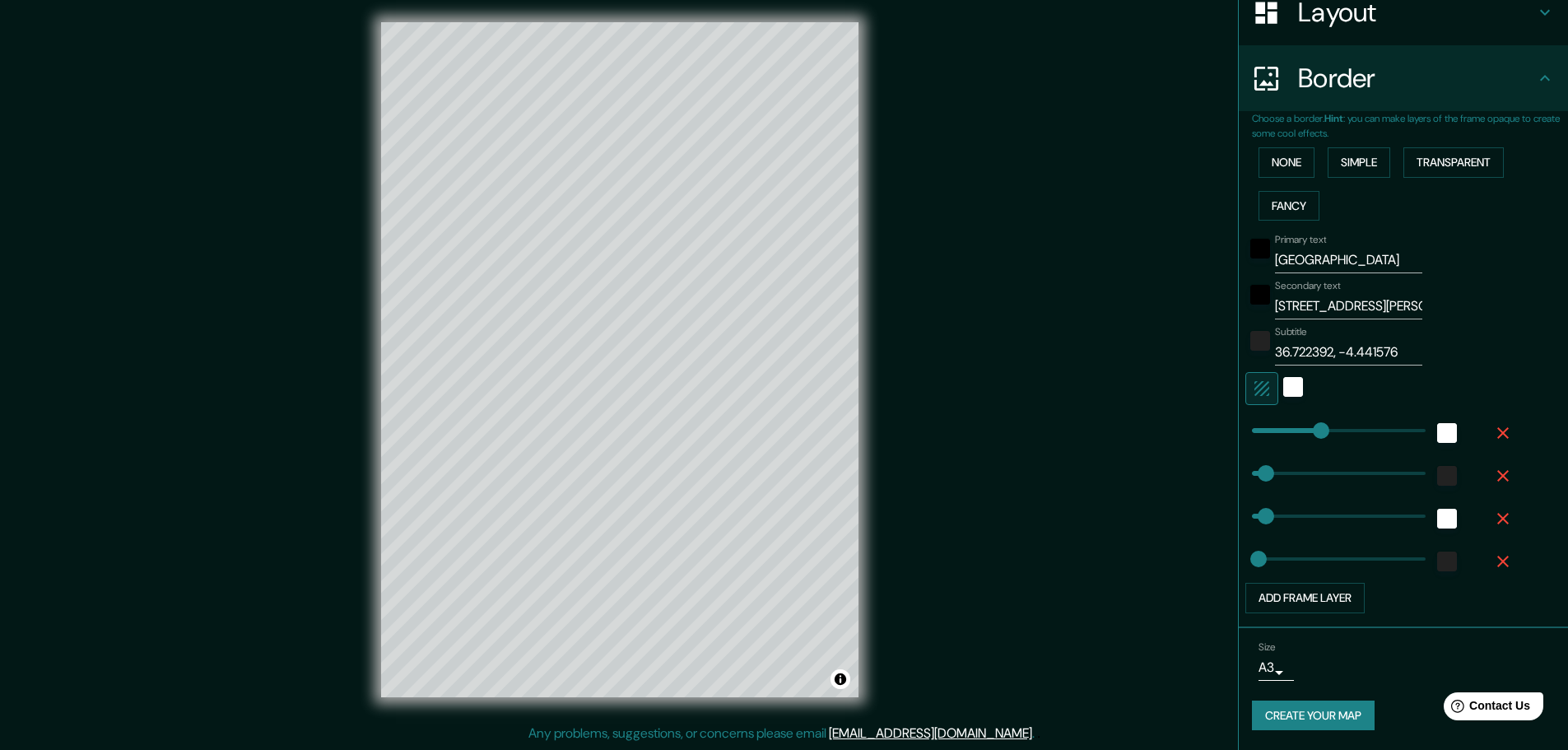
type input "46"
type input "23"
click at [1254, 387] on icon "button" at bounding box center [1261, 388] width 15 height 15
type input "46"
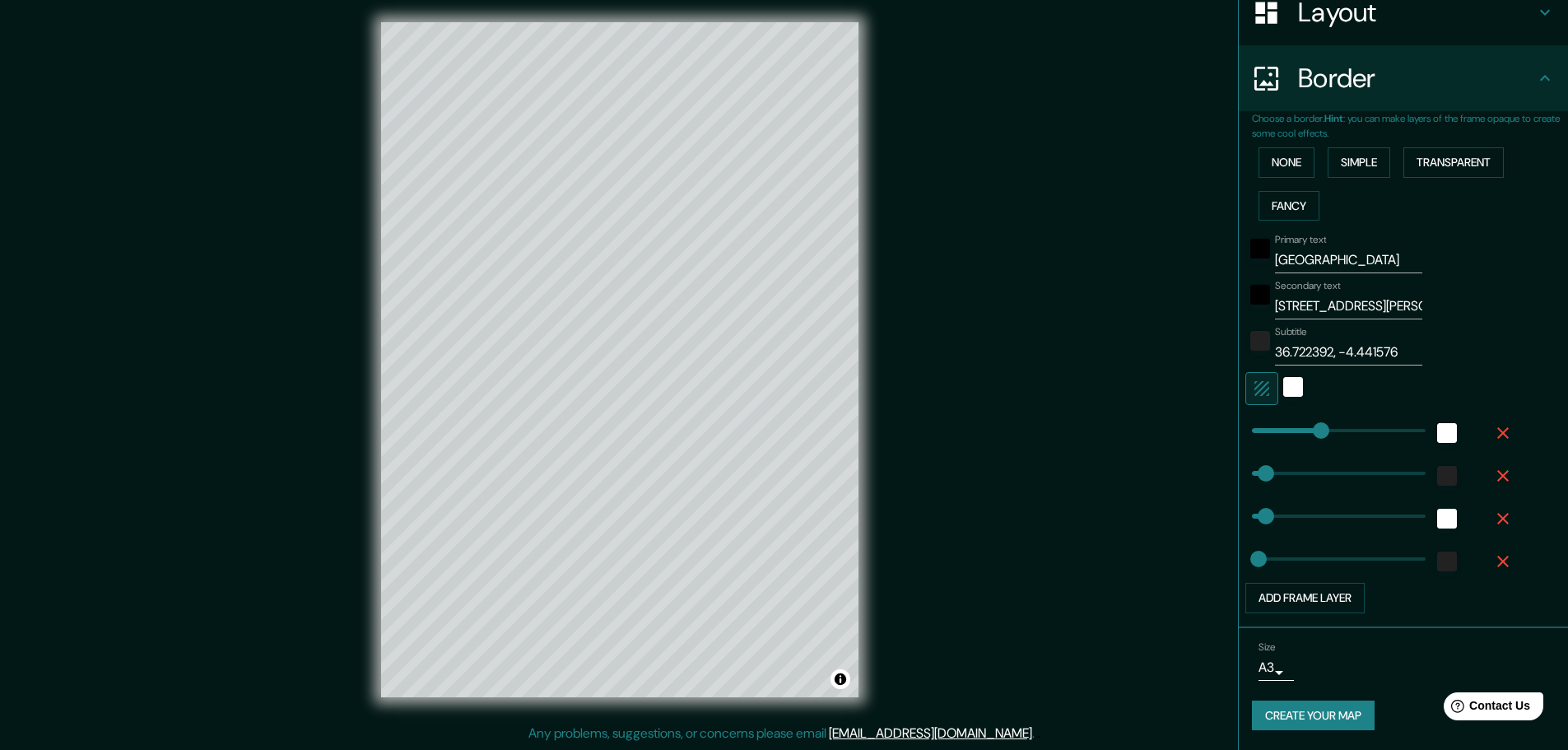
type input "46"
type input "23"
click at [1254, 388] on icon "button" at bounding box center [1261, 388] width 15 height 15
type input "46"
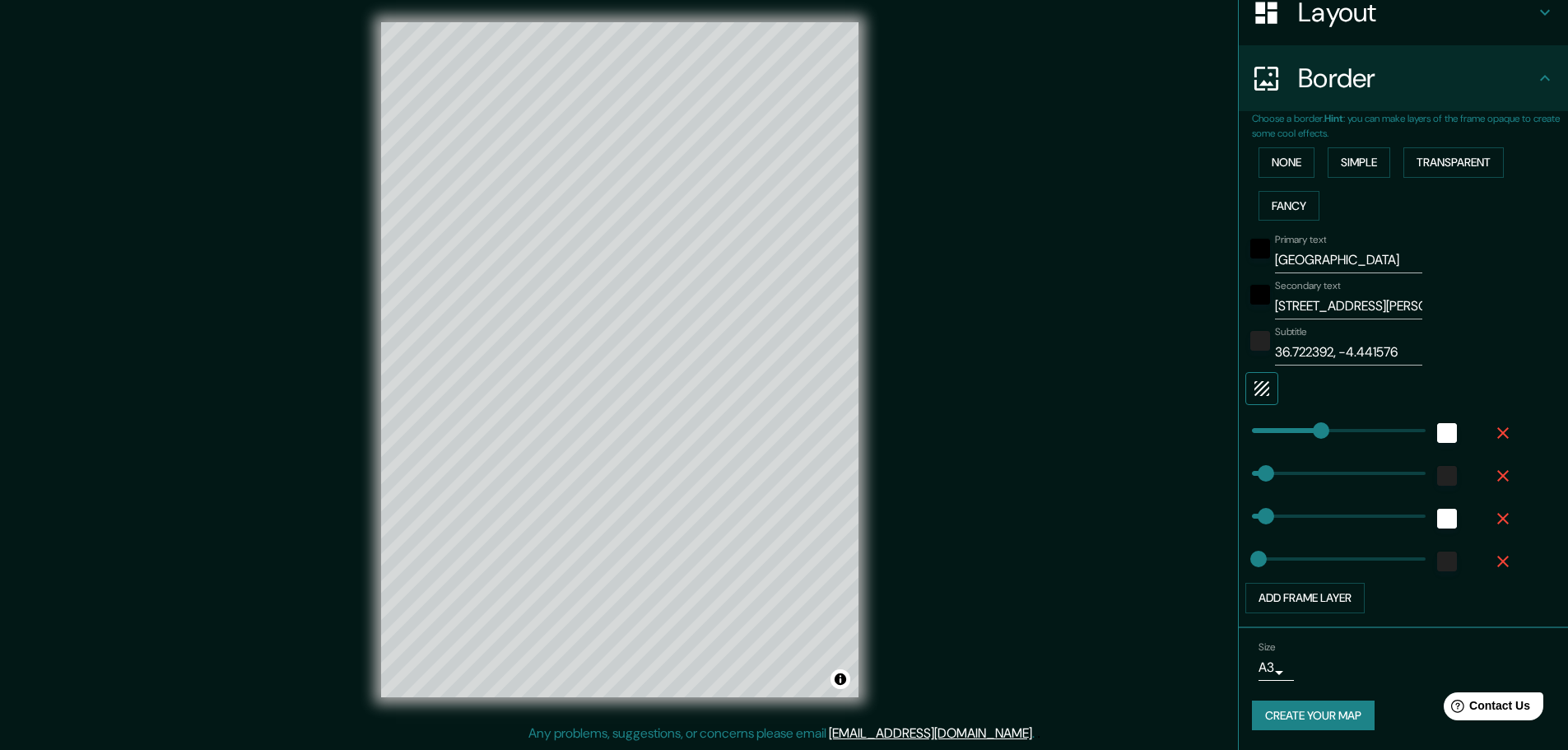
type input "23"
click at [1254, 388] on icon "button" at bounding box center [1261, 388] width 15 height 15
type input "46"
type input "23"
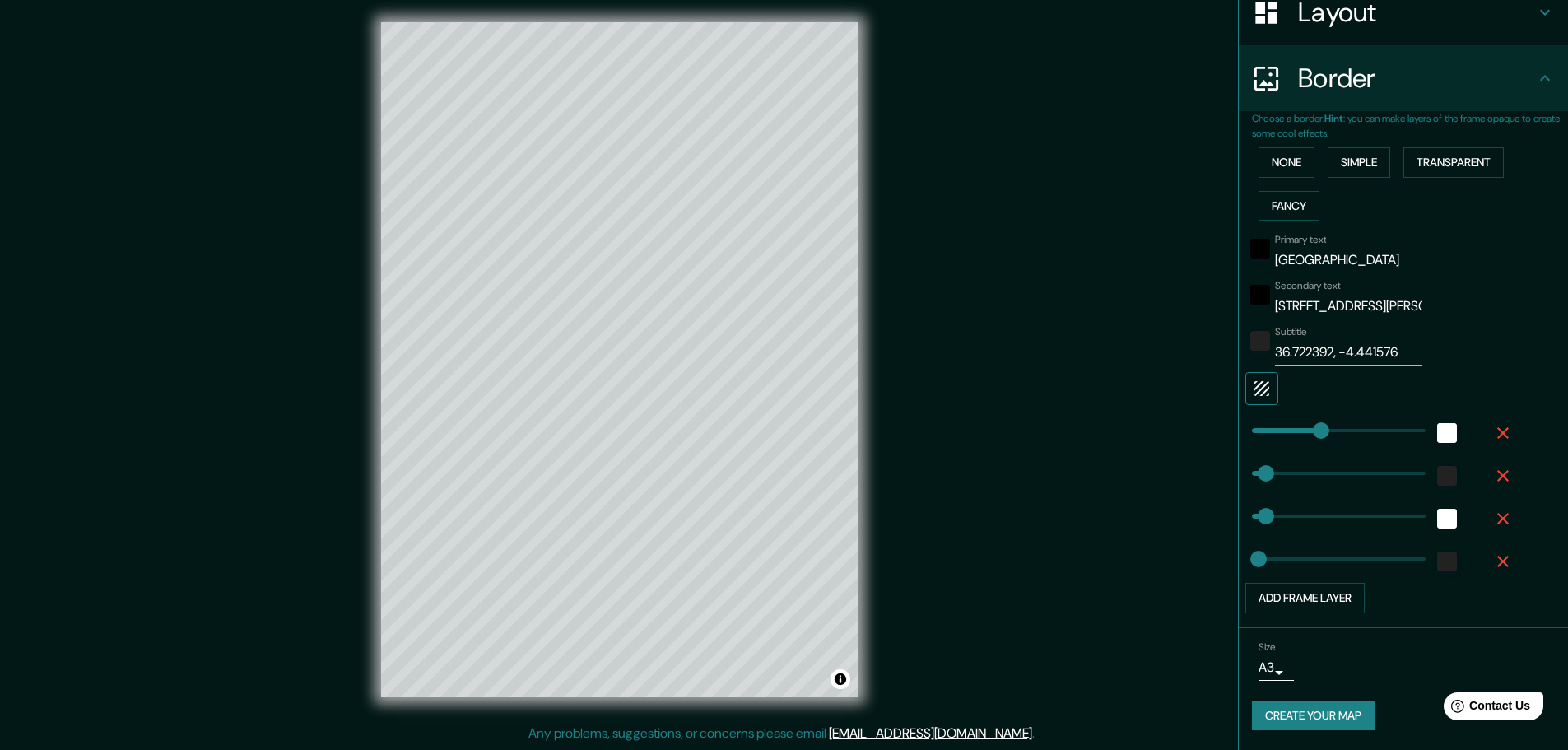
click at [1254, 388] on icon "button" at bounding box center [1261, 388] width 15 height 15
type input "46"
type input "23"
click at [1367, 385] on div at bounding box center [1380, 388] width 270 height 33
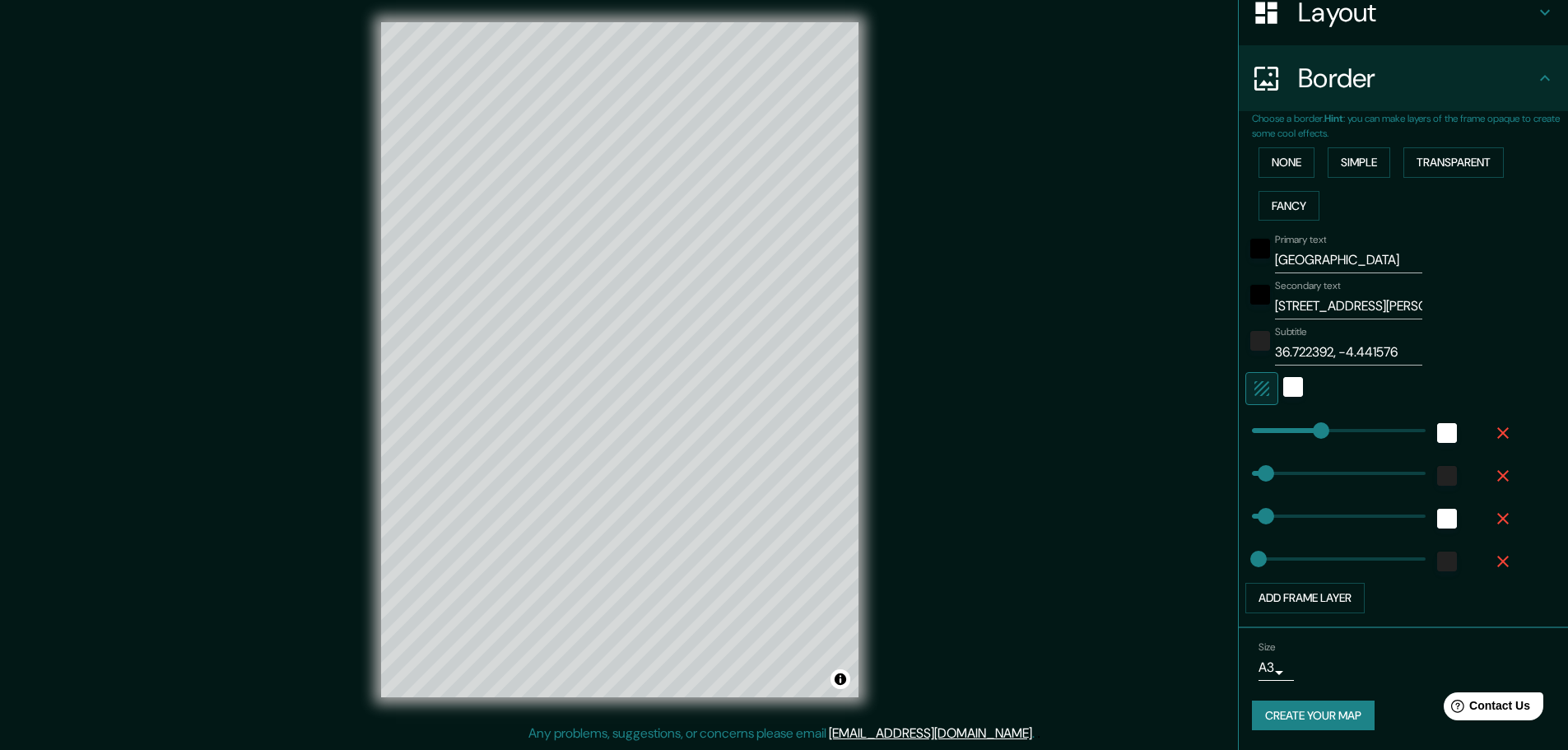
type input "231"
type input "46"
type input "23"
type input "0"
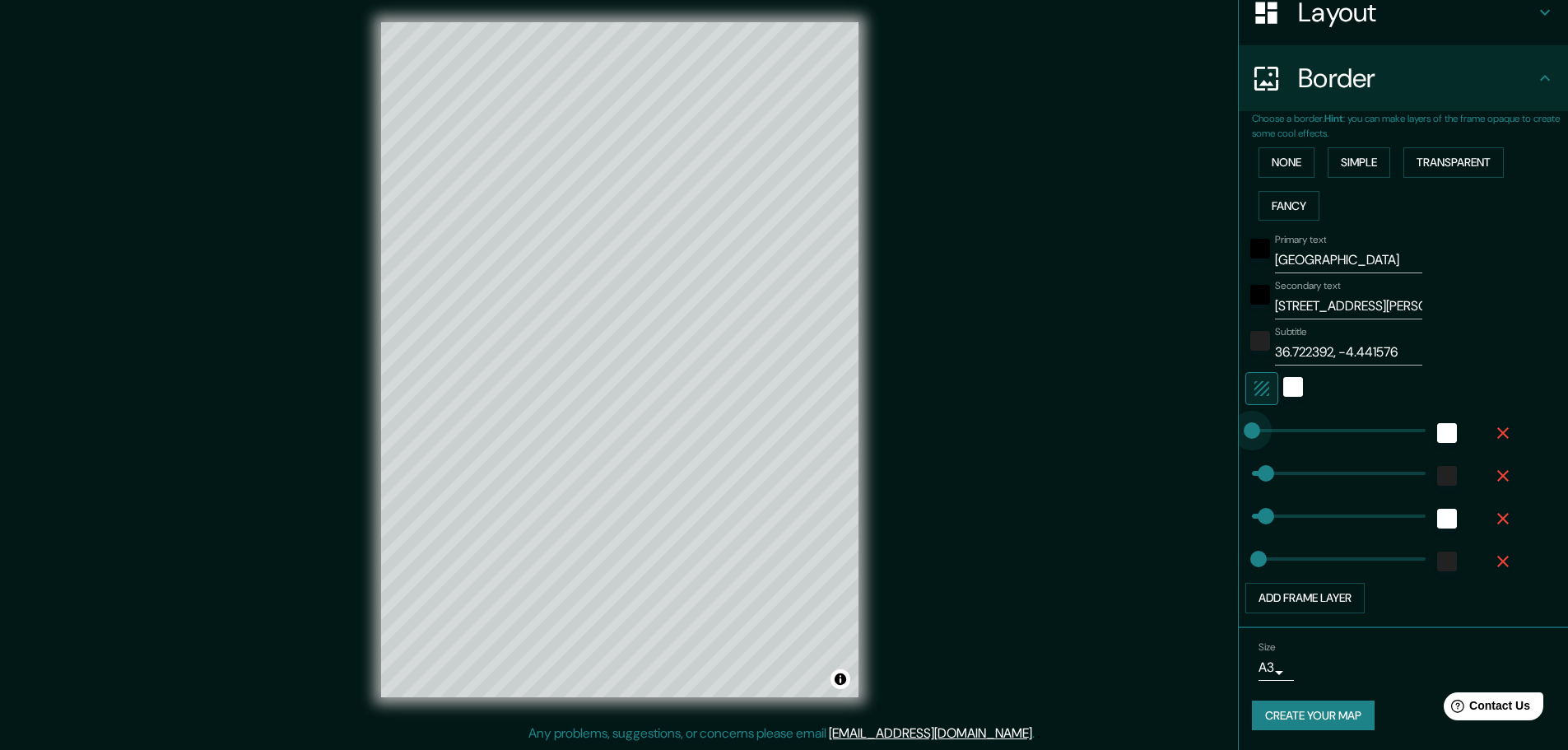
type input "46"
type input "23"
type input "234"
drag, startPoint x: 1247, startPoint y: 429, endPoint x: 1309, endPoint y: 429, distance: 62.0
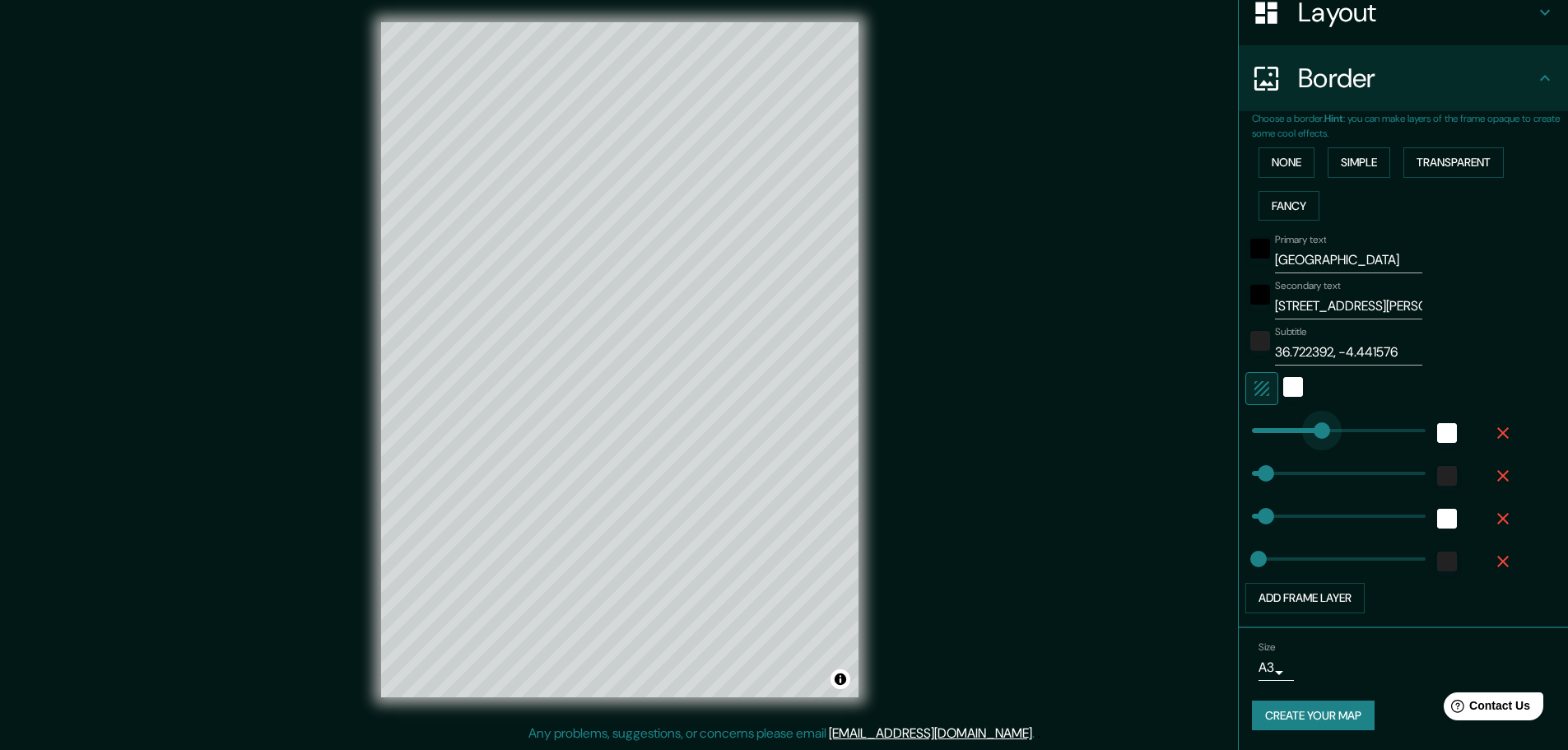
type input "46"
type input "23"
type input "416"
drag, startPoint x: 1309, startPoint y: 429, endPoint x: 1364, endPoint y: 429, distance: 55.0
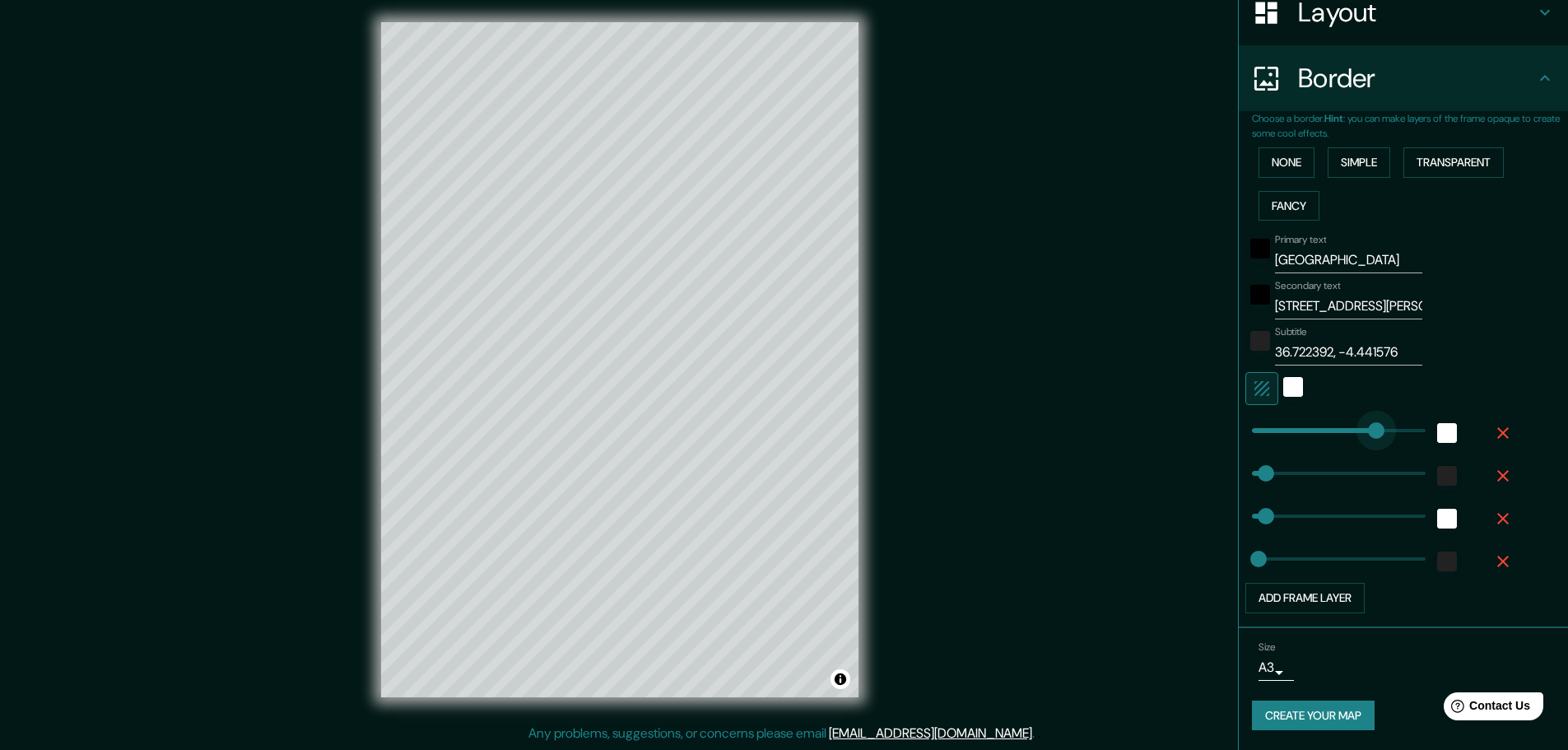
type input "46"
type input "23"
type input "229"
drag, startPoint x: 1364, startPoint y: 429, endPoint x: 1306, endPoint y: 429, distance: 58.0
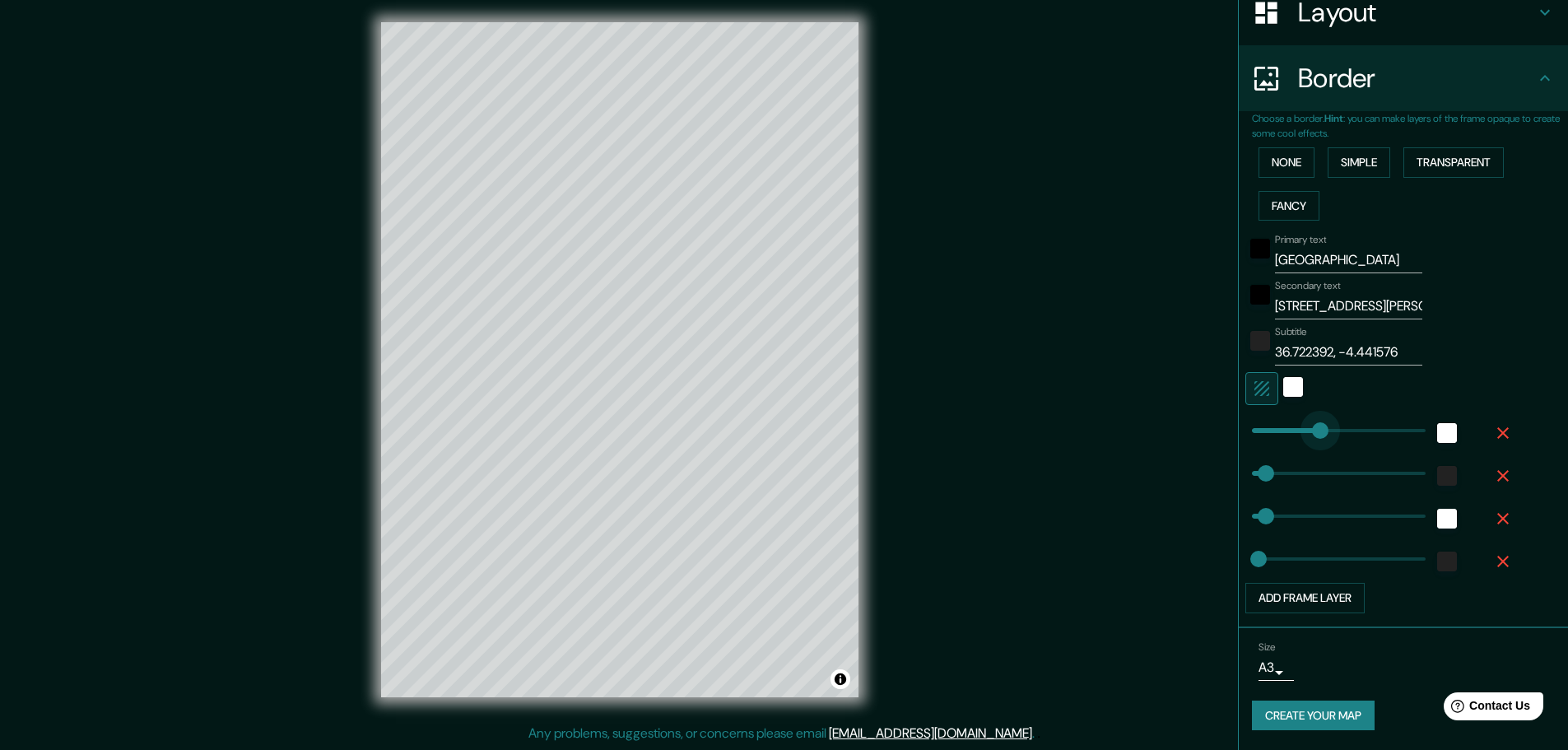
type input "46"
type input "23"
type input "242"
type input "46"
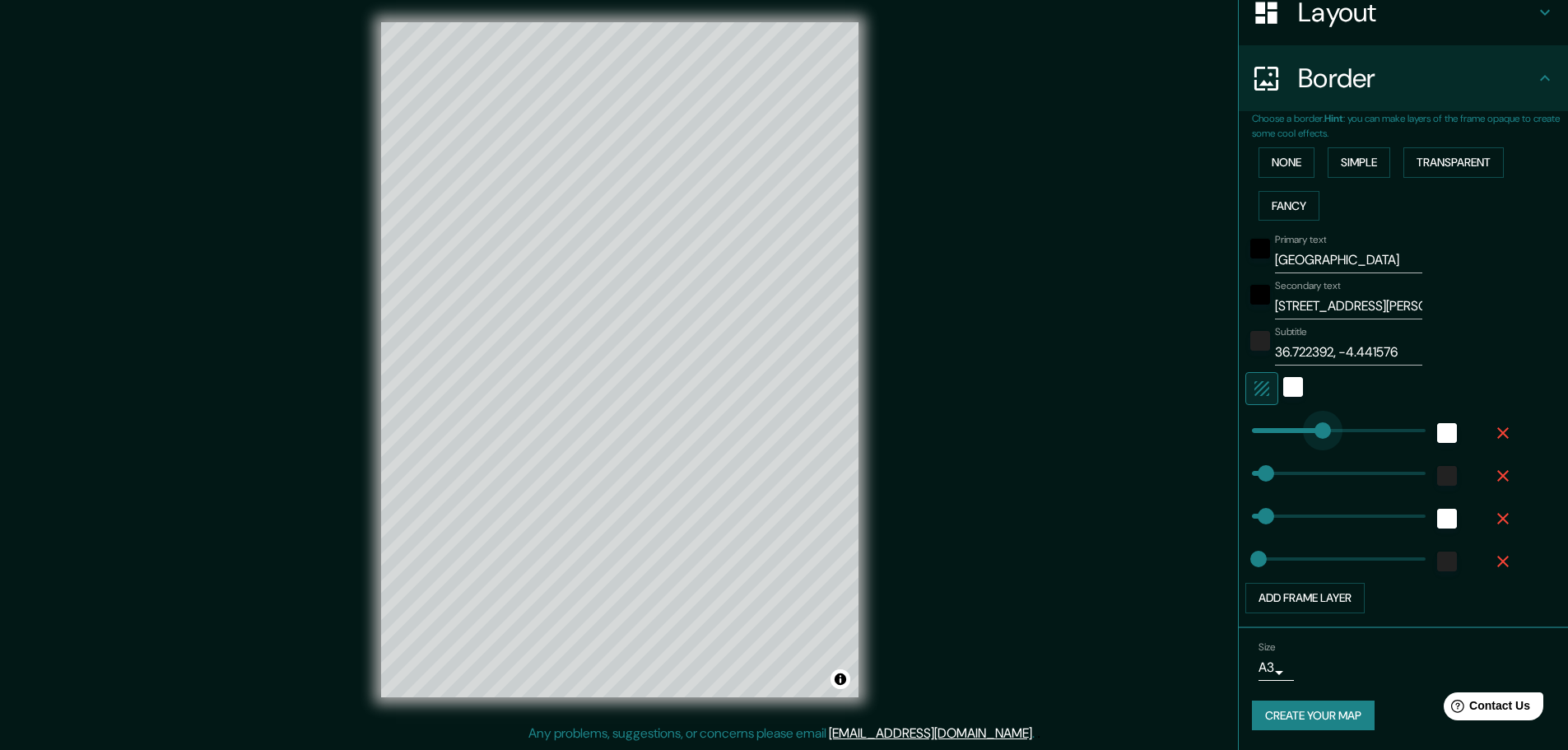
type input "46"
type input "23"
click at [1464, 353] on div "Subtitle 36.722392, -4.441576" at bounding box center [1380, 345] width 270 height 40
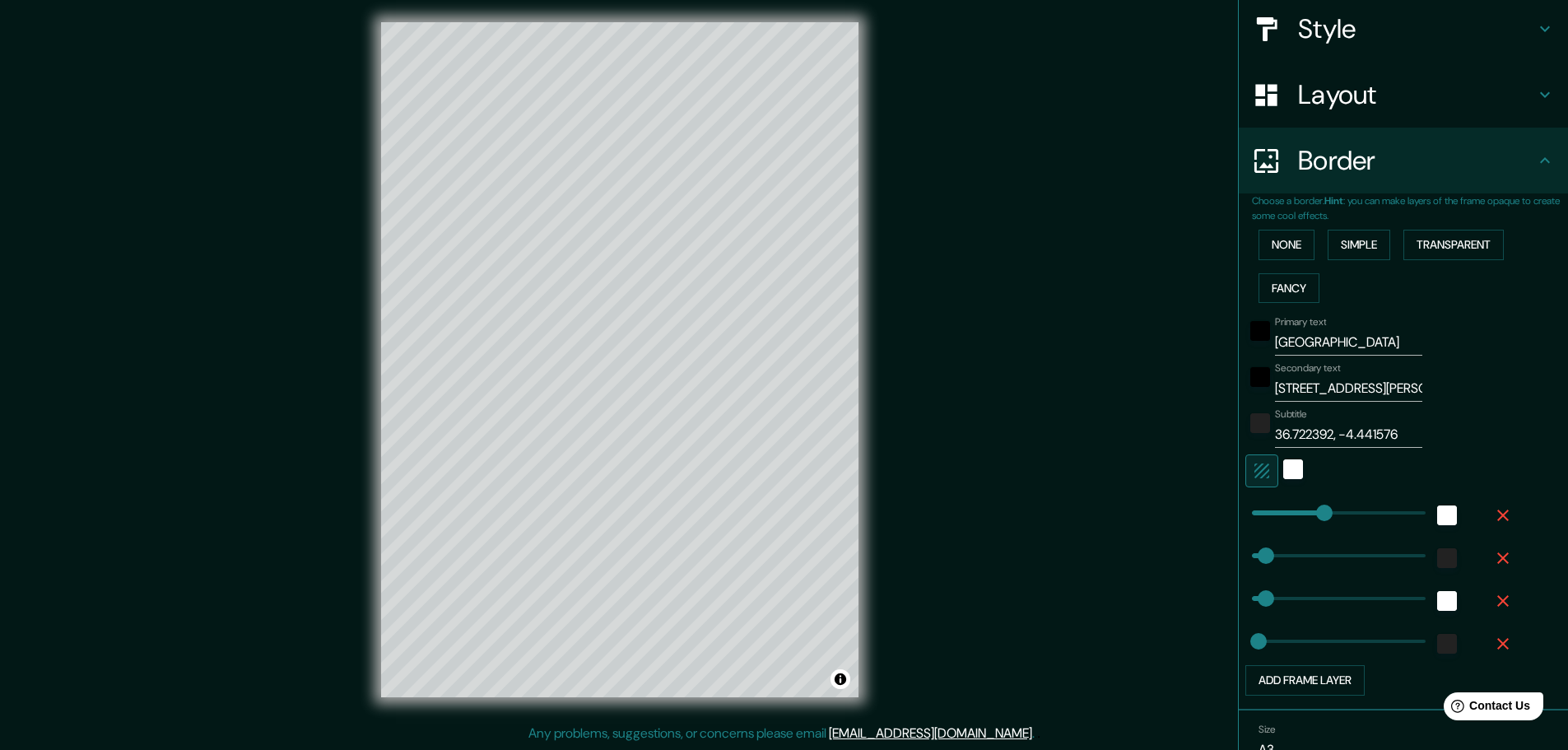
click at [1506, 166] on h4 "Border" at bounding box center [1416, 161] width 237 height 33
click at [1537, 165] on icon at bounding box center [1544, 160] width 19 height 19
click at [1535, 89] on icon at bounding box center [1544, 94] width 19 height 19
type input "46"
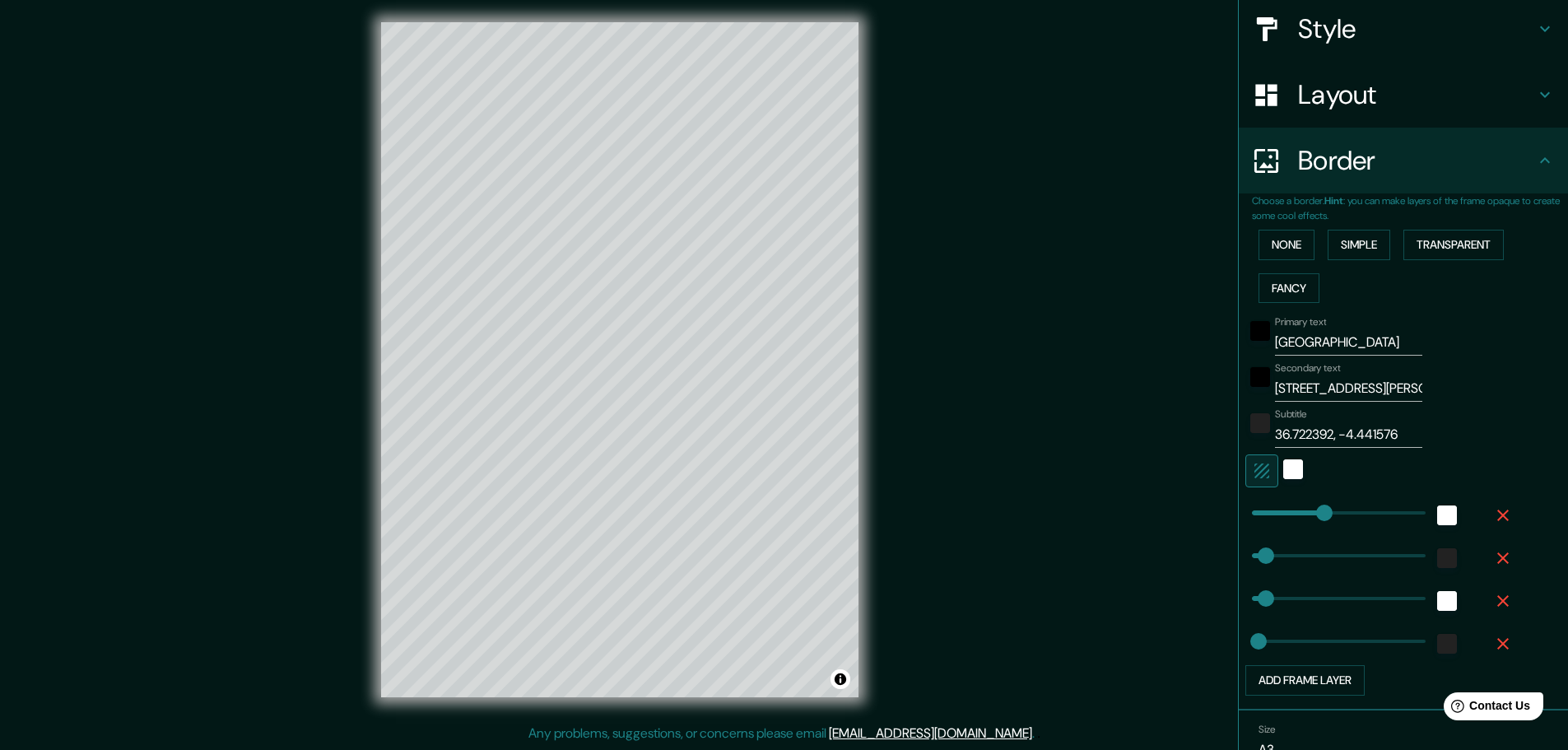
type input "46"
type input "23"
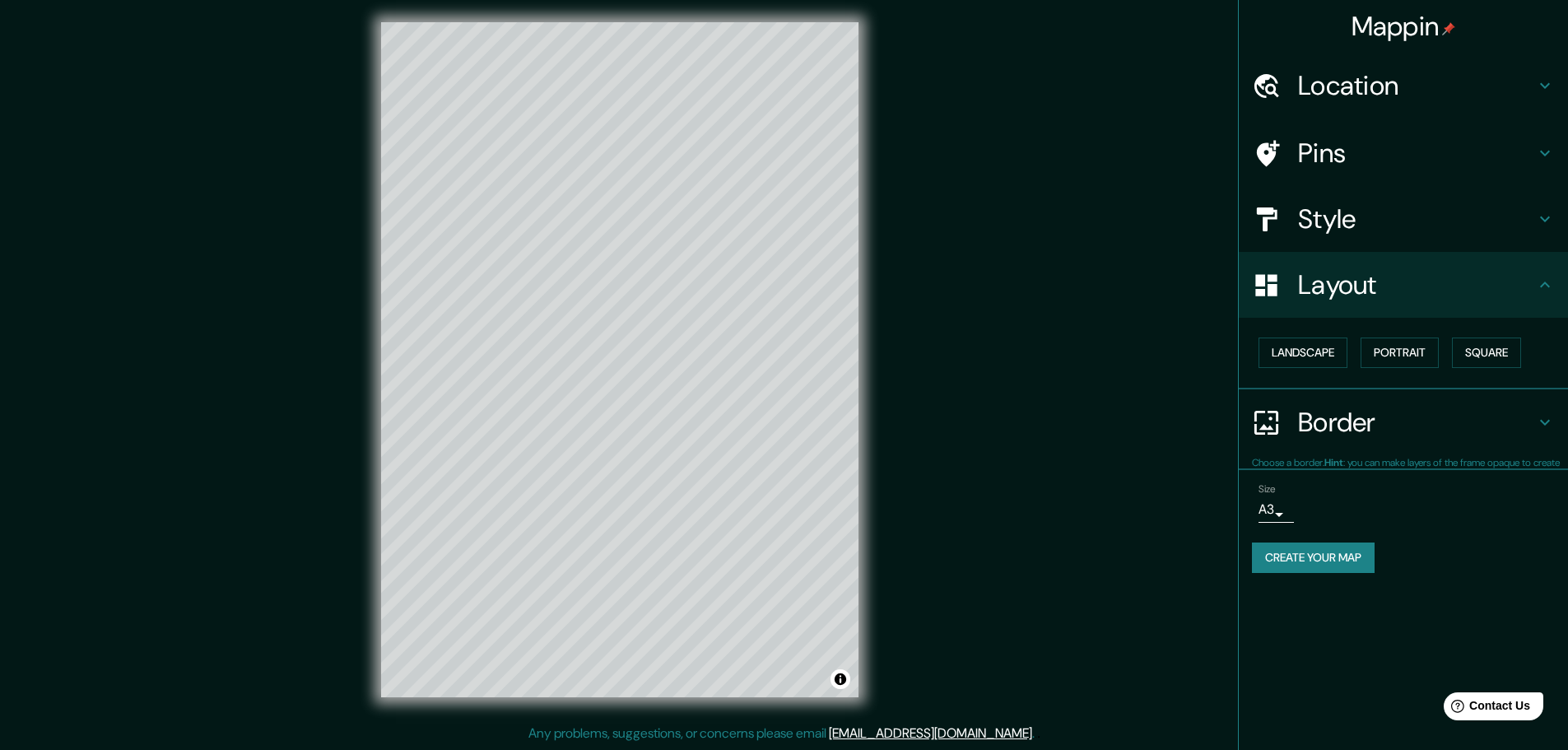
scroll to position [0, 0]
click at [1335, 344] on button "Landscape" at bounding box center [1303, 352] width 89 height 31
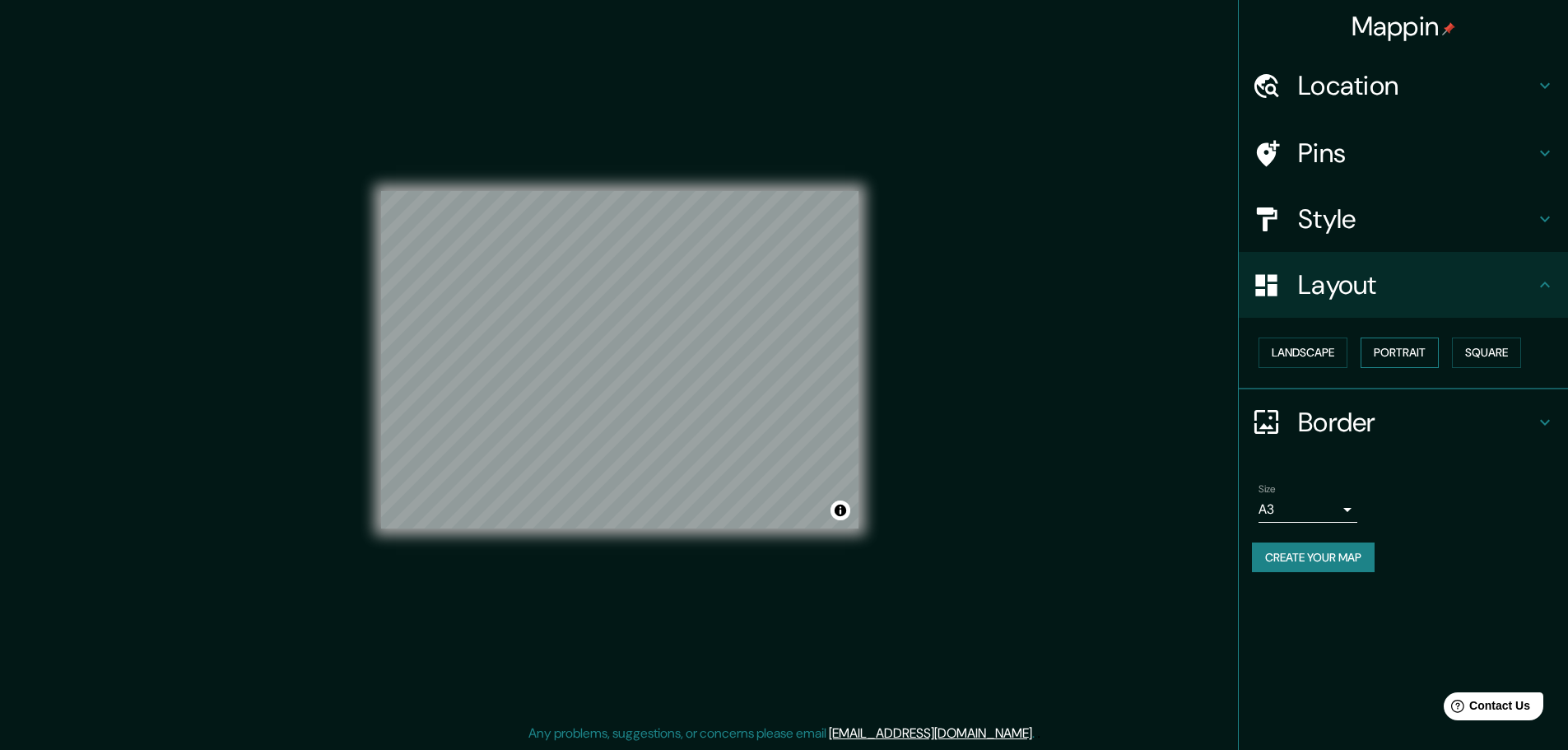
click at [1383, 348] on button "Portrait" at bounding box center [1399, 352] width 79 height 31
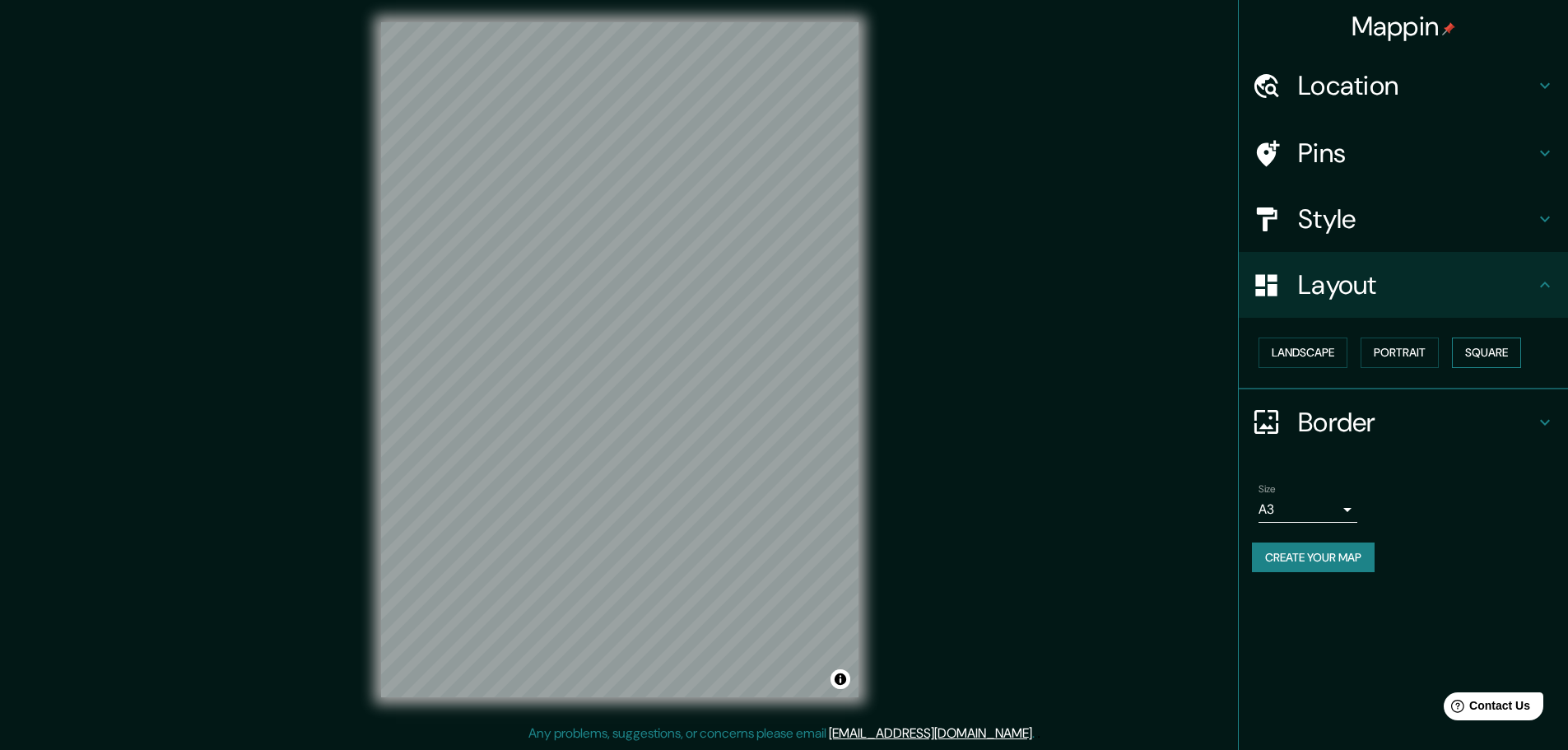
click at [1491, 349] on button "Square" at bounding box center [1486, 352] width 69 height 31
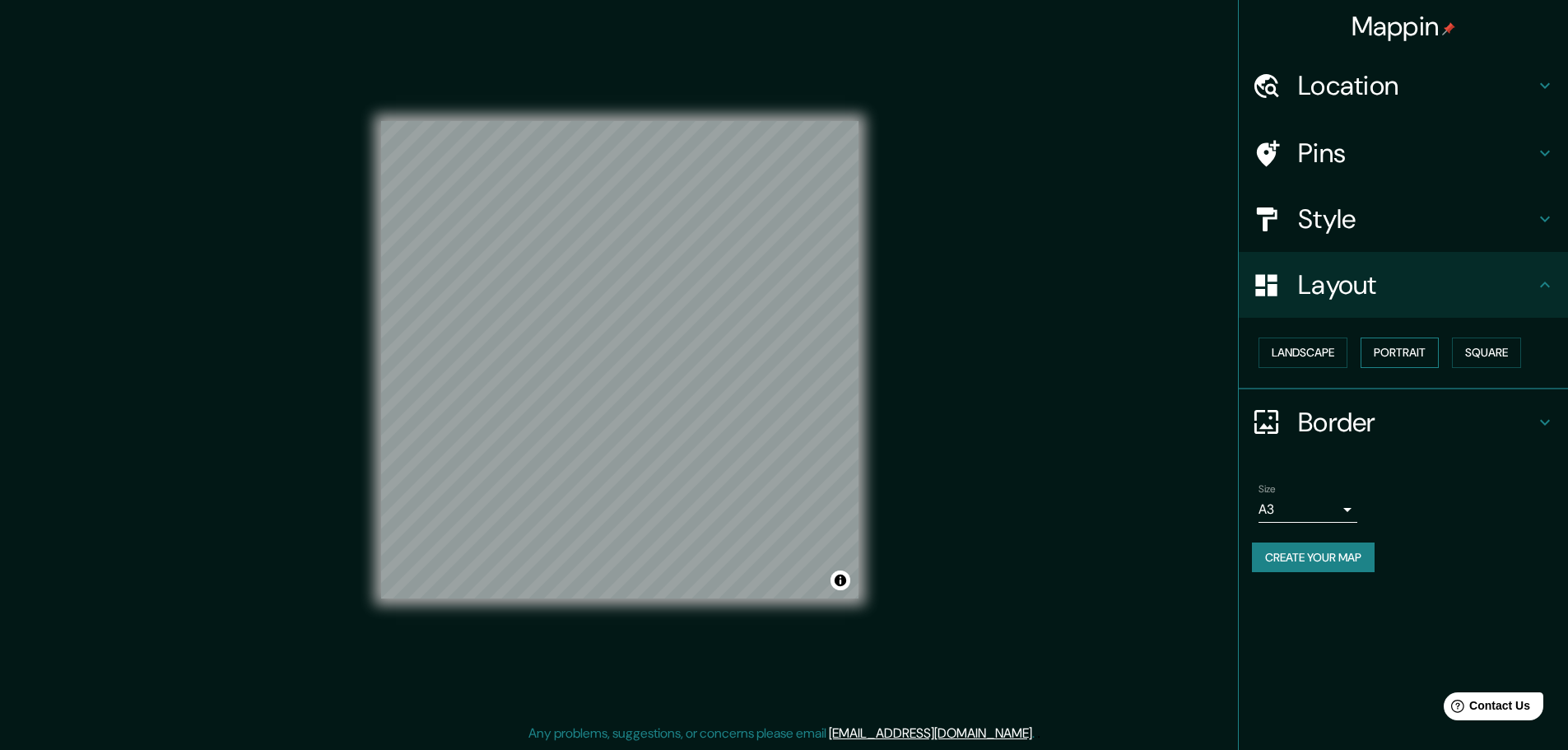
click at [1394, 354] on button "Portrait" at bounding box center [1399, 352] width 79 height 31
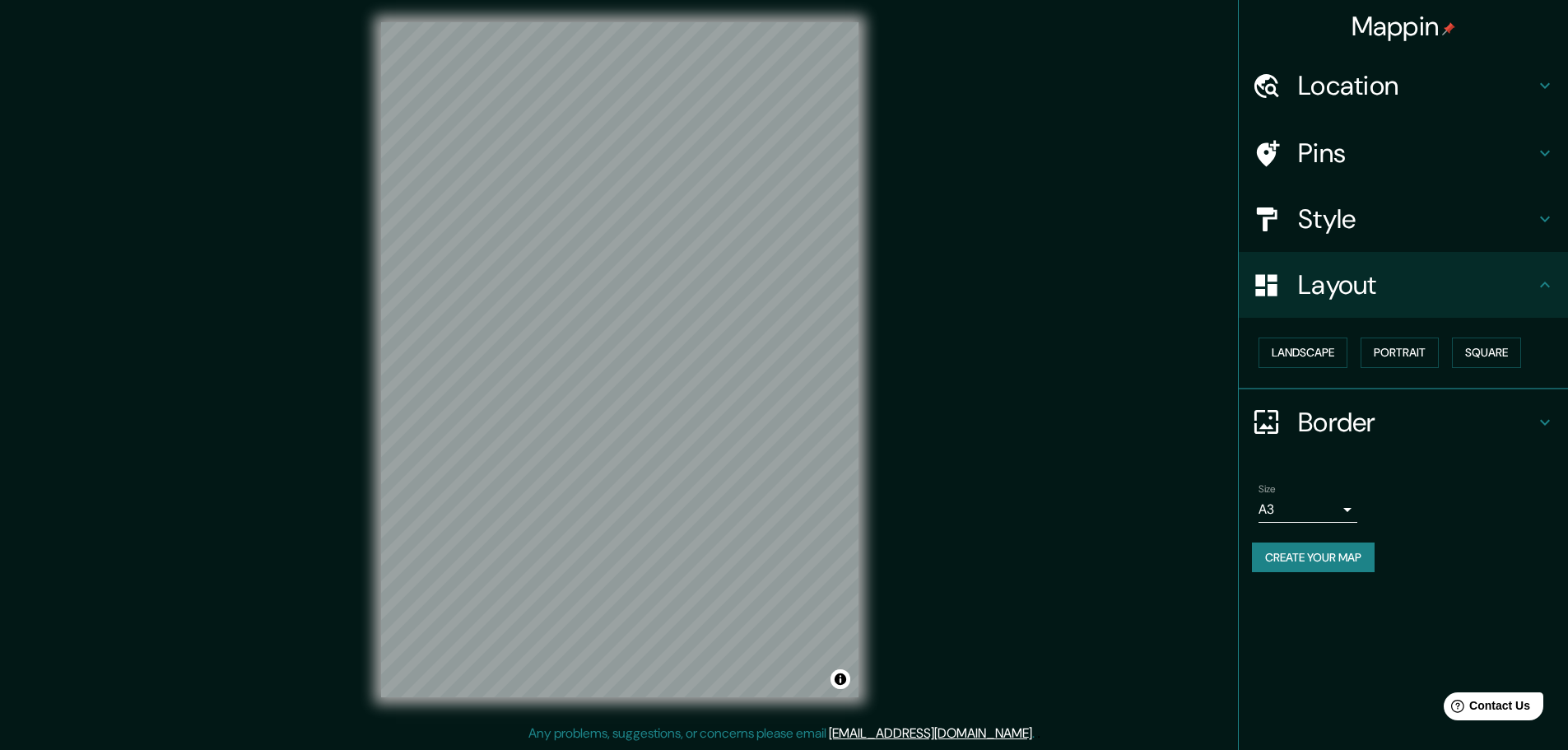
click at [1411, 277] on h4 "Layout" at bounding box center [1416, 285] width 237 height 33
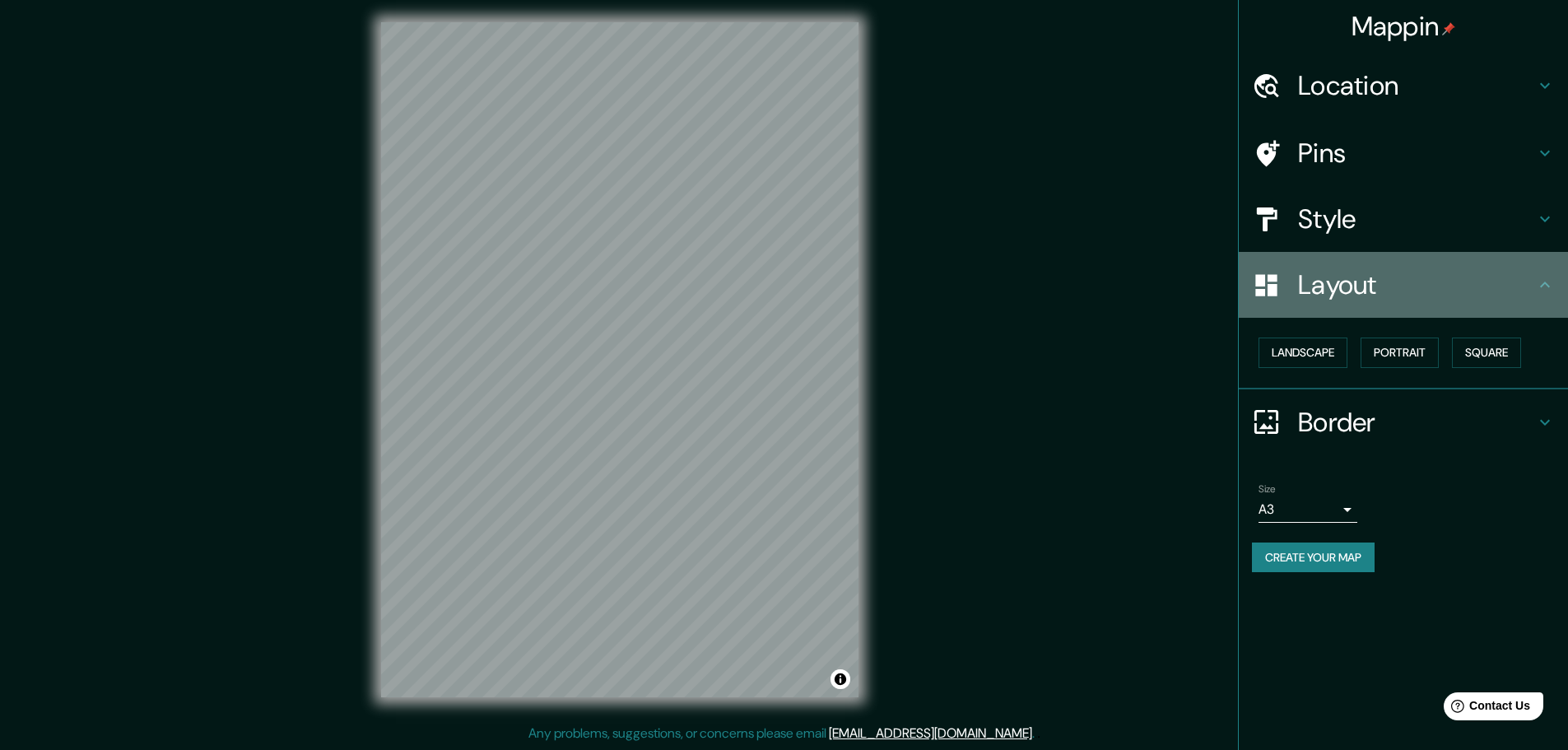
click at [1535, 283] on icon at bounding box center [1544, 284] width 19 height 19
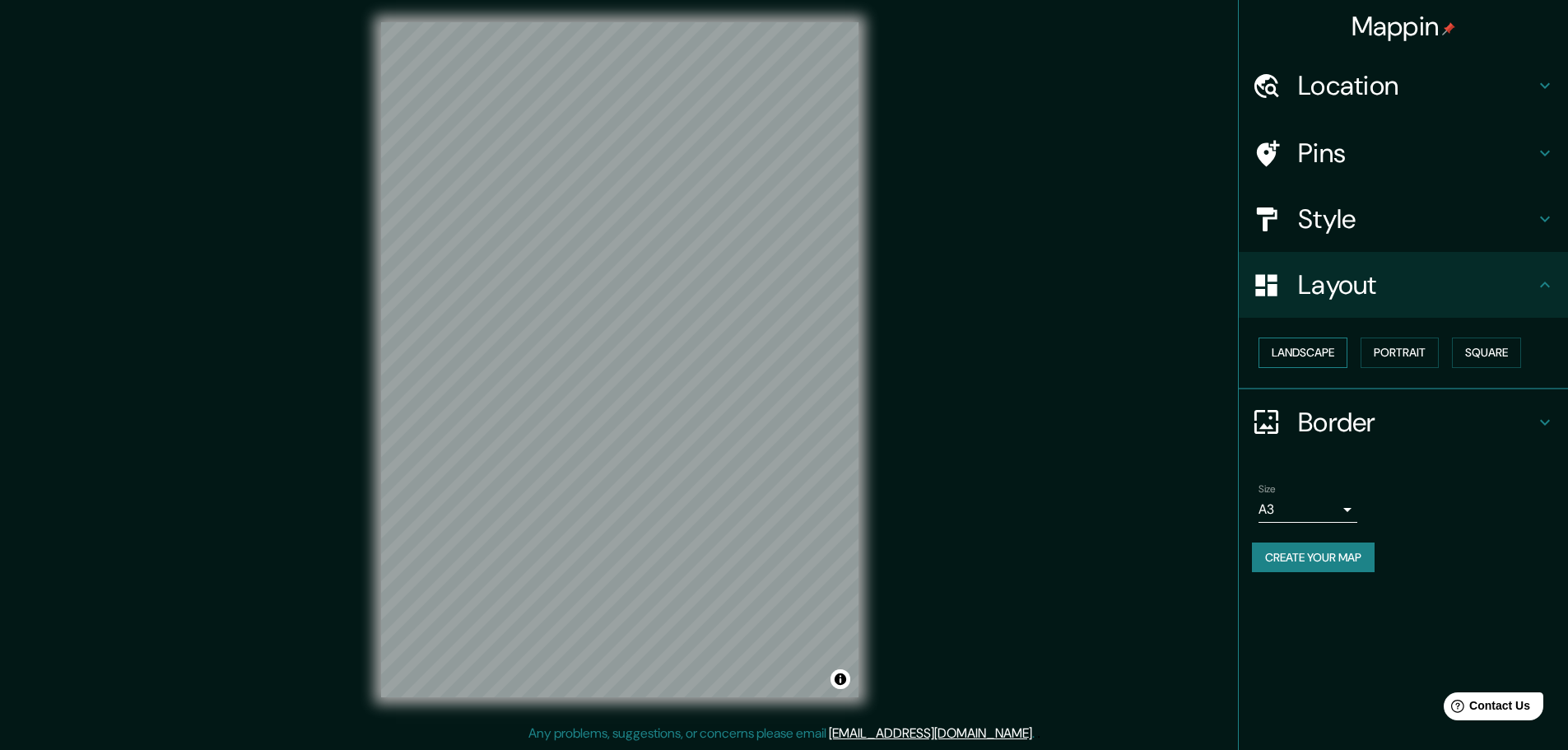
click at [1321, 363] on button "Landscape" at bounding box center [1303, 352] width 89 height 31
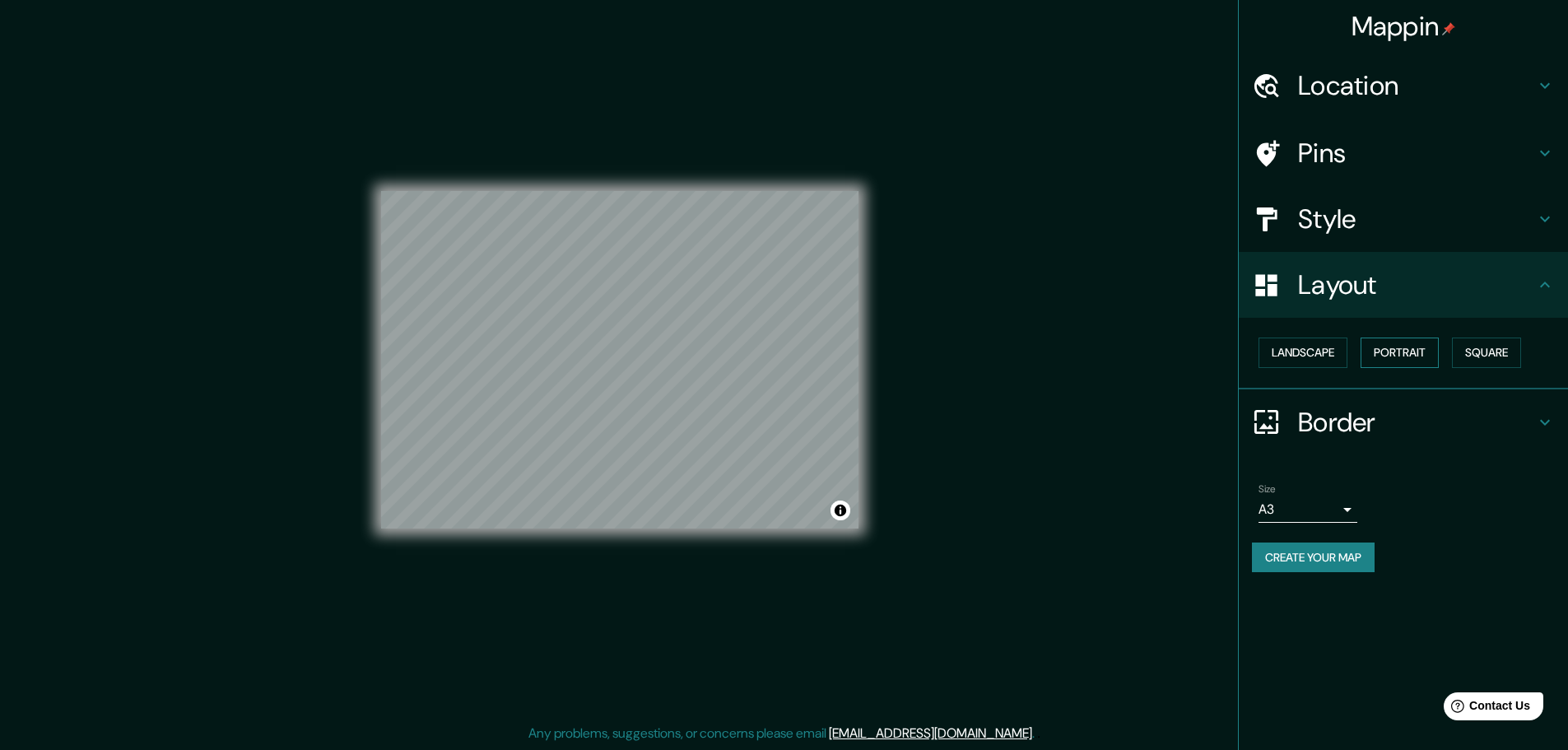
click at [1396, 351] on button "Portrait" at bounding box center [1399, 352] width 79 height 31
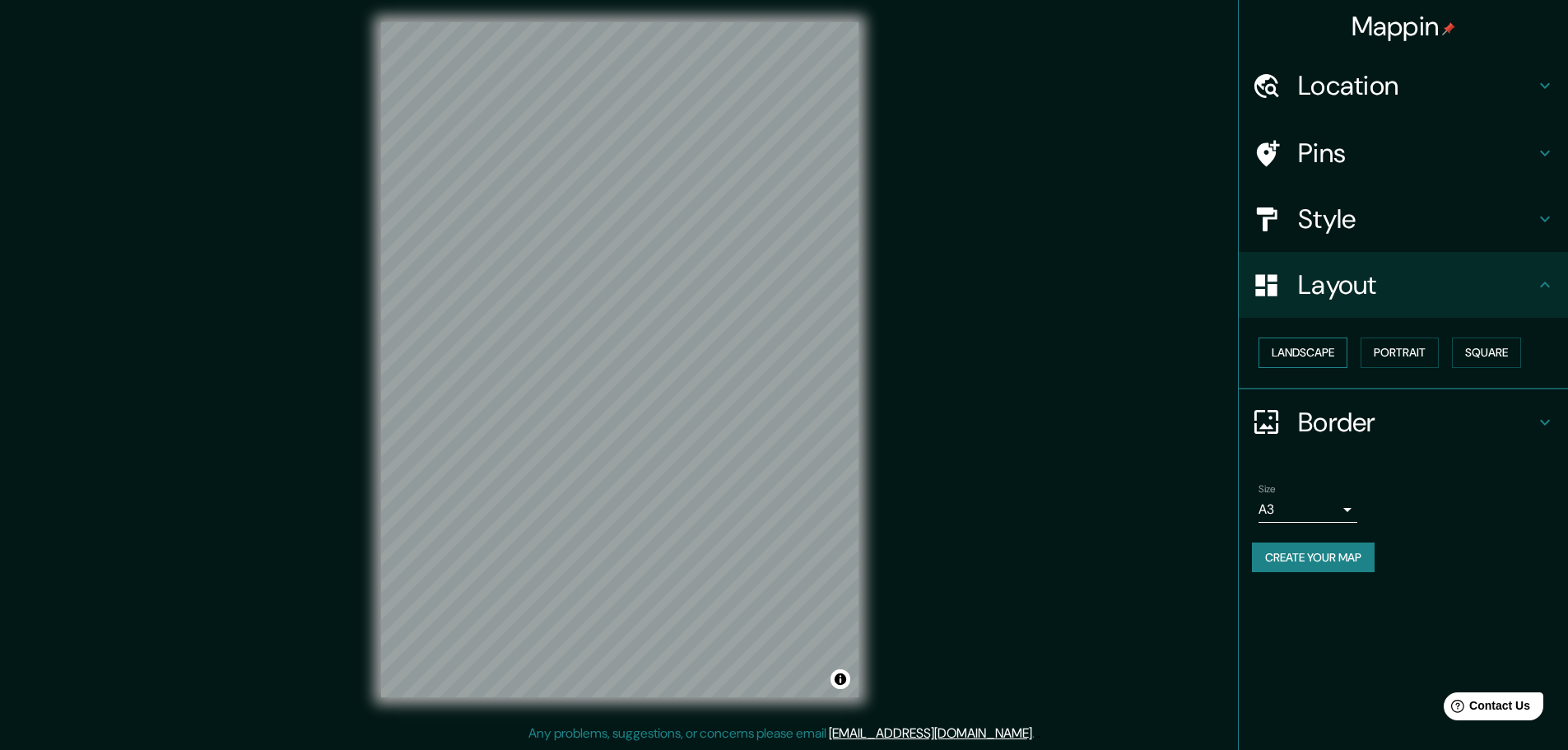
click at [1337, 356] on button "Landscape" at bounding box center [1303, 352] width 89 height 31
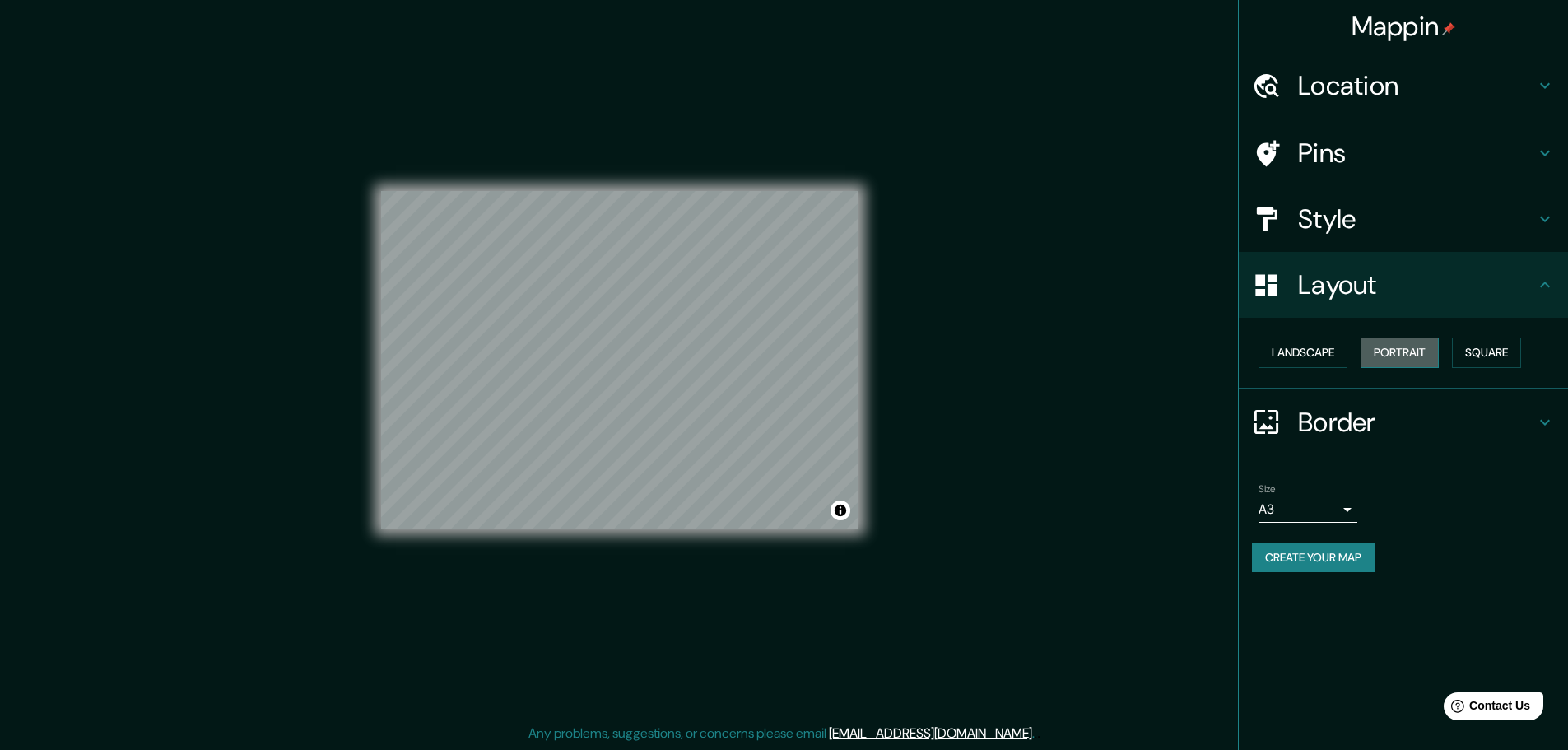
click at [1390, 356] on button "Portrait" at bounding box center [1399, 352] width 79 height 31
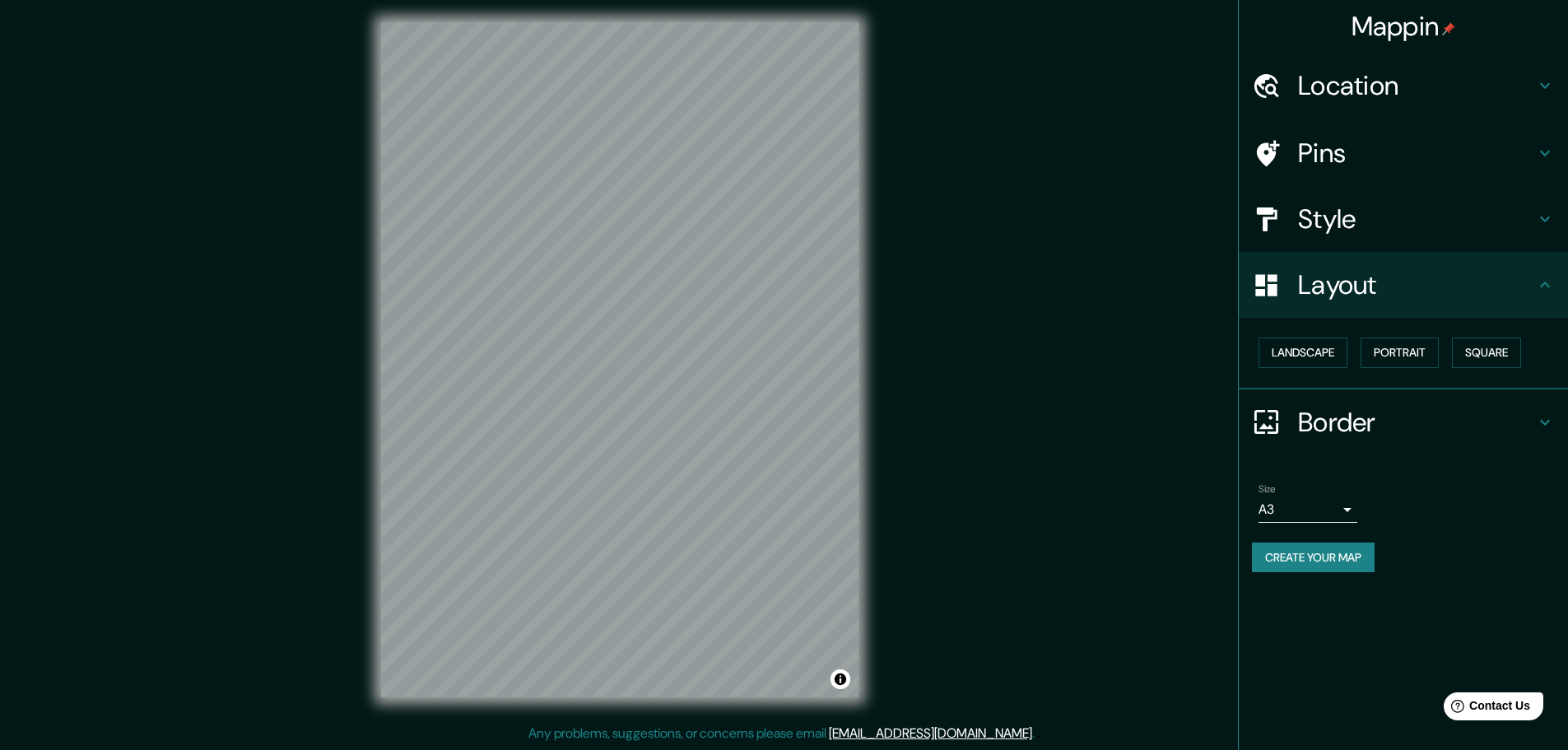
click at [1437, 252] on div "Layout" at bounding box center [1403, 284] width 329 height 66
click at [1443, 230] on h4 "Style" at bounding box center [1416, 219] width 237 height 33
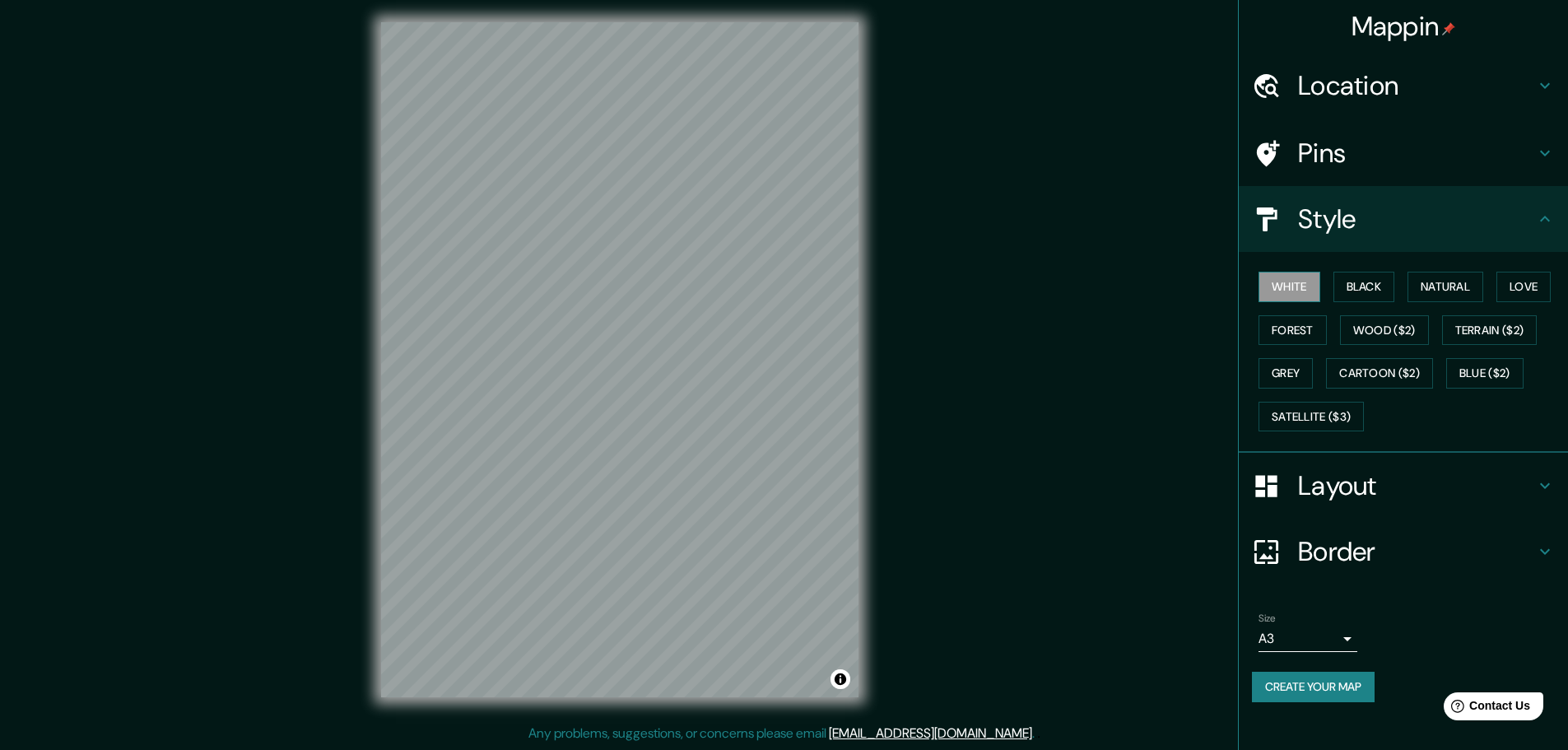
click at [1305, 300] on button "White" at bounding box center [1289, 287] width 62 height 31
click at [1337, 147] on h4 "Pins" at bounding box center [1416, 154] width 237 height 33
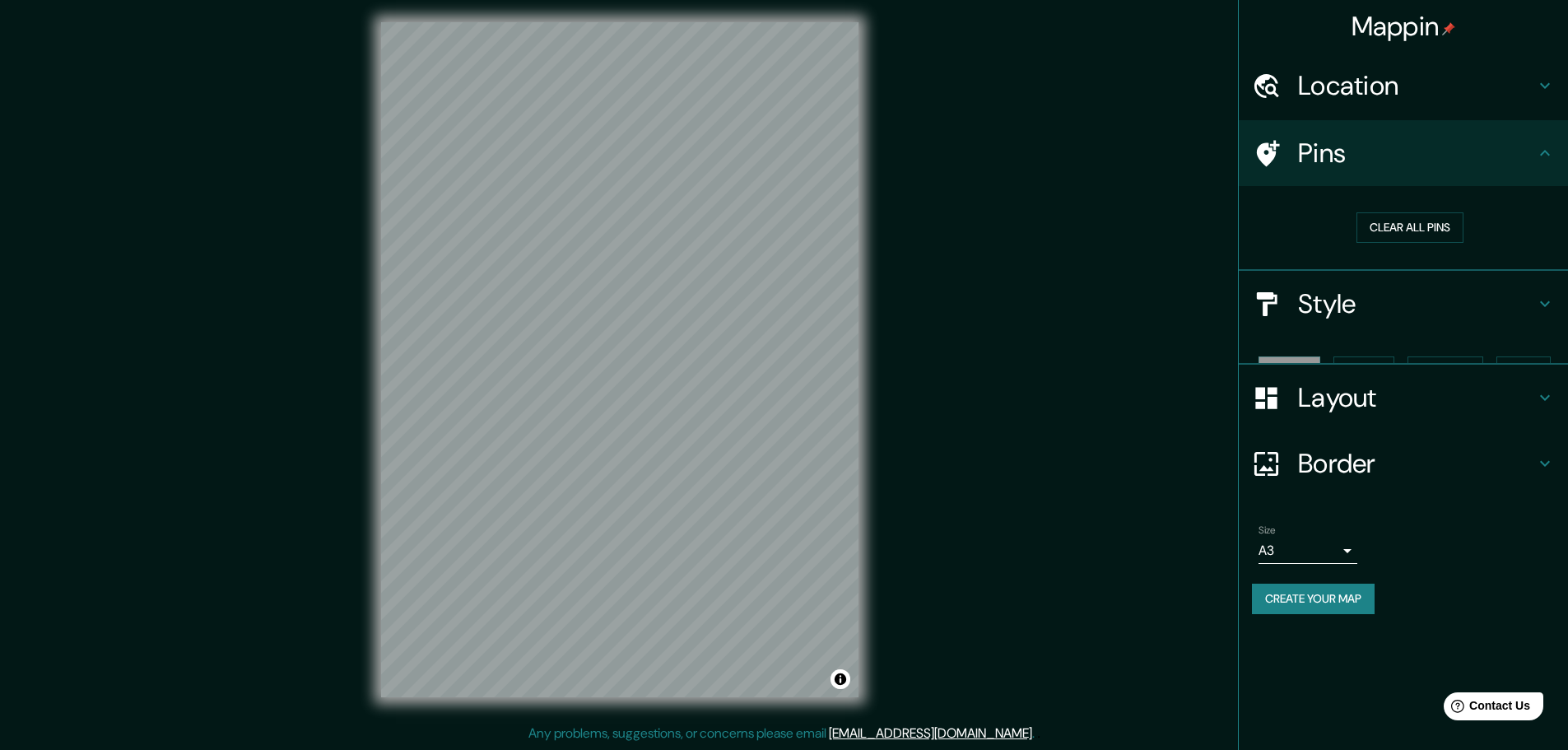
click at [1370, 90] on h4 "Location" at bounding box center [1416, 86] width 237 height 33
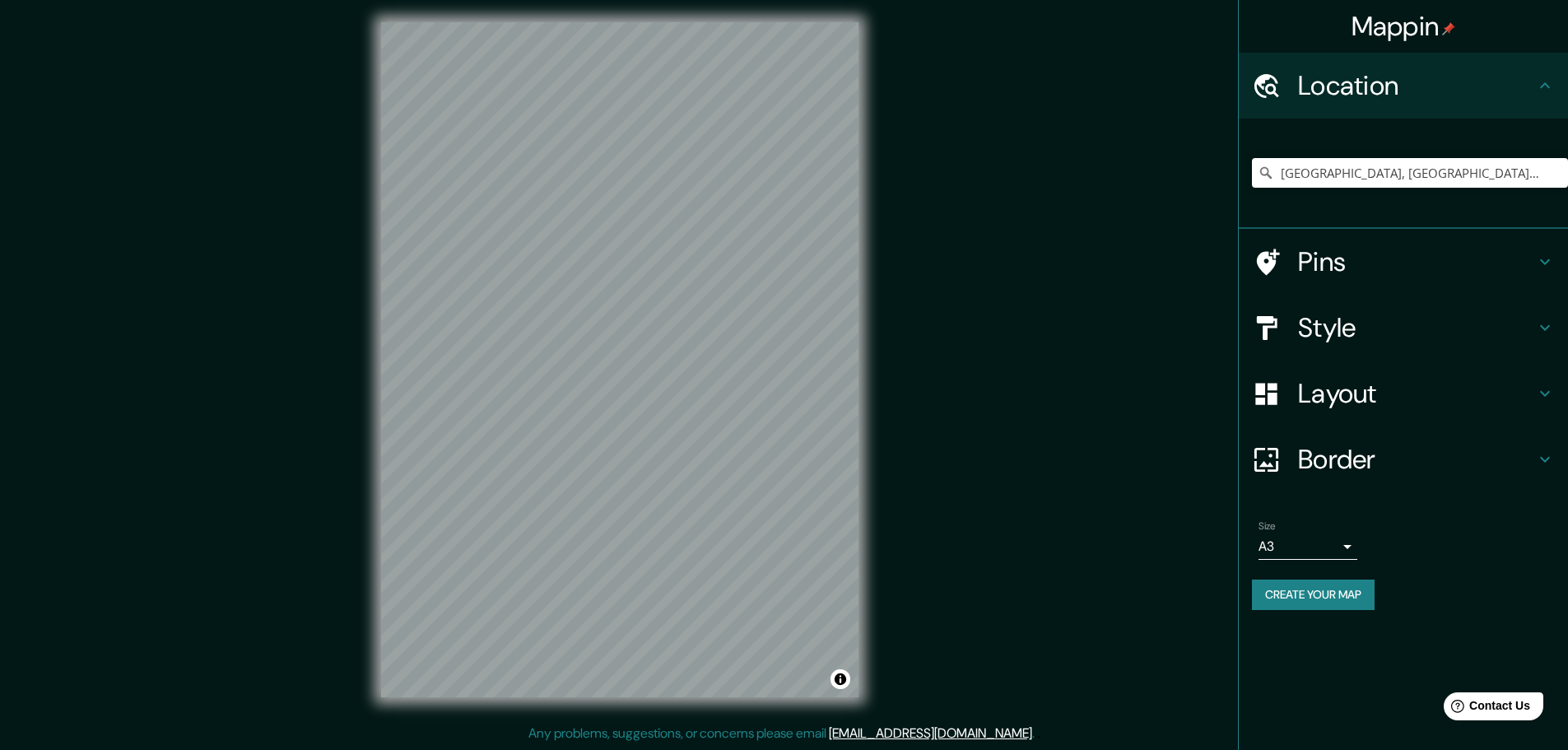
click at [1366, 90] on h4 "Location" at bounding box center [1416, 86] width 237 height 33
click at [1363, 465] on h4 "Border" at bounding box center [1416, 460] width 237 height 33
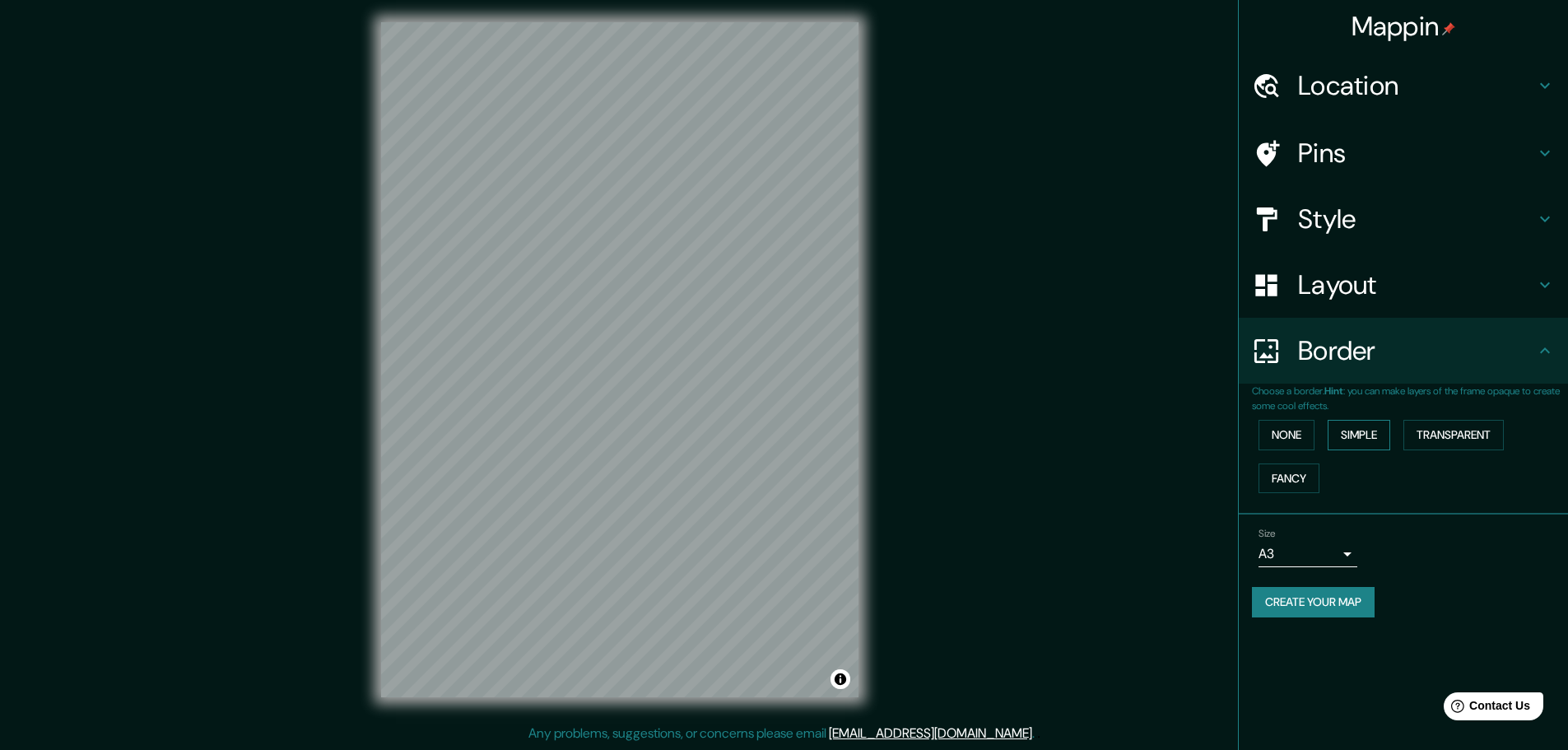
click at [1341, 435] on button "Simple" at bounding box center [1359, 435] width 63 height 31
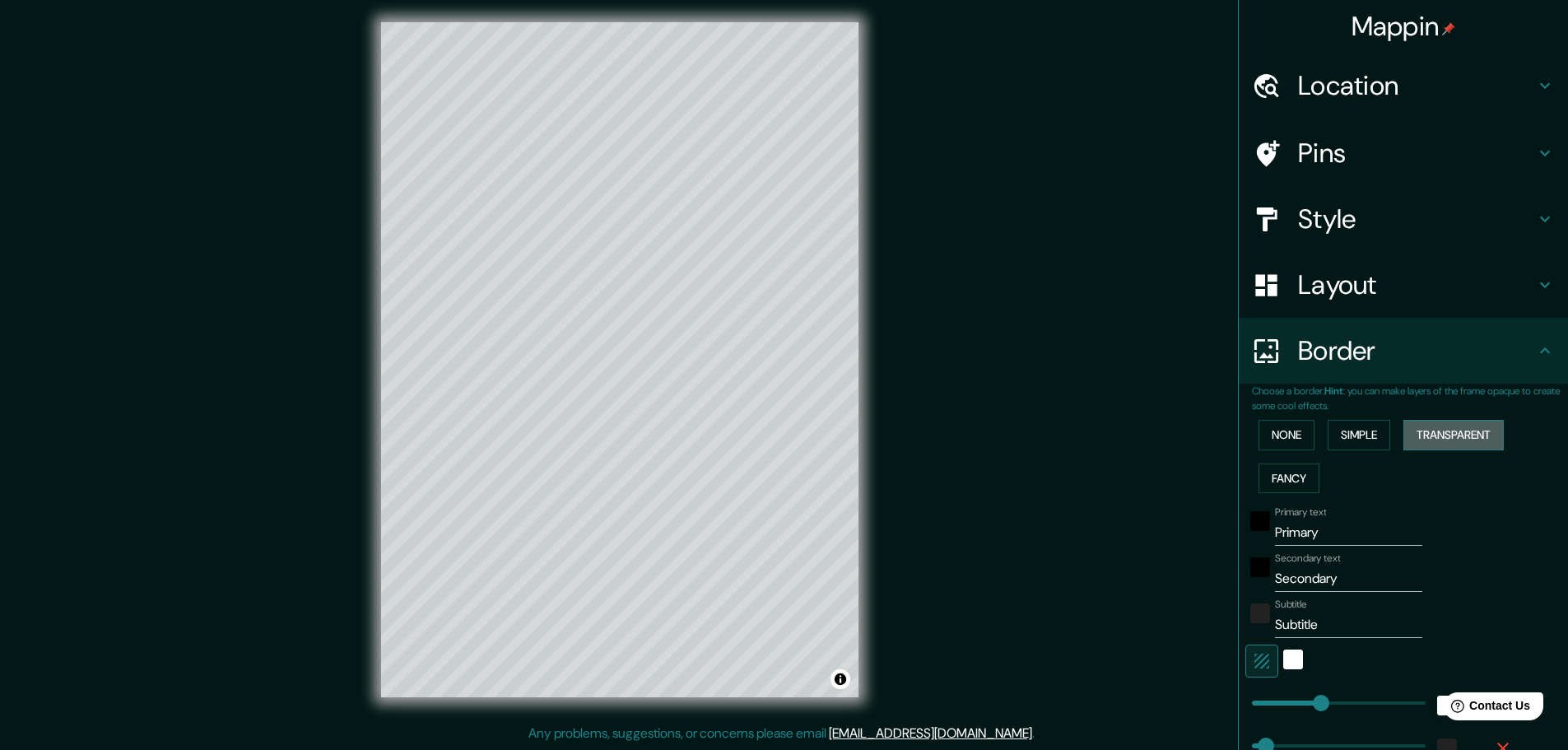
click at [1419, 439] on button "Transparent" at bounding box center [1453, 435] width 101 height 31
click at [1296, 463] on button "Fancy" at bounding box center [1289, 478] width 61 height 31
click at [1296, 539] on input "Primary" at bounding box center [1348, 533] width 147 height 26
click at [1299, 535] on input "Primary" at bounding box center [1348, 533] width 147 height 26
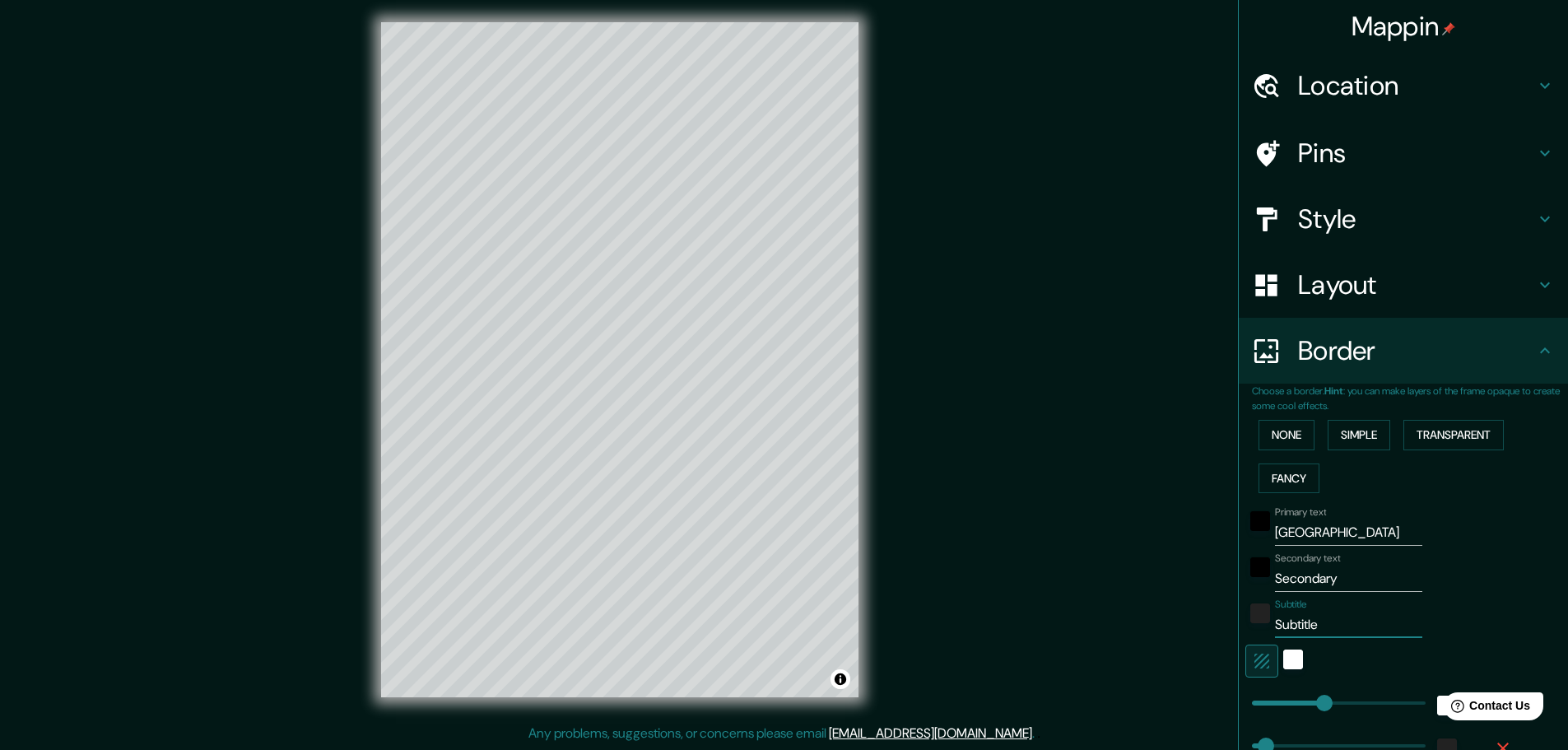
click at [1330, 633] on input "Subtitle" at bounding box center [1348, 624] width 147 height 26
paste input "36.722392, -4.441576"
click at [1324, 585] on input "Secondary" at bounding box center [1348, 578] width 147 height 26
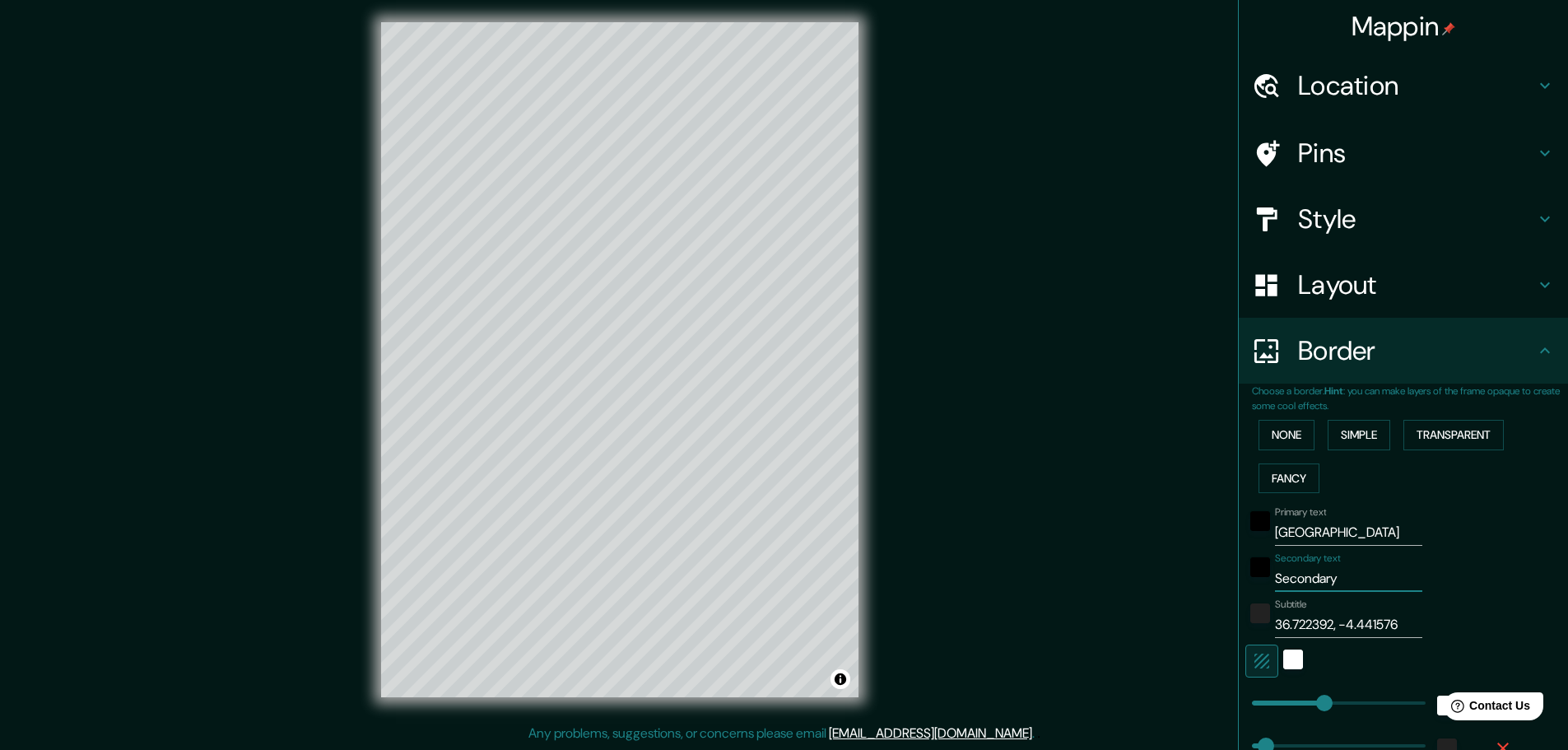
click at [1324, 585] on input "Secondary" at bounding box center [1348, 578] width 147 height 26
click at [1434, 558] on div "Secondary text doctor ruiz jiménez" at bounding box center [1380, 572] width 270 height 40
click at [1539, 287] on icon at bounding box center [1544, 285] width 10 height 6
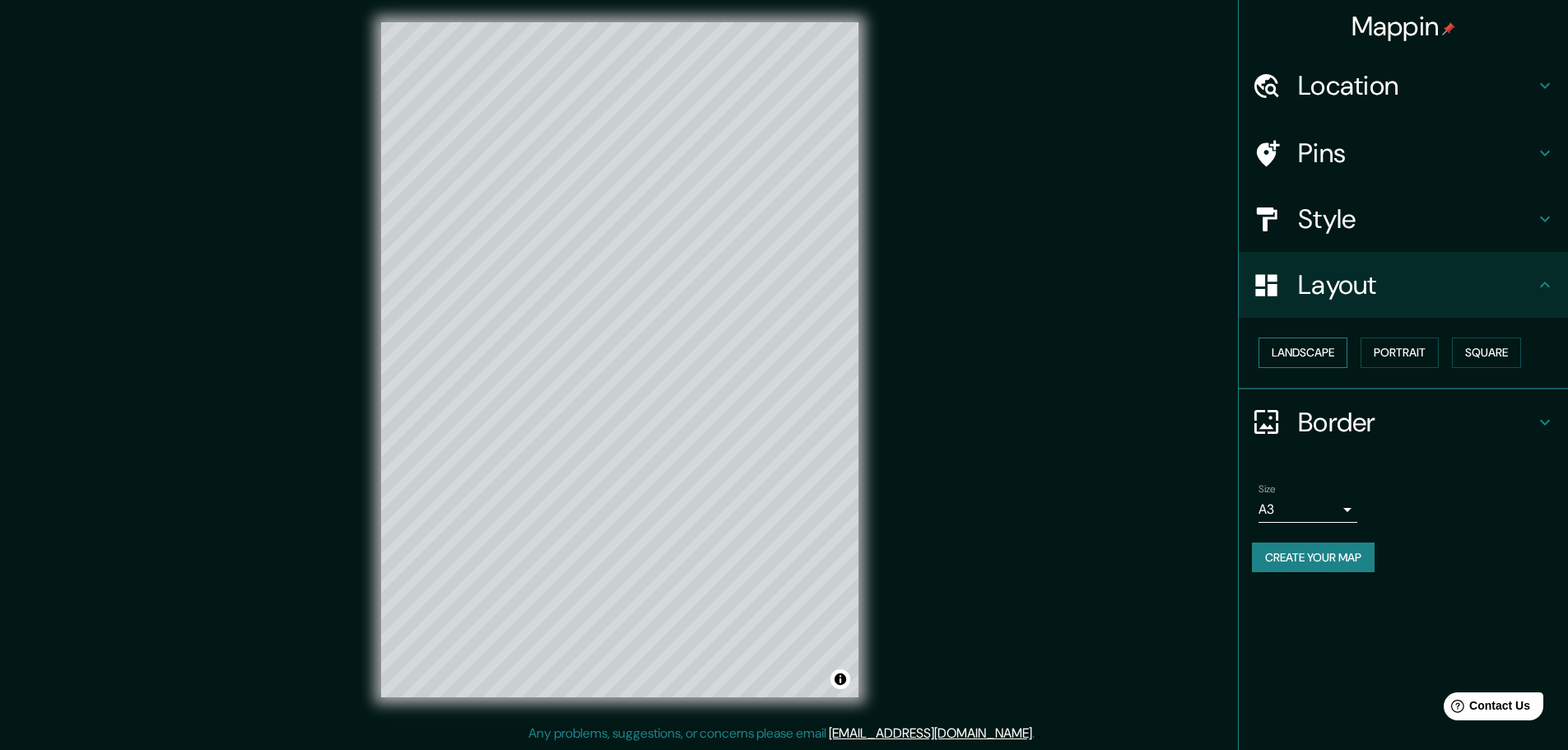
click at [1336, 352] on button "Landscape" at bounding box center [1303, 352] width 89 height 31
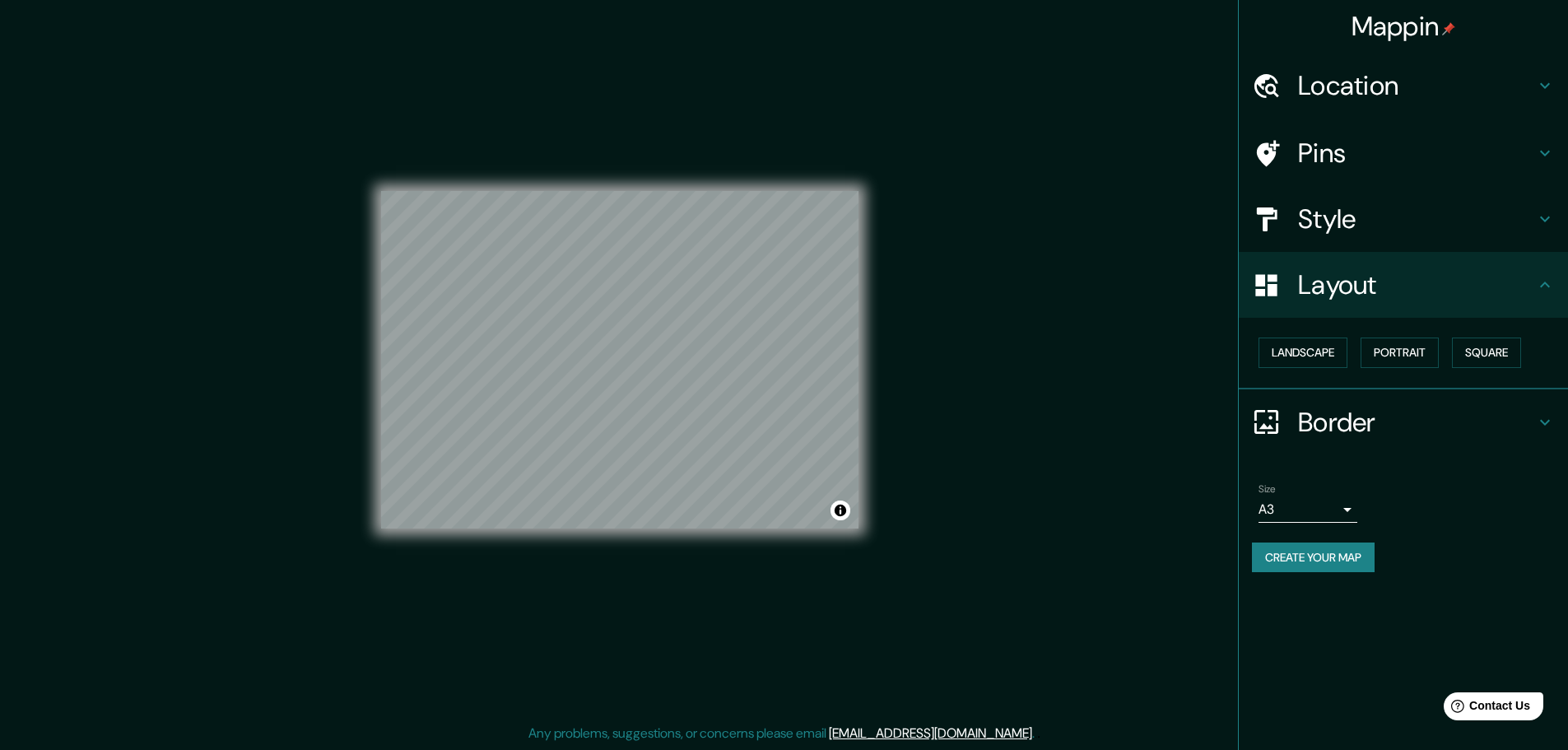
click at [1424, 336] on div "Landscape Portrait Square" at bounding box center [1410, 352] width 316 height 43
click at [1509, 350] on button "Square" at bounding box center [1486, 352] width 69 height 31
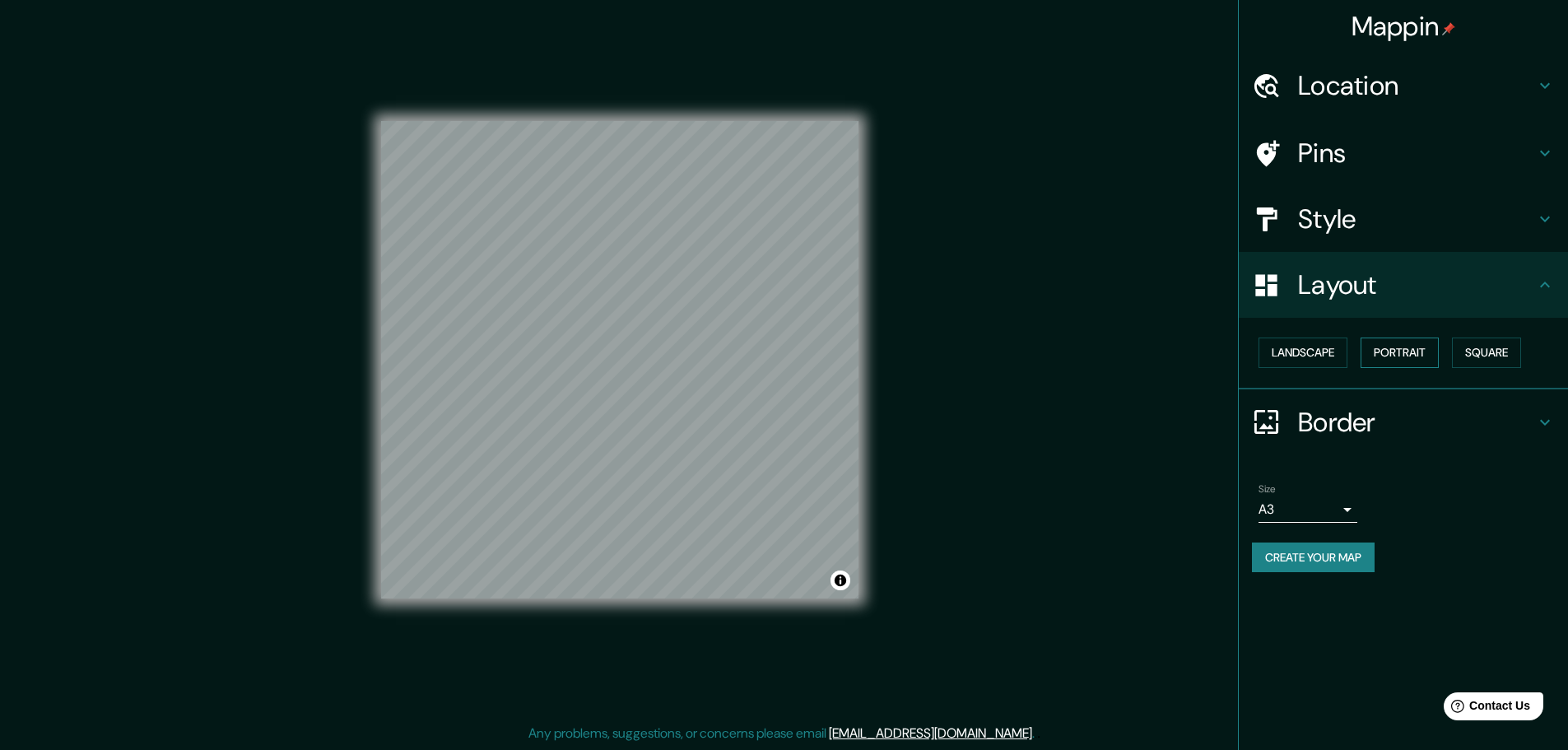
click at [1427, 350] on button "Portrait" at bounding box center [1399, 352] width 79 height 31
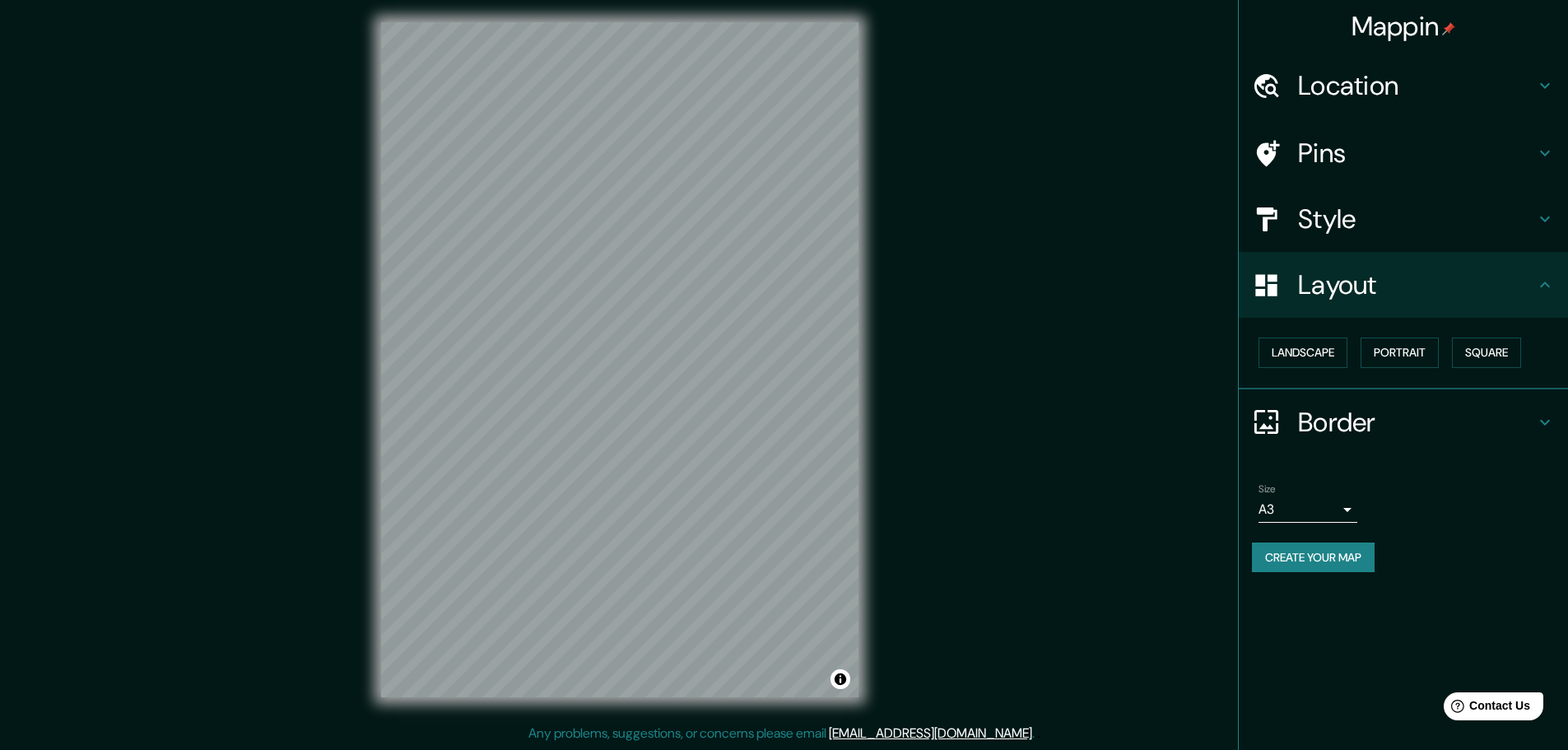
click at [1352, 350] on div "Landscape Portrait Square" at bounding box center [1410, 352] width 316 height 43
click at [1344, 349] on button "Landscape" at bounding box center [1303, 352] width 89 height 31
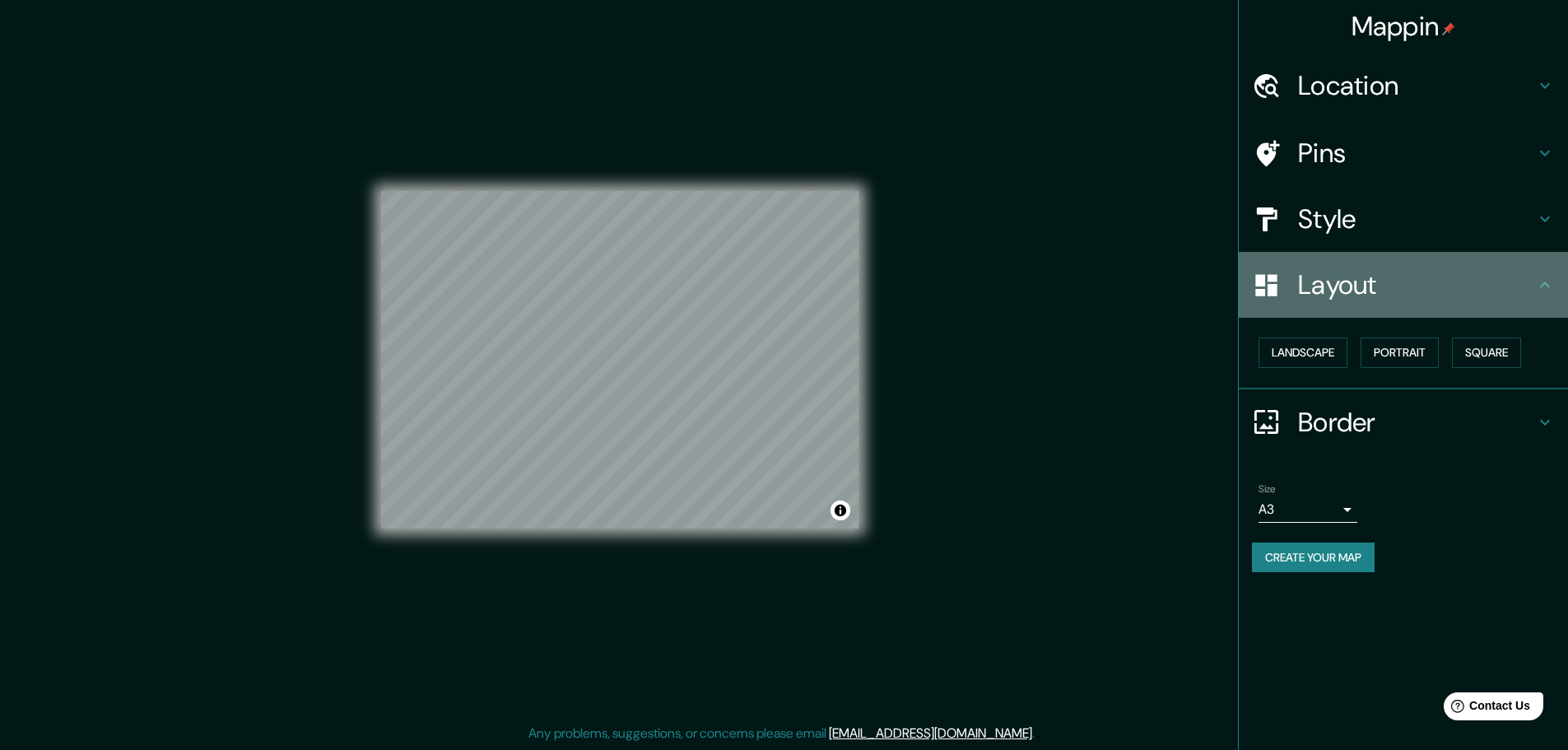
click at [1537, 288] on icon at bounding box center [1544, 284] width 19 height 19
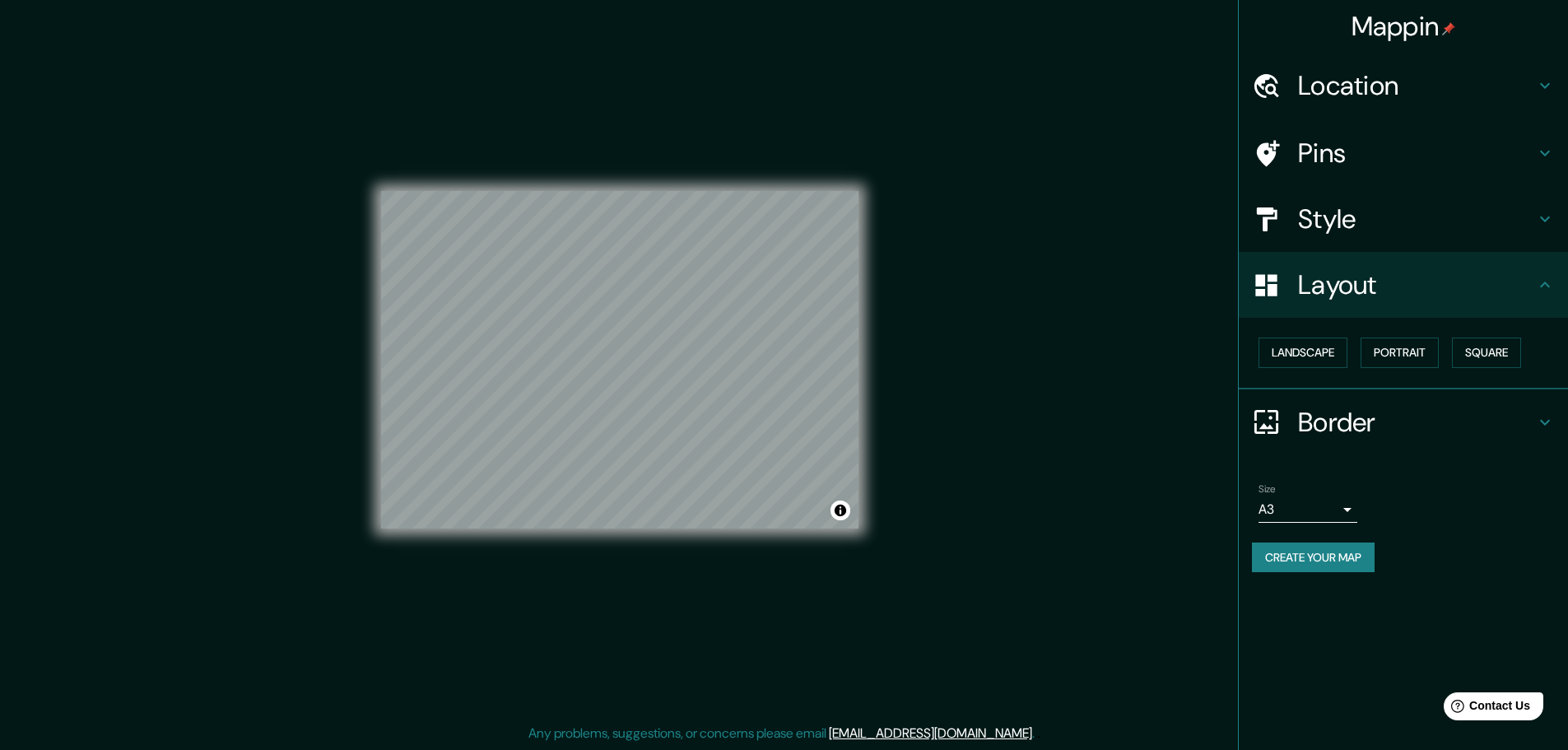
drag, startPoint x: 1546, startPoint y: 396, endPoint x: 1546, endPoint y: 407, distance: 11.0
click at [1546, 407] on div "Border" at bounding box center [1403, 422] width 329 height 66
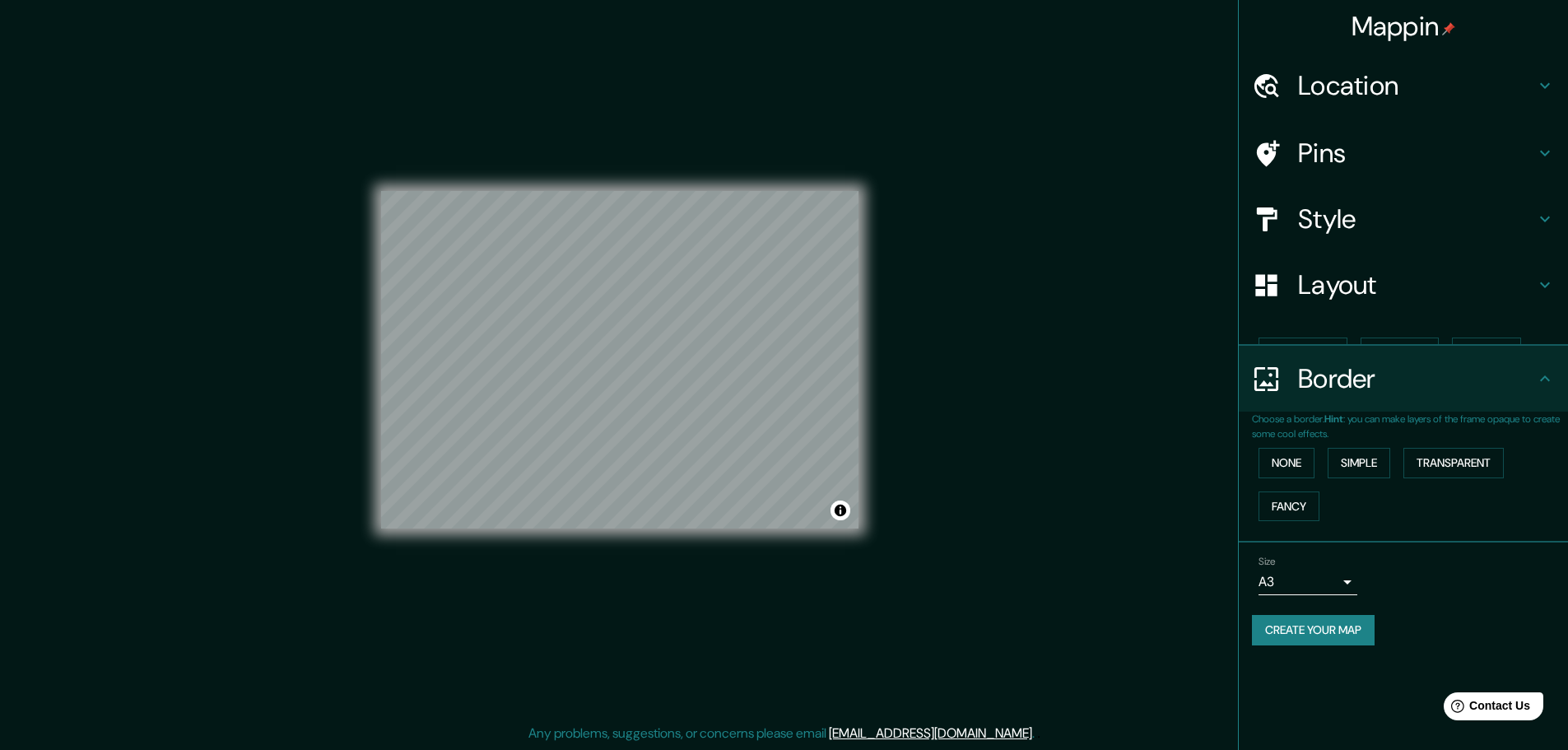
click at [1548, 422] on ul "Location Málaga, provincia de Málaga, España Pins Style Layout Landscape Portra…" at bounding box center [1403, 359] width 329 height 612
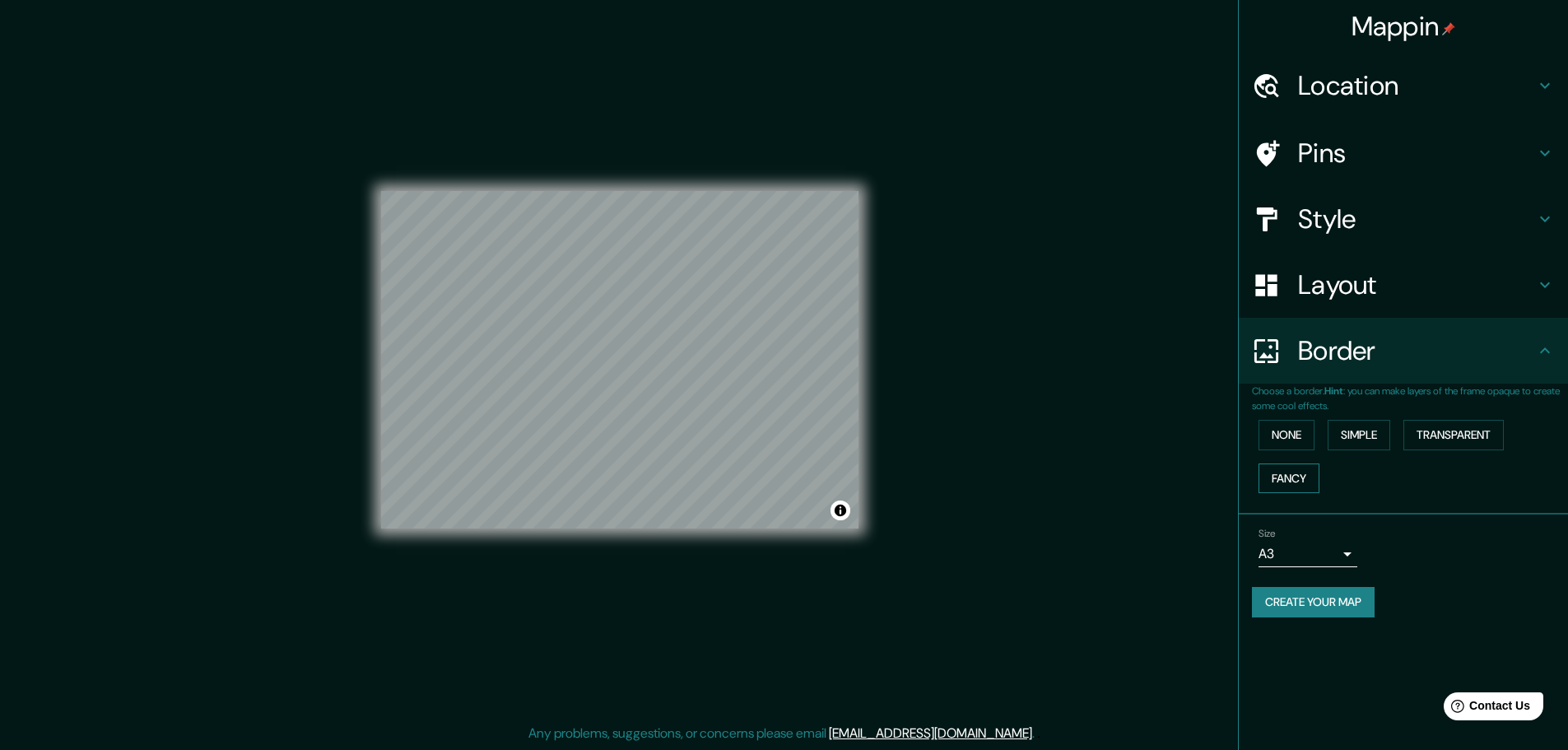
click at [1291, 478] on button "Fancy" at bounding box center [1289, 478] width 61 height 31
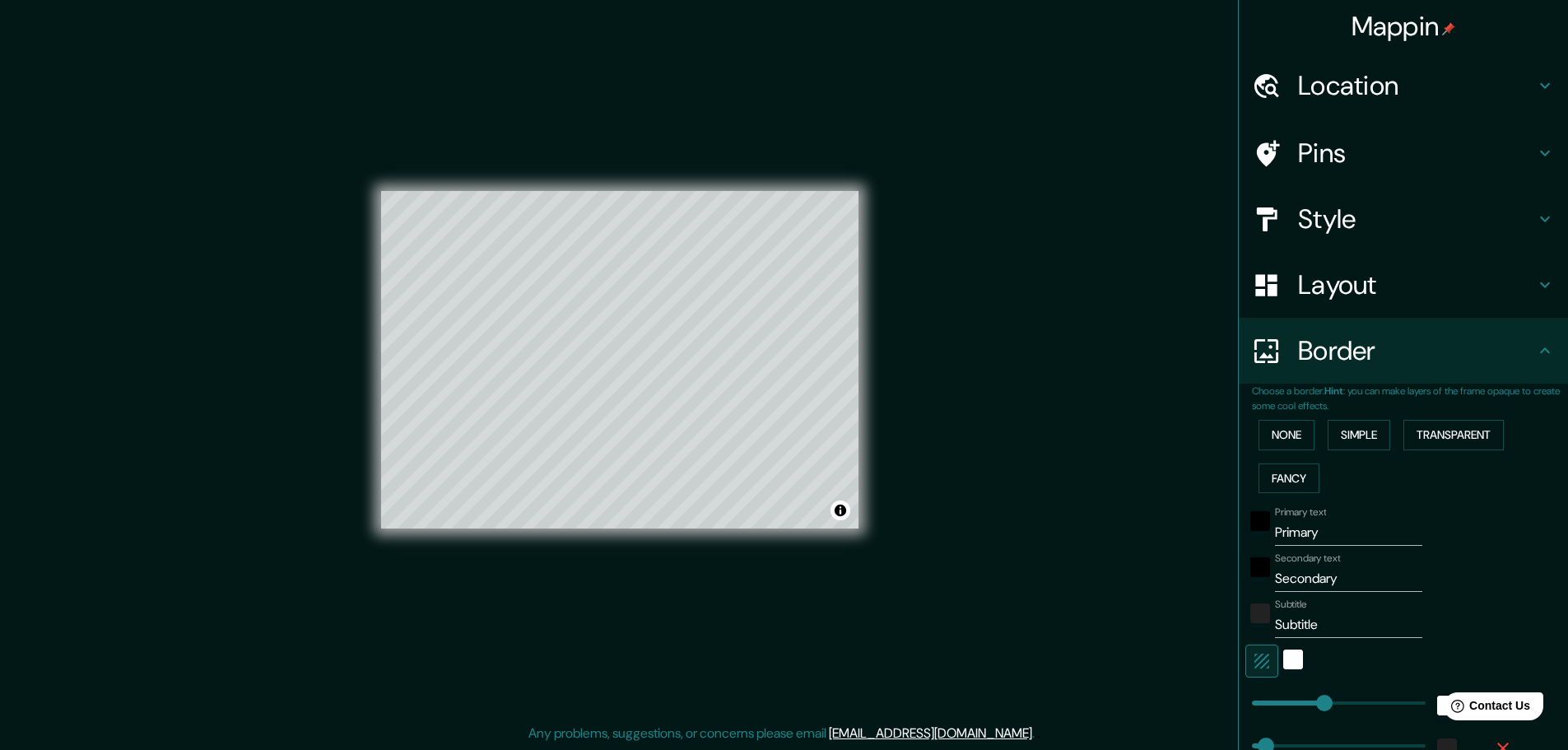
click at [1287, 543] on input "Primary" at bounding box center [1348, 533] width 147 height 26
click at [1304, 579] on input "Secondary" at bounding box center [1348, 578] width 147 height 26
click at [1295, 623] on input "Subtitle" at bounding box center [1348, 624] width 147 height 26
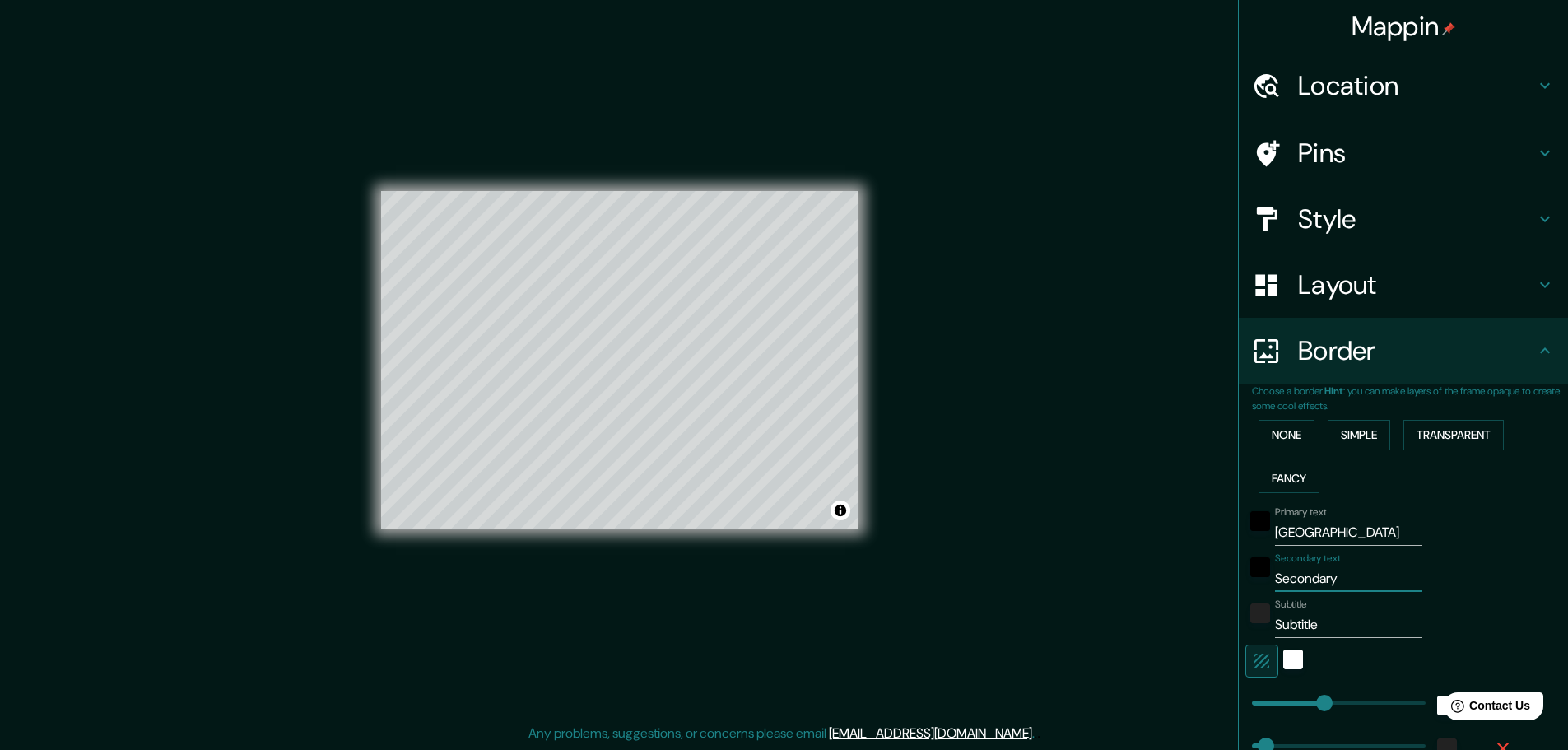
click at [1295, 623] on input "Subtitle" at bounding box center [1348, 624] width 147 height 26
paste input "36.722392, -4.441576"
click at [1304, 581] on input "Secondary" at bounding box center [1348, 578] width 147 height 26
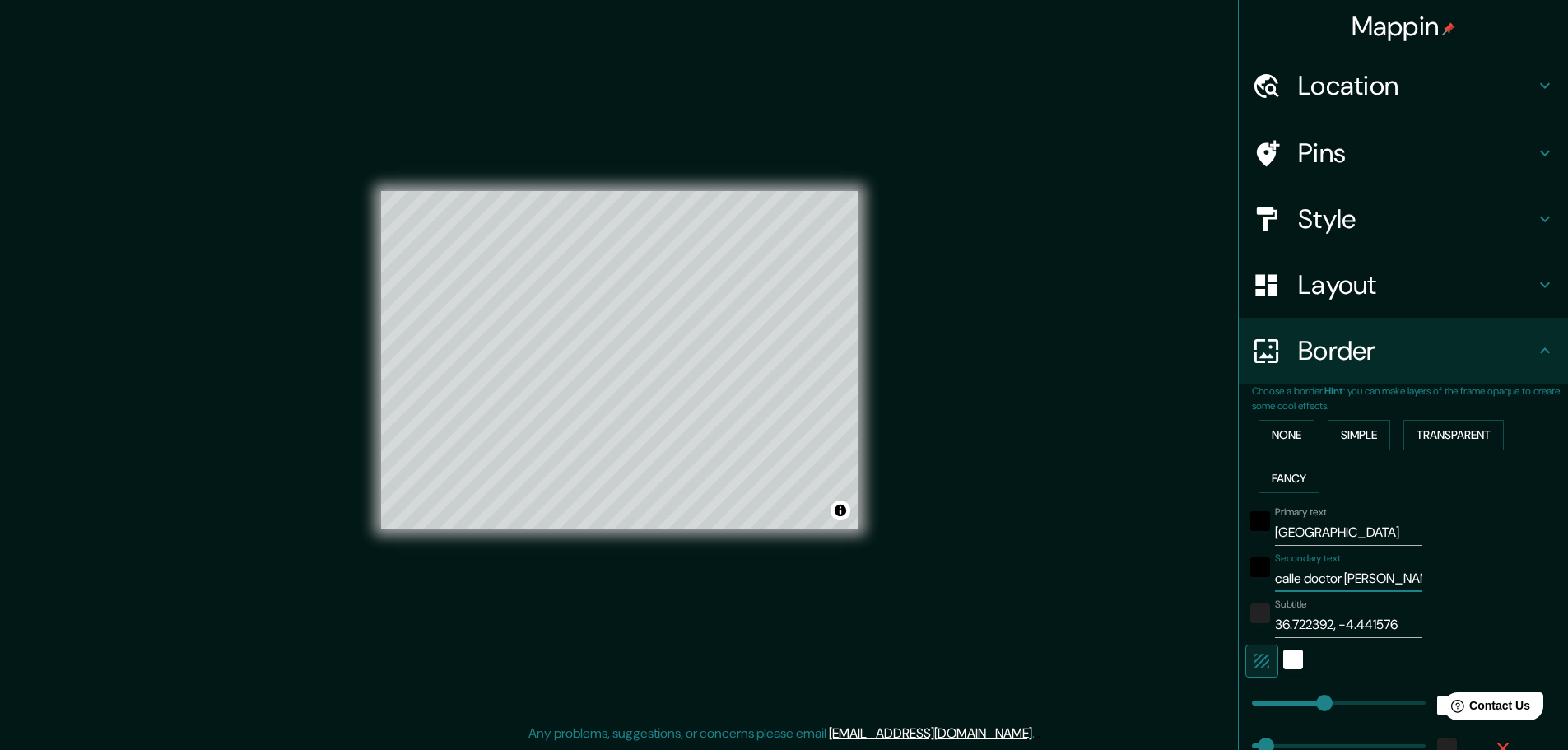
scroll to position [0, 6]
click at [1275, 581] on input "calle doctor ruiz jiménez" at bounding box center [1348, 578] width 147 height 26
click at [1403, 581] on div "Secondary text C/ doctor ruiz jiménez" at bounding box center [1380, 572] width 270 height 40
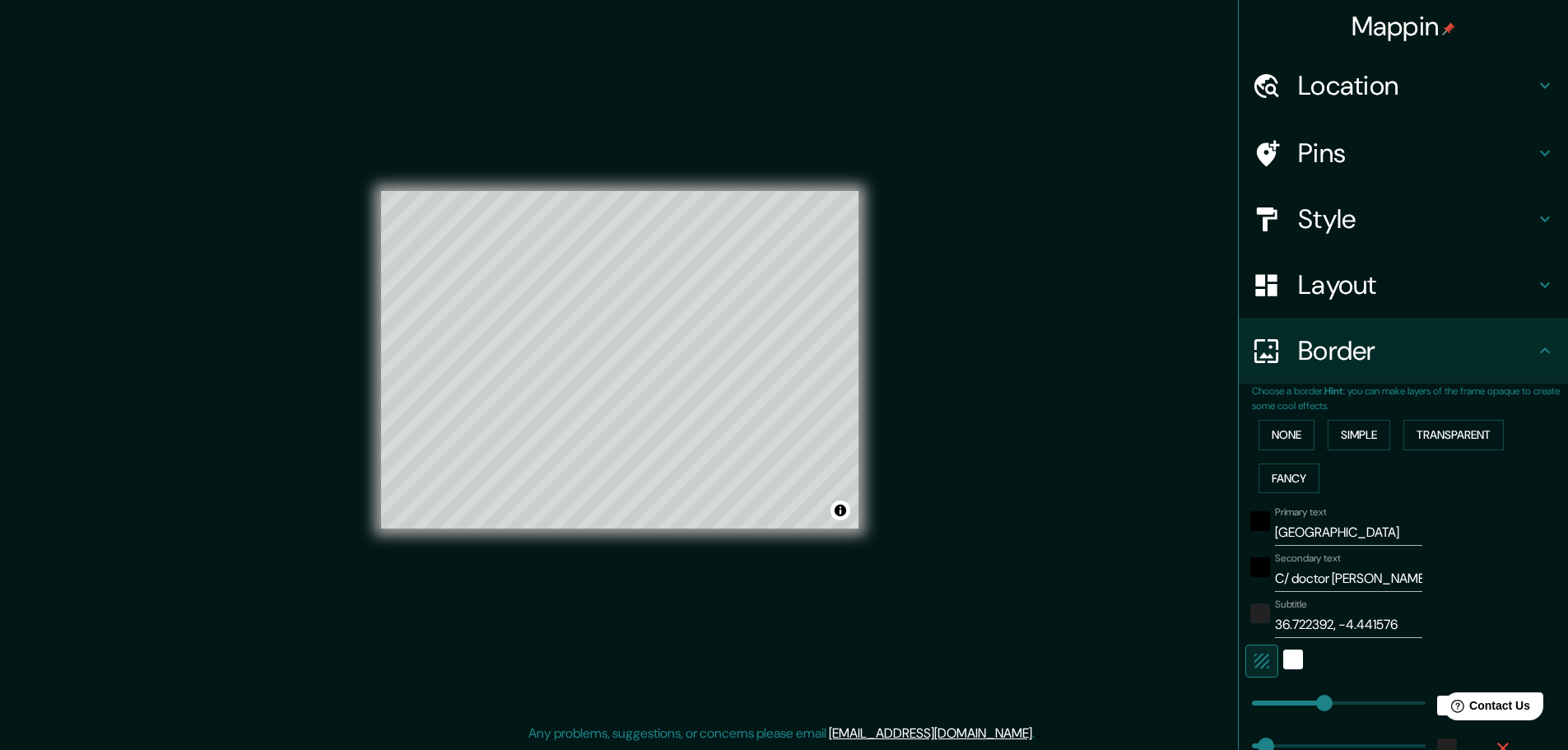
click at [1403, 581] on input "C/ doctor ruiz jiménez" at bounding box center [1348, 578] width 147 height 26
click at [1405, 592] on div "Primary text Málaga Secondary text C/ doctor ruiz jiménez, 7 Subtitle 36.722392…" at bounding box center [1383, 692] width 263 height 386
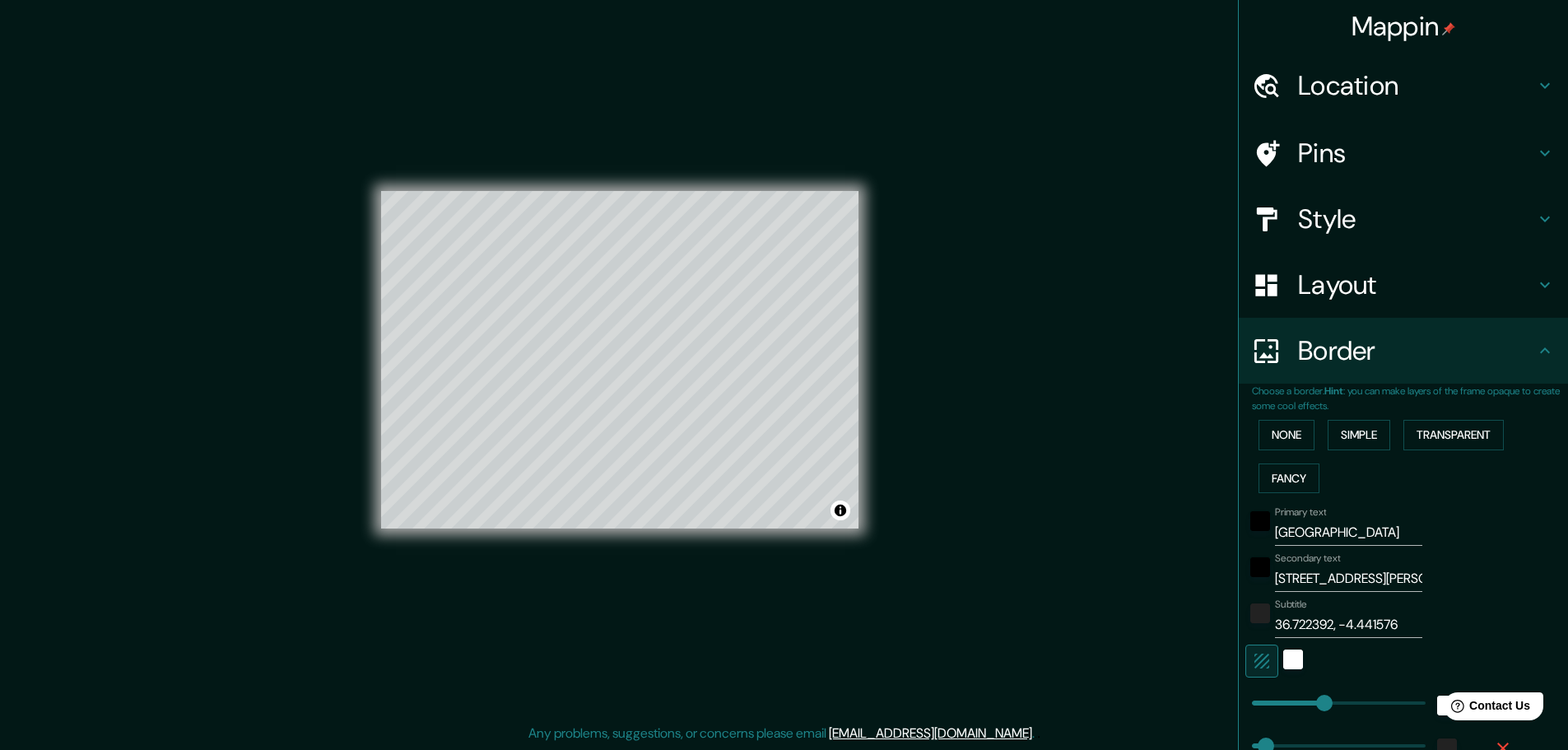
drag, startPoint x: 1405, startPoint y: 592, endPoint x: 1475, endPoint y: 581, distance: 70.9
click at [1475, 581] on div "Secondary text C/ doctor ruiz jiménez, 7" at bounding box center [1380, 572] width 270 height 40
click at [1390, 580] on input "C/ doctor ruiz jiménez, 7" at bounding box center [1348, 578] width 147 height 26
click at [1398, 582] on input "C/ doctor ruiz jiménez, 7" at bounding box center [1348, 578] width 147 height 26
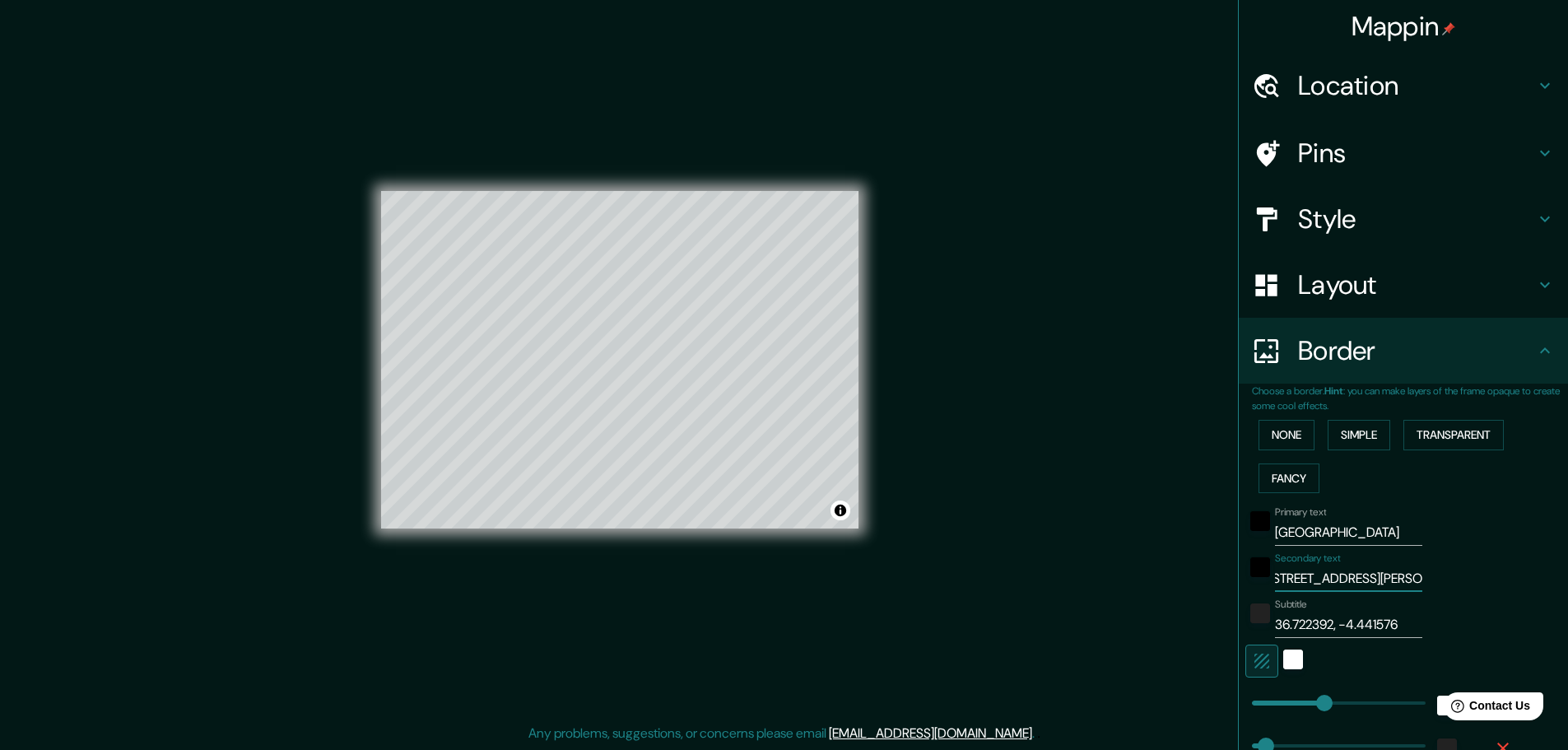
click at [1458, 559] on div "Secondary text C/ doctor ruiz jiménez, 7" at bounding box center [1380, 572] width 270 height 40
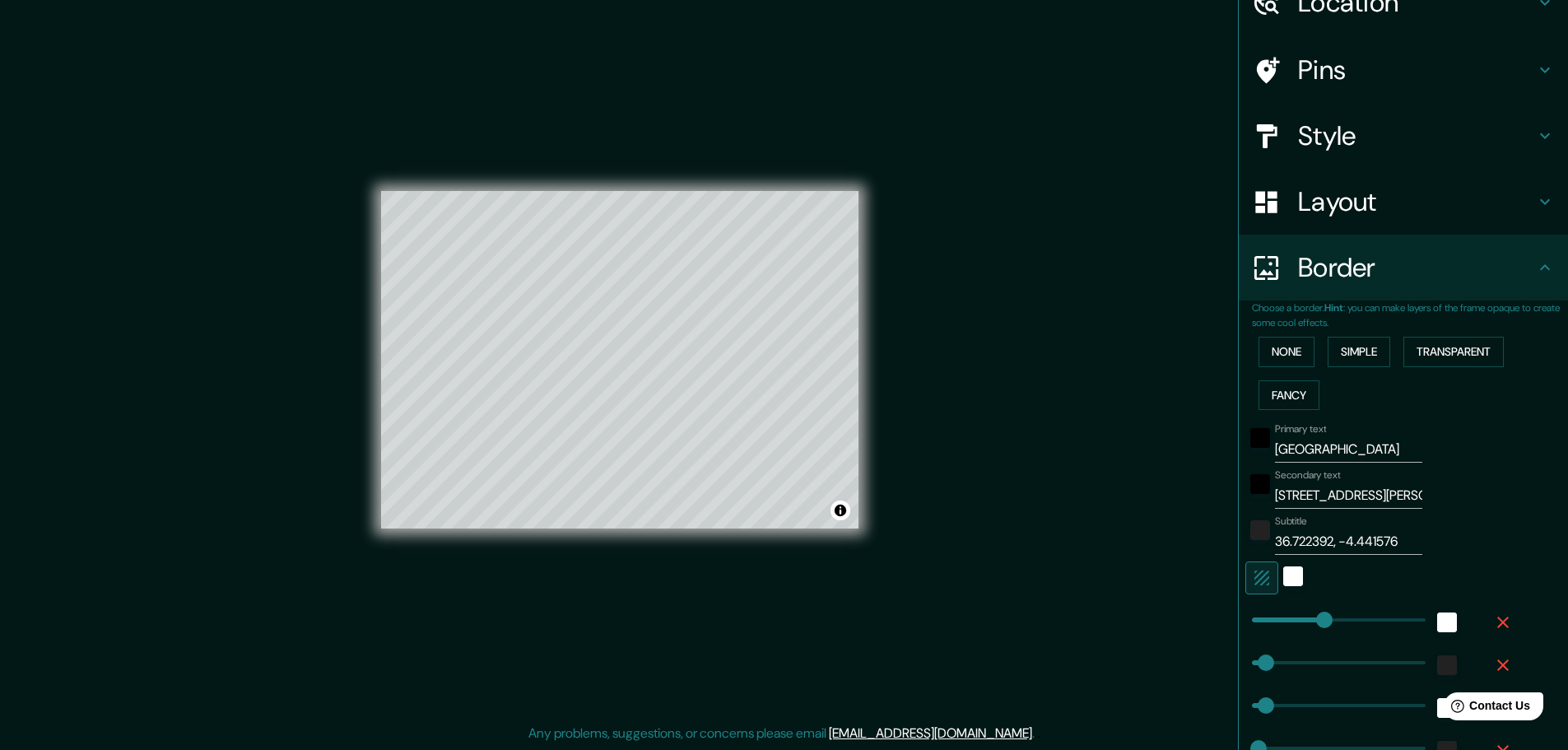
scroll to position [247, 0]
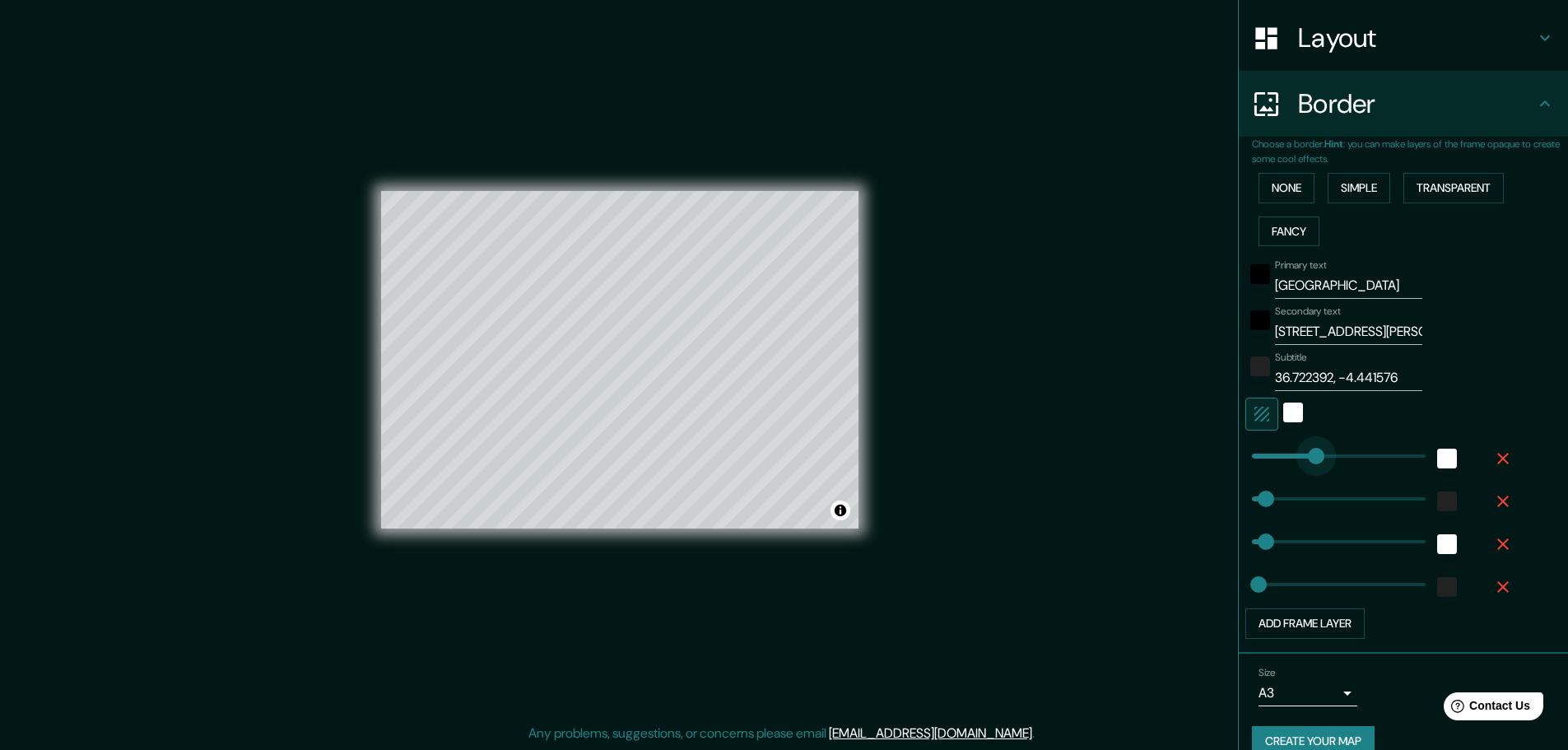
drag, startPoint x: 1312, startPoint y: 452, endPoint x: 1304, endPoint y: 453, distance: 8.1
drag, startPoint x: 1295, startPoint y: 453, endPoint x: 1283, endPoint y: 454, distance: 12.0
drag, startPoint x: 1283, startPoint y: 454, endPoint x: 1273, endPoint y: 455, distance: 10.0
click at [1170, 492] on div "Mappin Location Málaga, provincia de Málaga, España Pins Style Layout Border Ch…" at bounding box center [784, 373] width 1568 height 754
click at [1124, 567] on div "Mappin Location Málaga, provincia de Málaga, España Pins Style Layout Border Ch…" at bounding box center [784, 373] width 1568 height 754
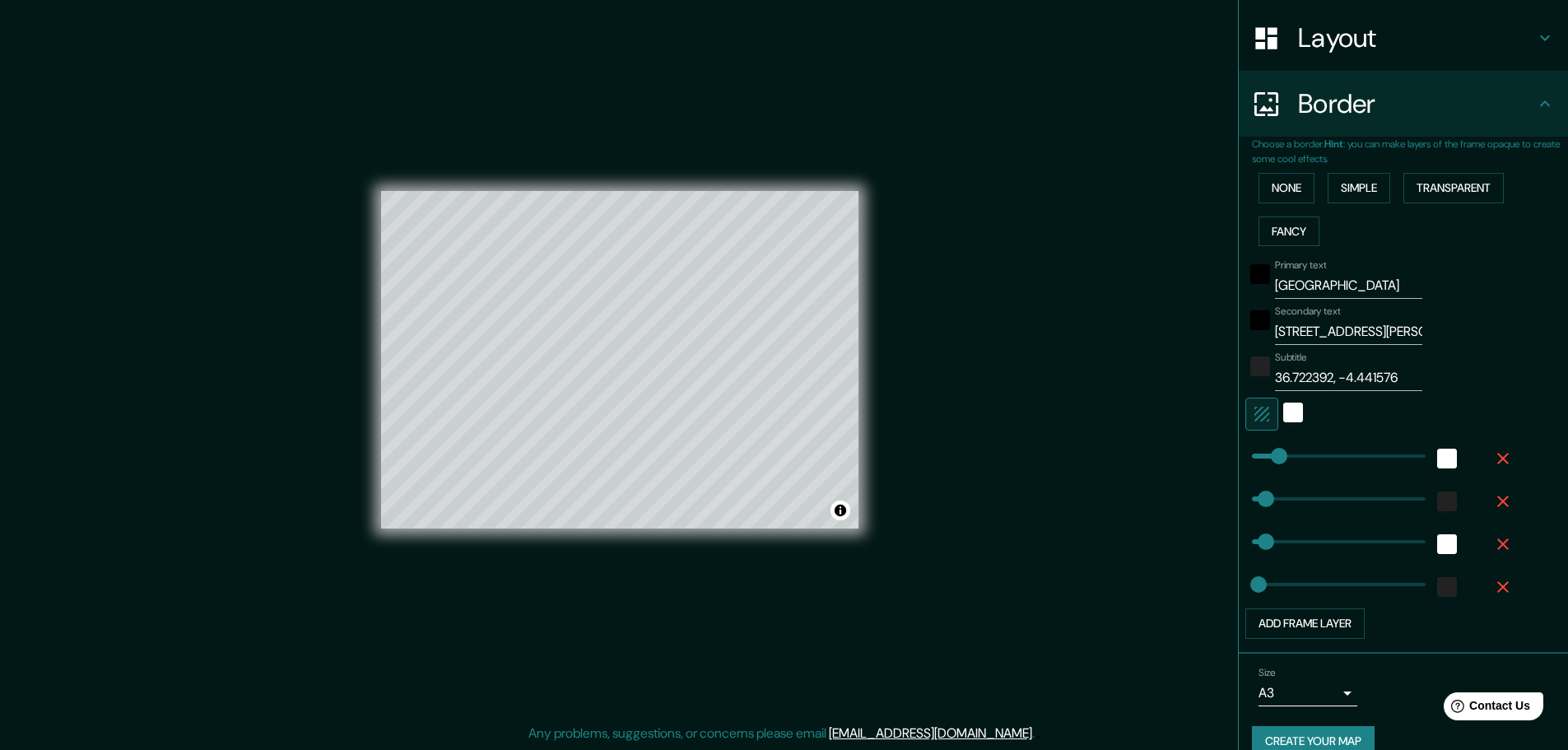
scroll to position [273, 0]
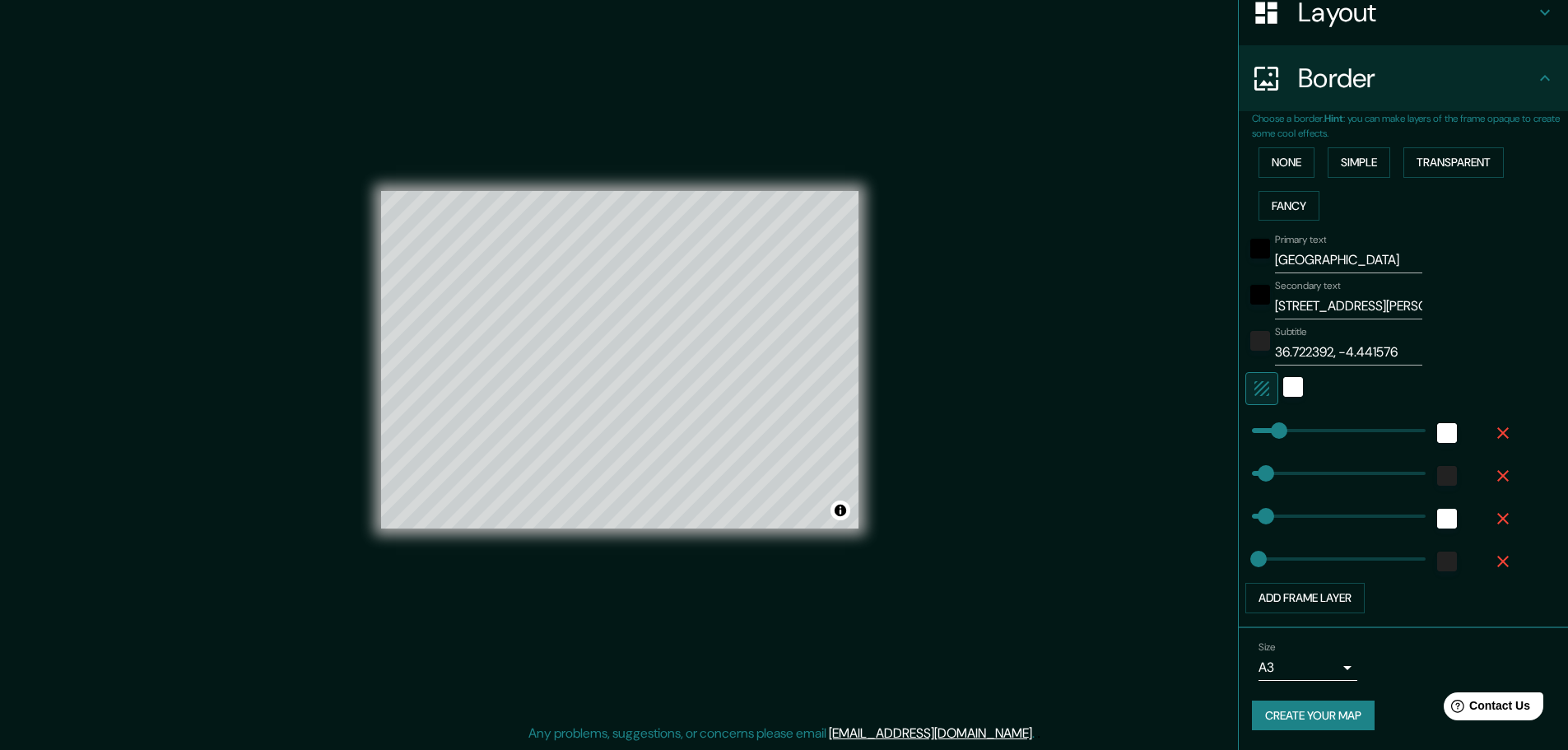
click at [1299, 704] on button "Create your map" at bounding box center [1313, 715] width 123 height 31
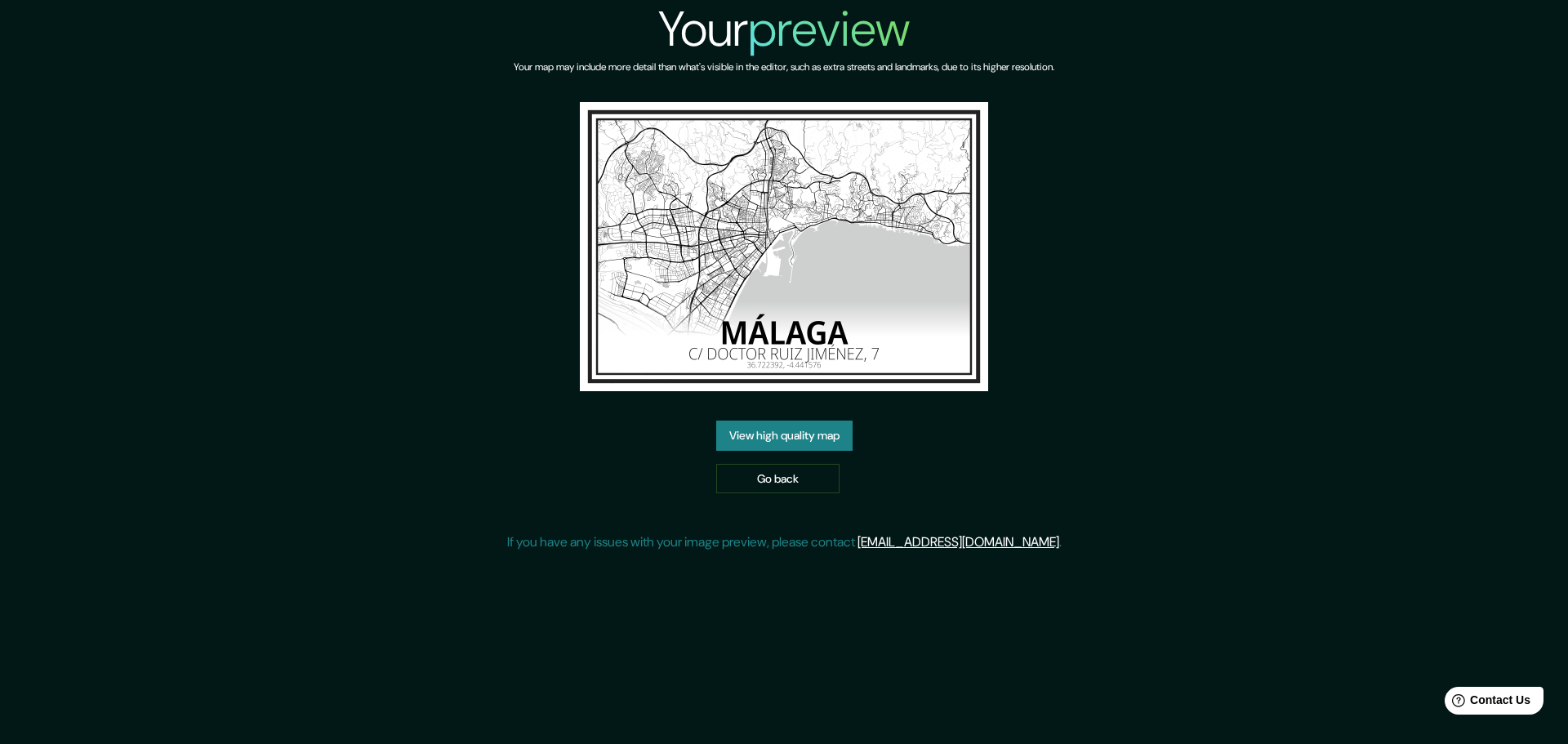
click at [771, 435] on link "View high quality map" at bounding box center [784, 435] width 137 height 30
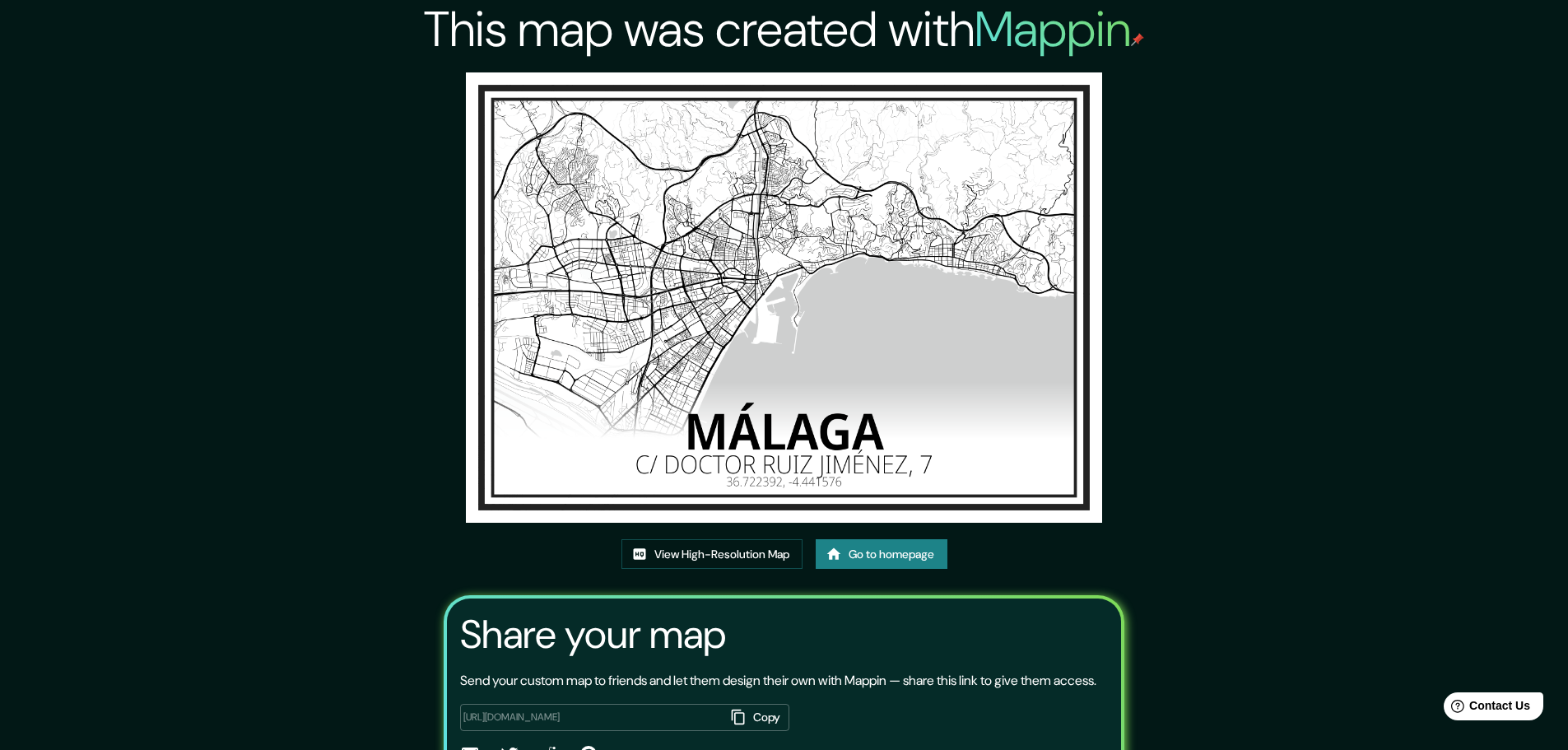
click at [839, 557] on icon at bounding box center [833, 553] width 14 height 11
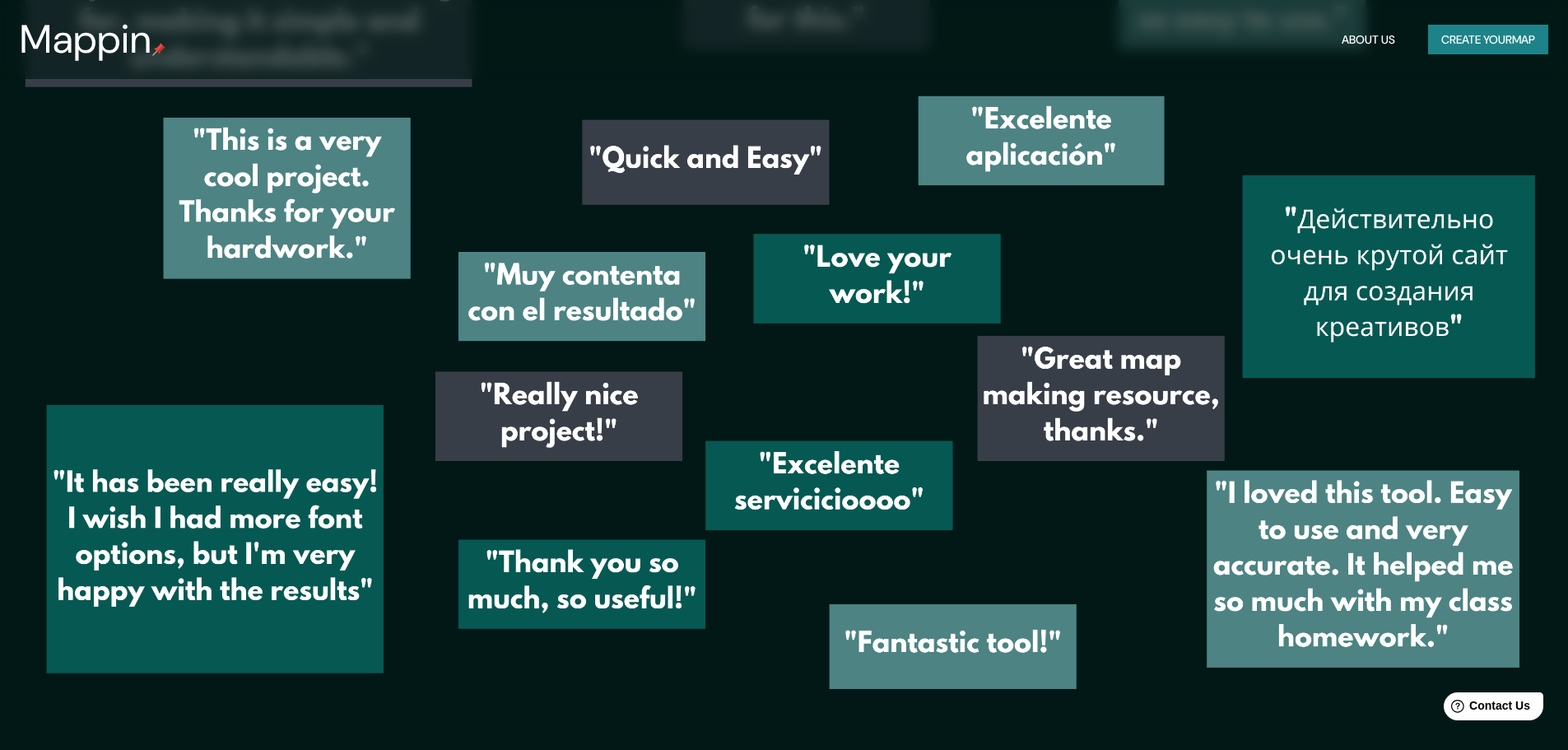
scroll to position [2767, 0]
